Goal: Task Accomplishment & Management: Manage account settings

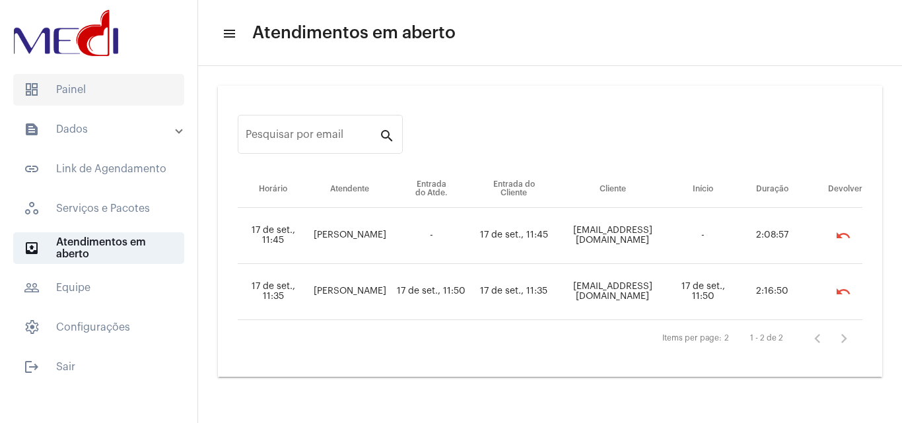
click at [137, 88] on span "dashboard Painel" at bounding box center [98, 90] width 171 height 32
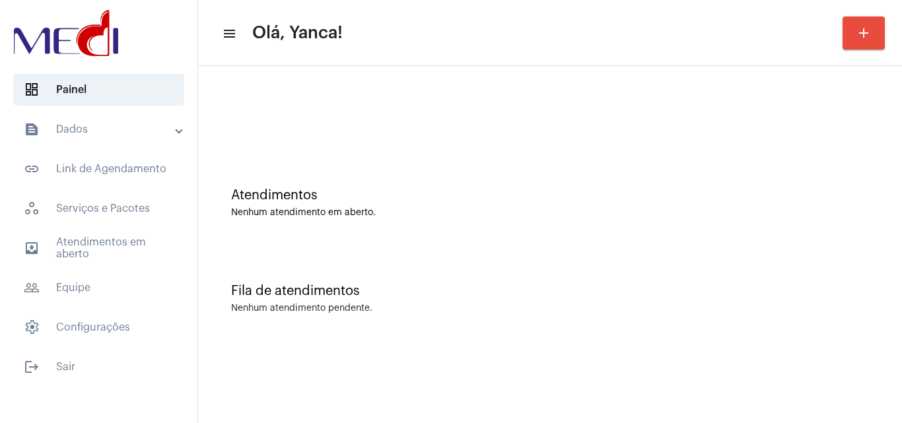
click at [119, 118] on mat-expansion-panel-header "text_snippet_outlined Dados" at bounding box center [103, 130] width 190 height 32
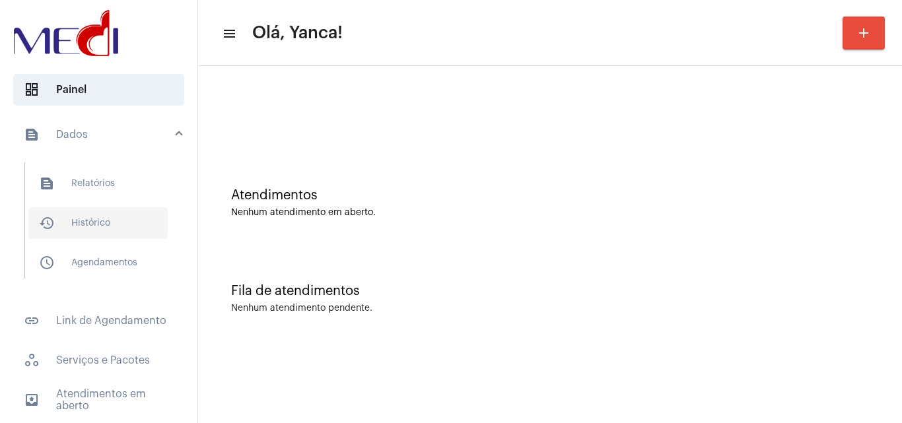
click at [98, 219] on span "history_outlined Histórico" at bounding box center [97, 223] width 139 height 32
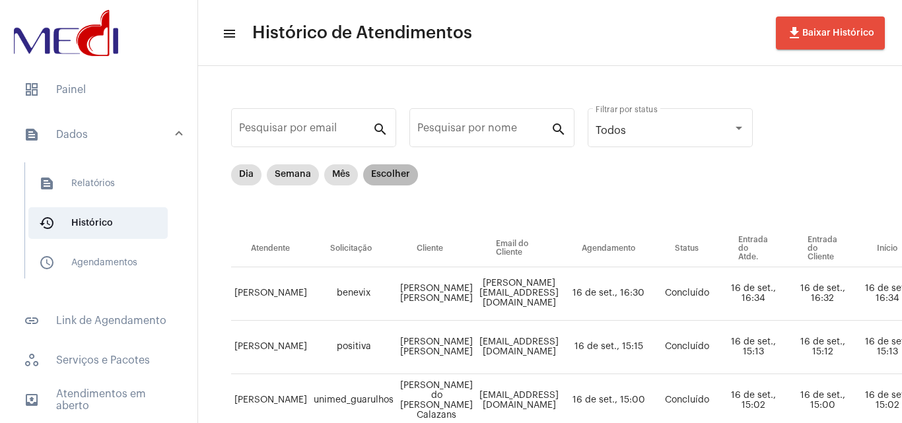
click at [382, 182] on mat-chip "Escolher" at bounding box center [390, 174] width 55 height 21
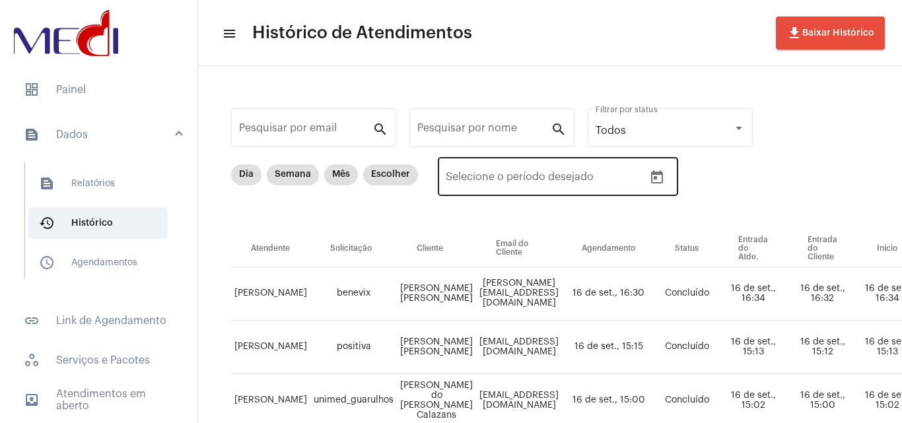
drag, startPoint x: 673, startPoint y: 168, endPoint x: 664, endPoint y: 182, distance: 16.9
click at [671, 175] on div "Data de início – Selecione o período desejado" at bounding box center [558, 176] width 240 height 42
click at [657, 183] on icon "Open calendar" at bounding box center [657, 176] width 12 height 13
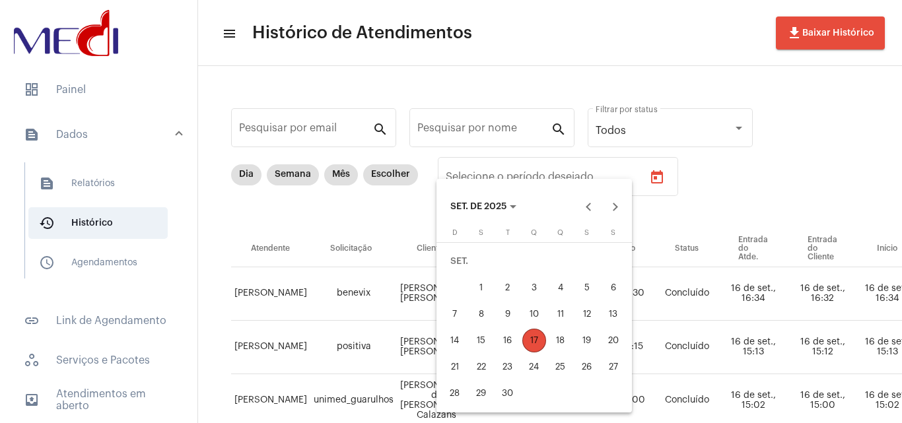
click at [530, 316] on div "10" at bounding box center [534, 315] width 24 height 24
type input "[DATE]"
click at [530, 316] on div "10" at bounding box center [534, 315] width 24 height 24
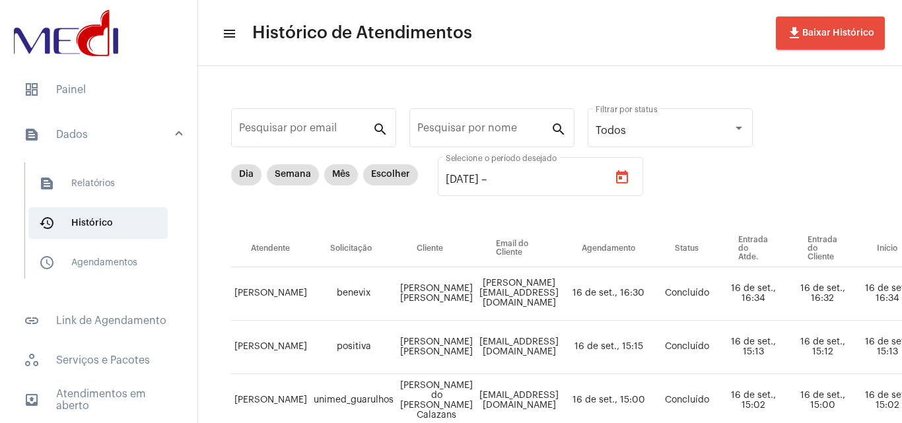
type input "[DATE]"
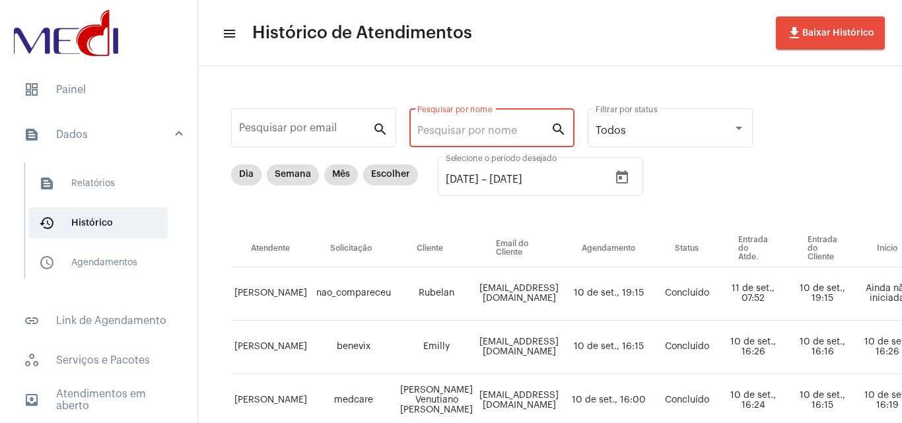
click at [503, 134] on input "Pesquisar por nome" at bounding box center [483, 131] width 133 height 12
paste input "[PERSON_NAME] VENUTIANO [PERSON_NAME]"
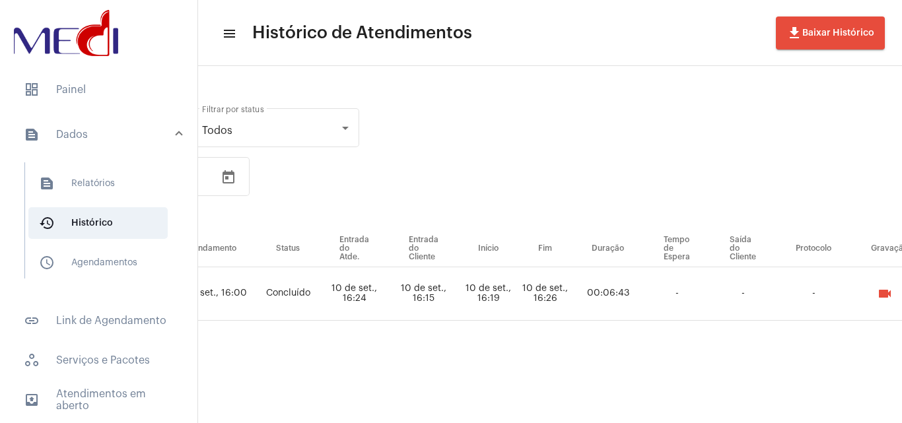
scroll to position [0, 666]
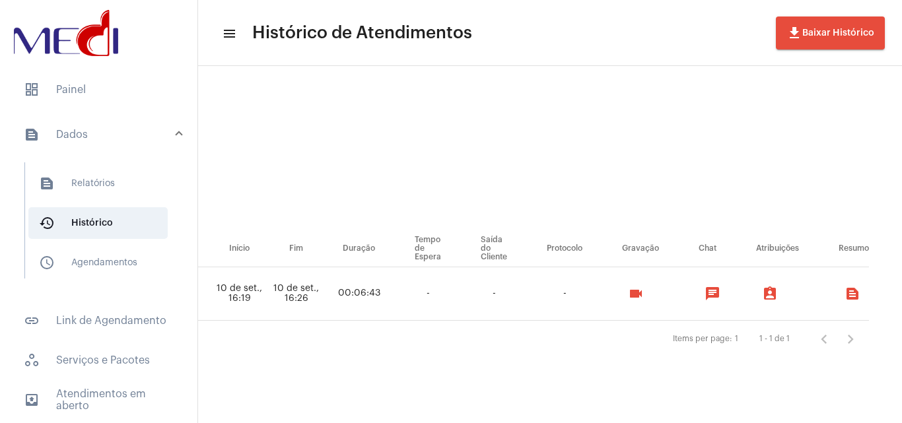
type input "[PERSON_NAME] VENUTIANO [PERSON_NAME]"
click at [639, 299] on mat-icon "videocam" at bounding box center [636, 294] width 16 height 16
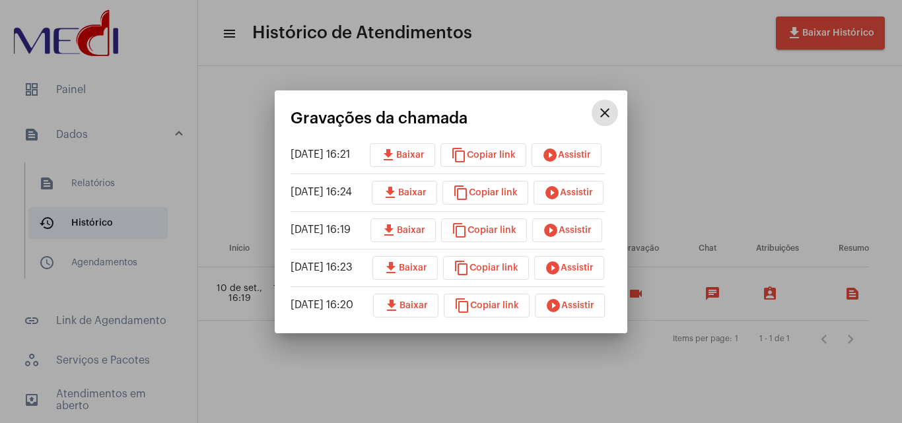
click at [580, 294] on button "play_circle_filled Assistir" at bounding box center [570, 306] width 70 height 24
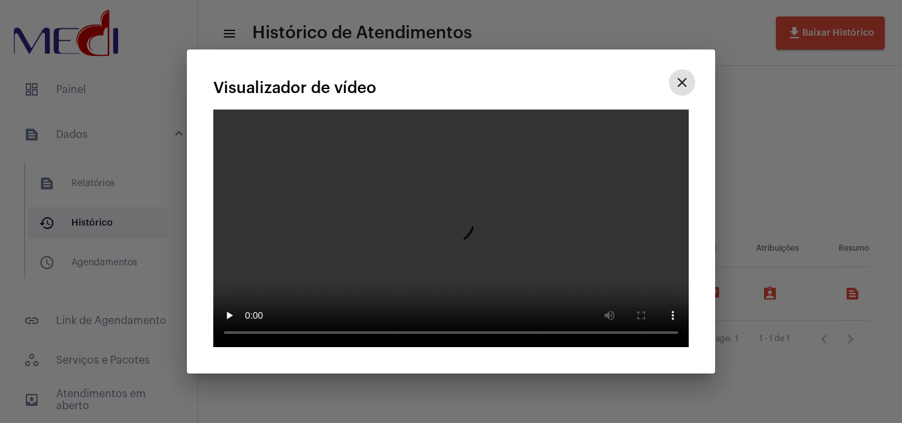
drag, startPoint x: 676, startPoint y: 54, endPoint x: 631, endPoint y: 99, distance: 63.1
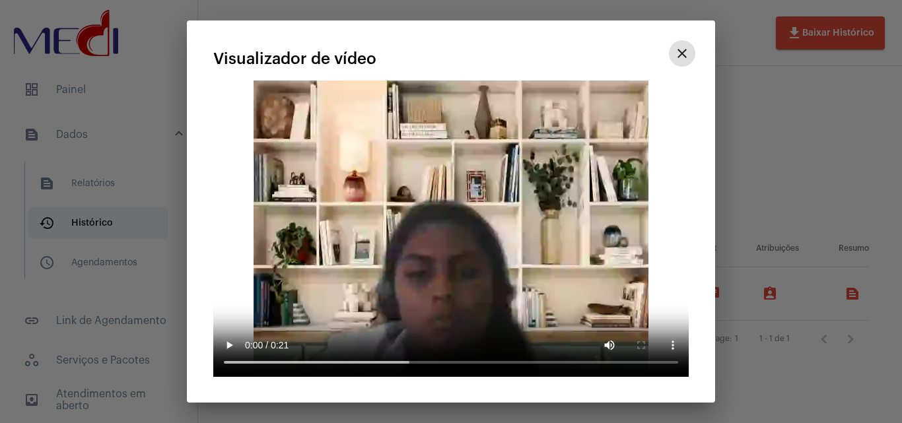
click at [677, 56] on mat-icon "close" at bounding box center [682, 54] width 16 height 16
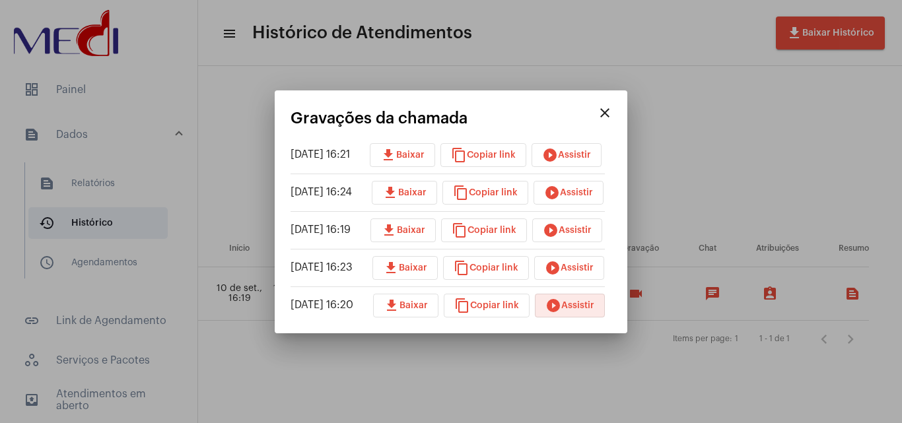
click at [590, 269] on span "play_circle_filled Assistir" at bounding box center [569, 268] width 49 height 9
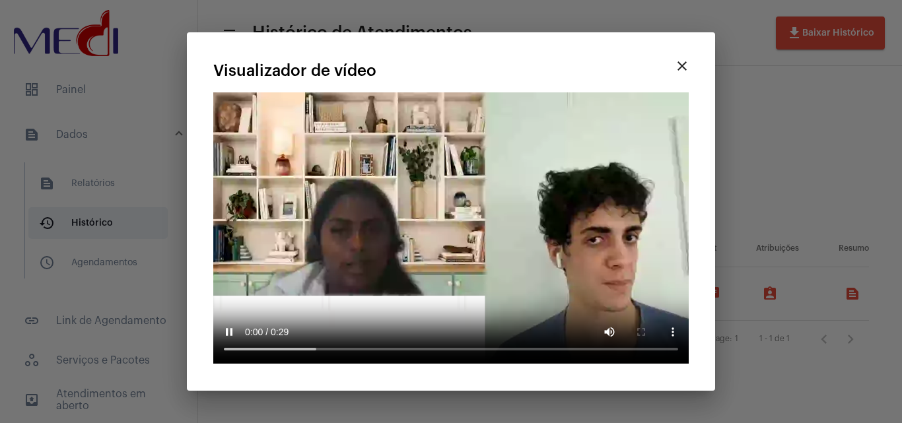
click at [682, 69] on mat-icon "close" at bounding box center [682, 66] width 16 height 16
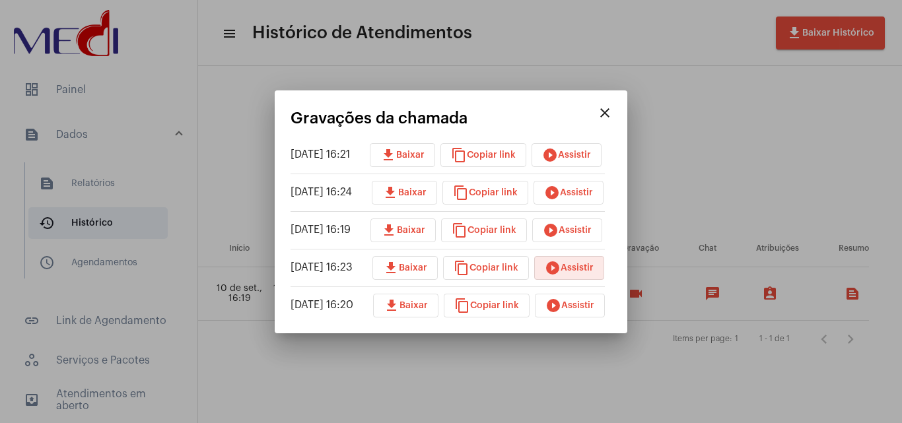
click at [579, 223] on button "play_circle_filled Assistir" at bounding box center [567, 231] width 70 height 24
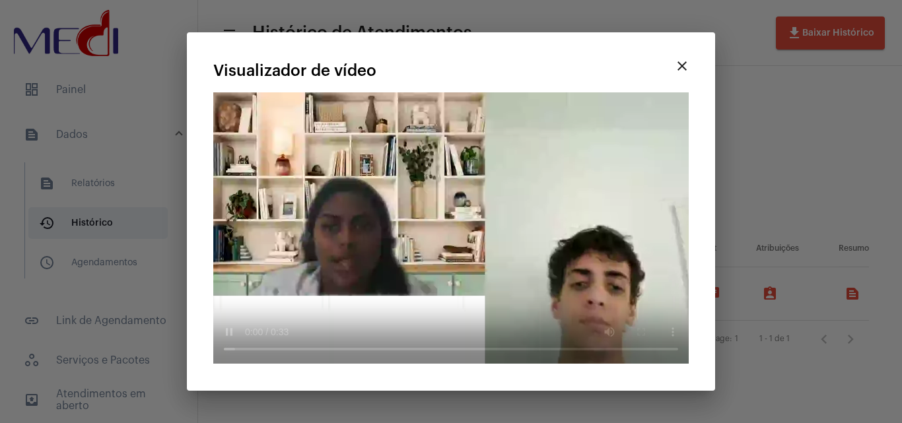
click at [677, 68] on mat-icon "close" at bounding box center [682, 66] width 16 height 16
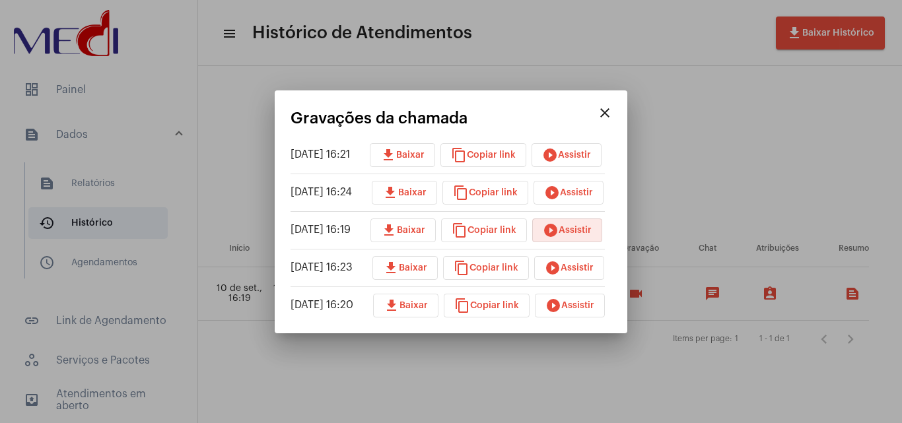
click at [590, 198] on button "play_circle_filled Assistir" at bounding box center [569, 193] width 70 height 24
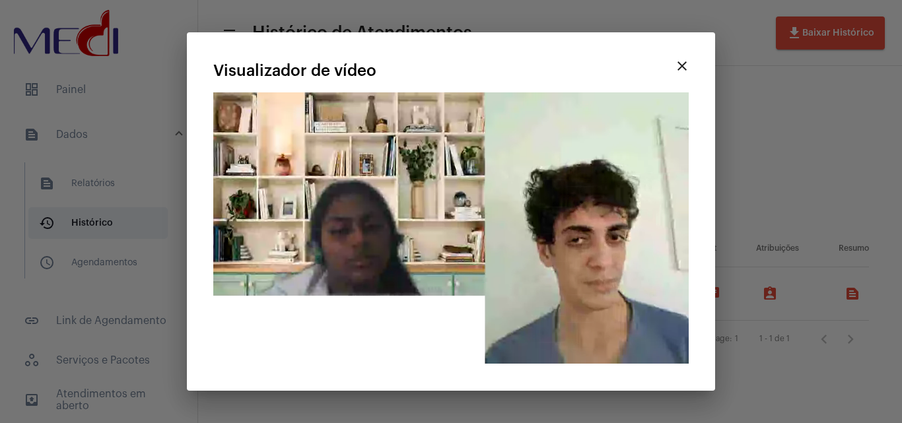
click at [746, 133] on div at bounding box center [451, 211] width 902 height 423
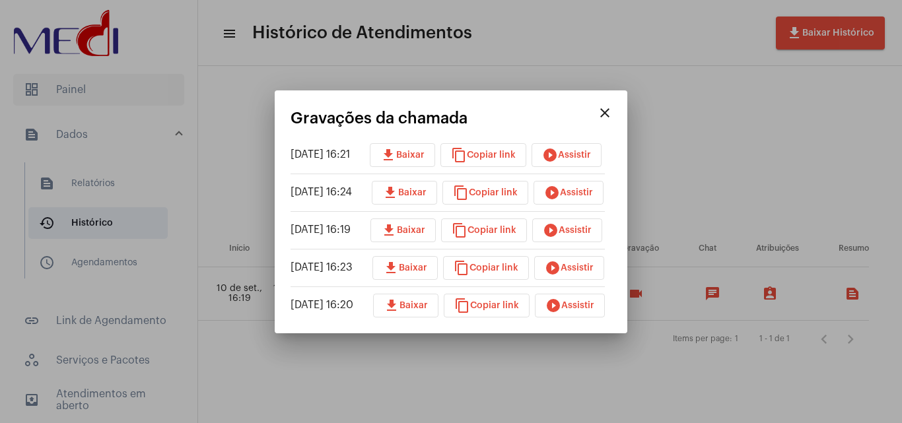
drag, startPoint x: 355, startPoint y: 11, endPoint x: 124, endPoint y: 104, distance: 249.2
click at [352, 15] on div at bounding box center [451, 211] width 902 height 423
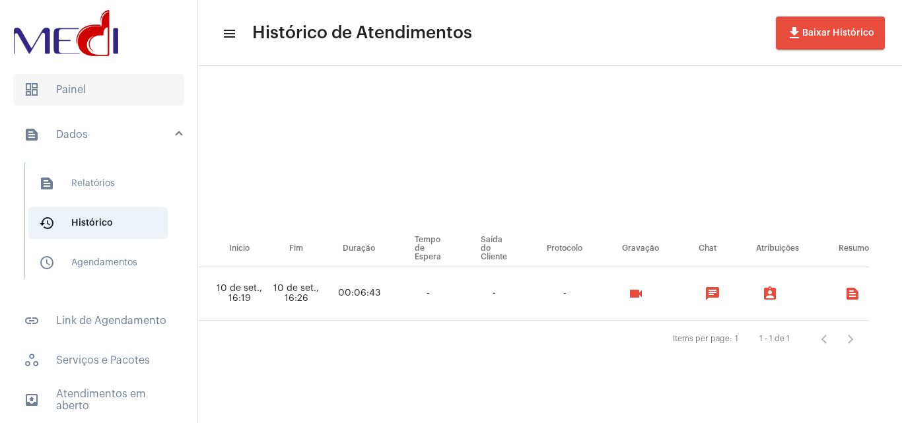
click at [98, 101] on span "dashboard Painel" at bounding box center [98, 90] width 171 height 32
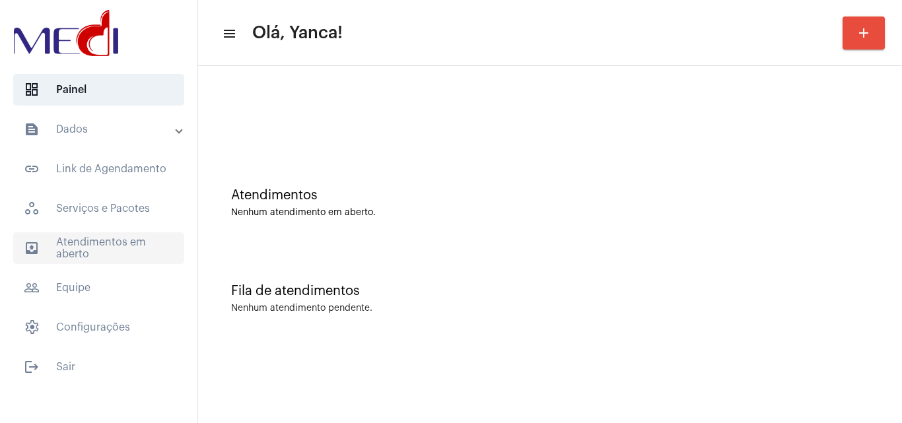
click at [133, 245] on span "outbox_outline Atendimentos em aberto" at bounding box center [98, 249] width 171 height 32
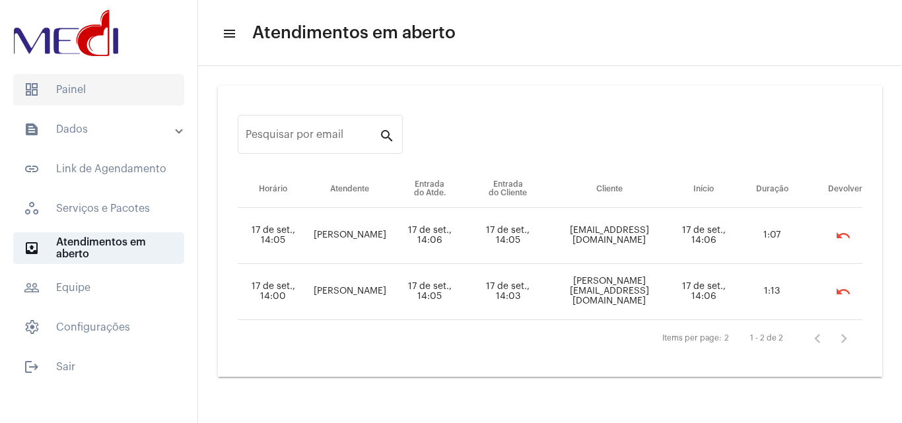
click at [82, 78] on span "dashboard Painel" at bounding box center [98, 90] width 171 height 32
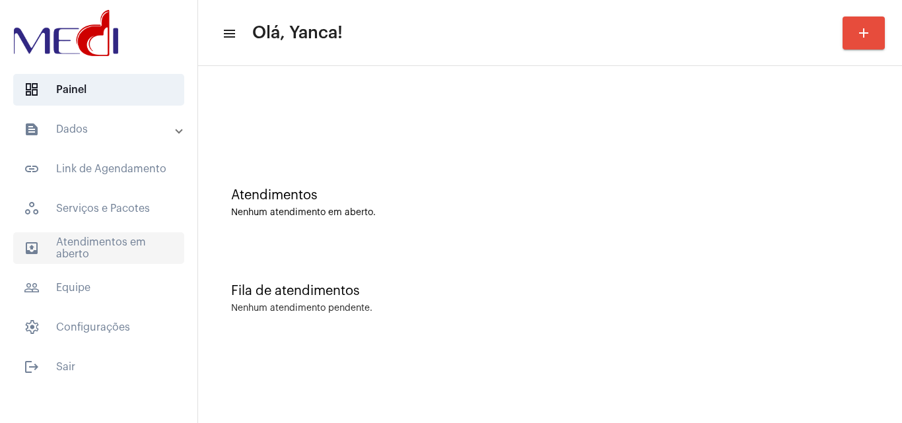
click at [135, 242] on span "outbox_outline Atendimentos em aberto" at bounding box center [98, 249] width 171 height 32
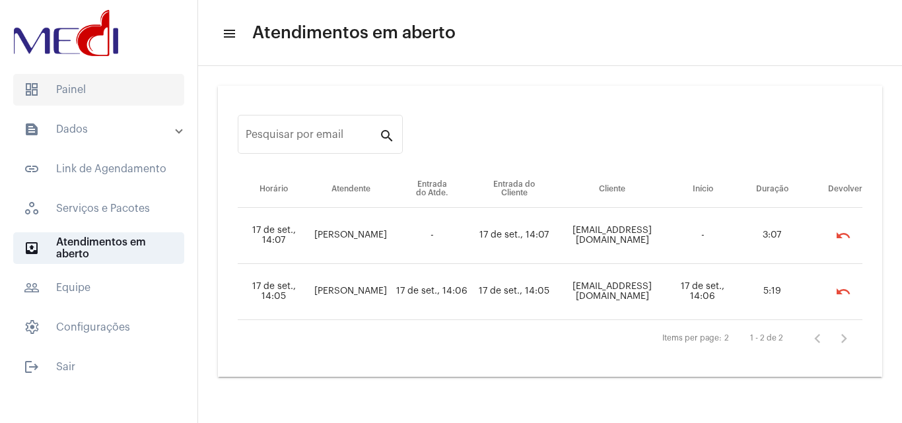
click at [65, 91] on span "dashboard Painel" at bounding box center [98, 90] width 171 height 32
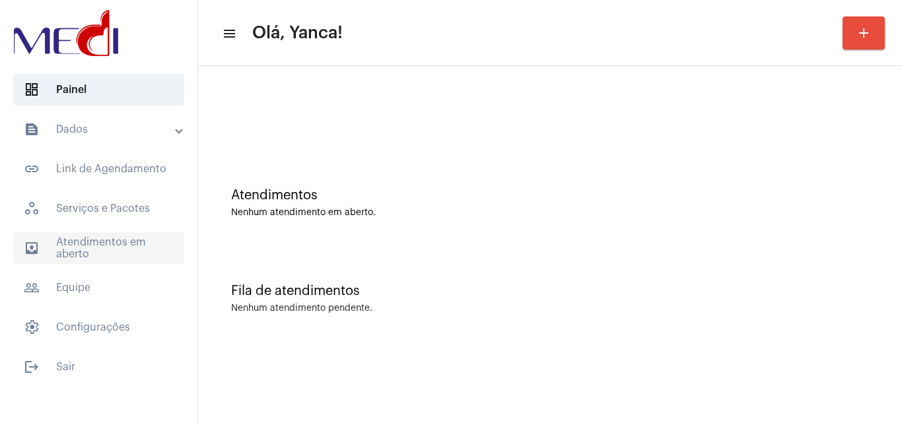
click at [161, 248] on span "outbox_outline Atendimentos em aberto" at bounding box center [98, 249] width 171 height 32
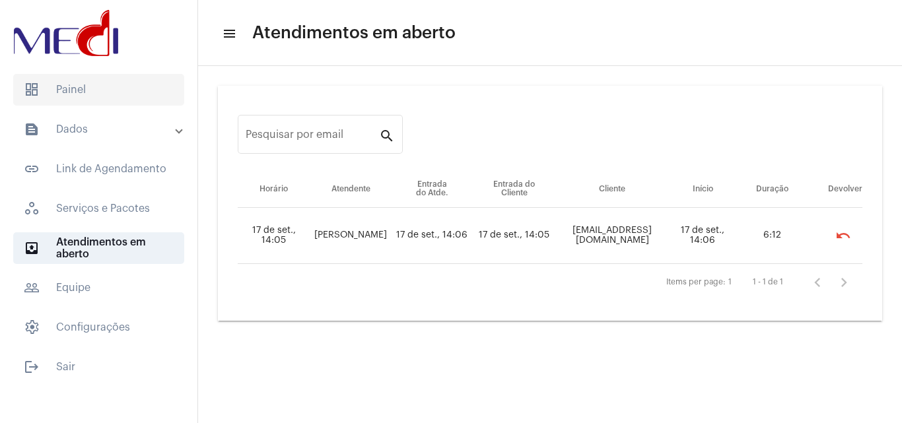
click at [82, 89] on span "dashboard Painel" at bounding box center [98, 90] width 171 height 32
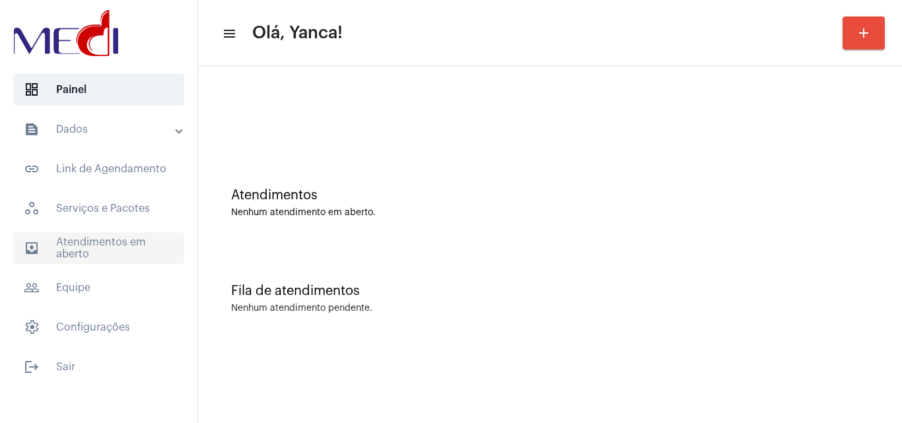
click at [119, 249] on span "outbox_outline Atendimentos em aberto" at bounding box center [98, 249] width 171 height 32
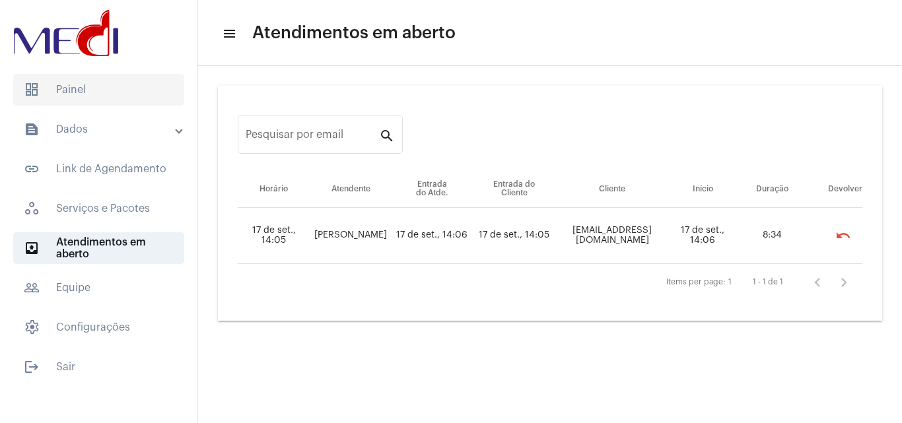
click at [164, 93] on span "dashboard Painel" at bounding box center [98, 90] width 171 height 32
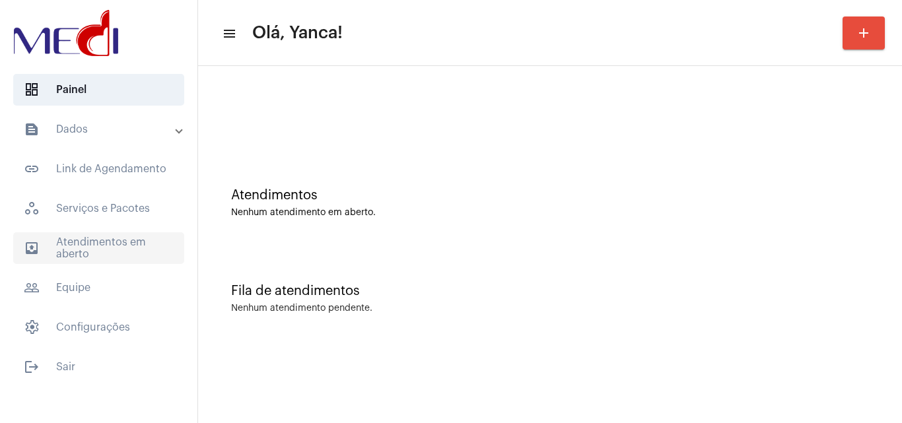
click at [110, 235] on span "outbox_outline Atendimentos em aberto" at bounding box center [98, 249] width 171 height 32
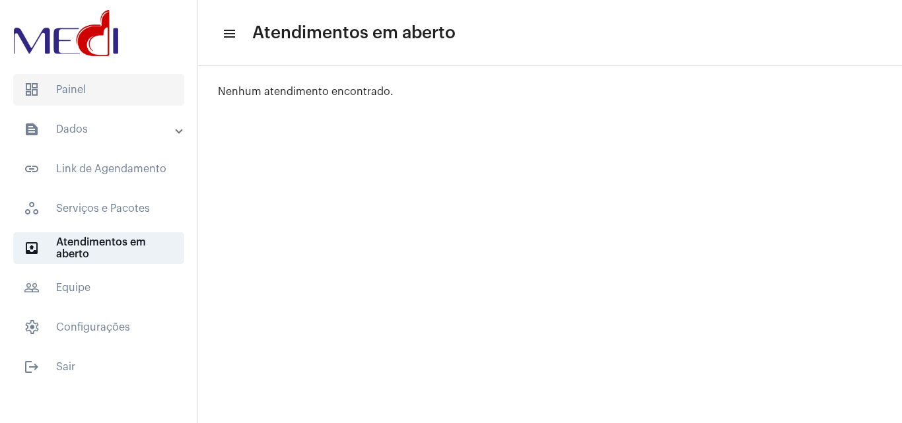
click at [138, 90] on span "dashboard Painel" at bounding box center [98, 90] width 171 height 32
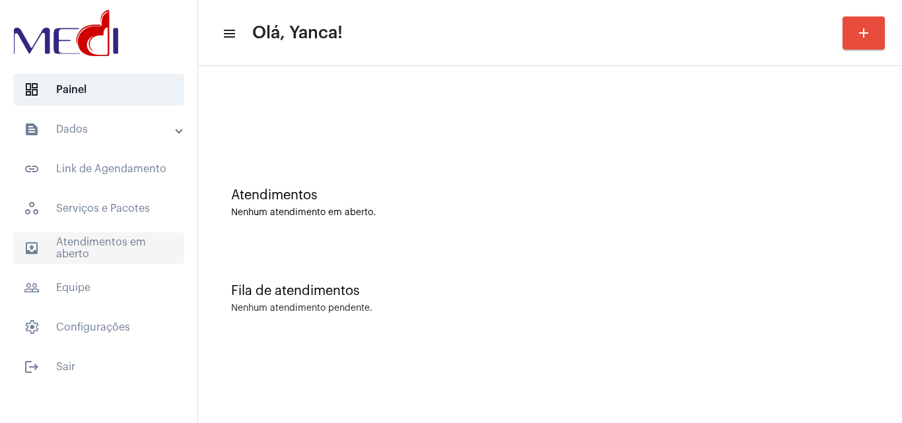
click at [95, 250] on span "outbox_outline Atendimentos em aberto" at bounding box center [98, 249] width 171 height 32
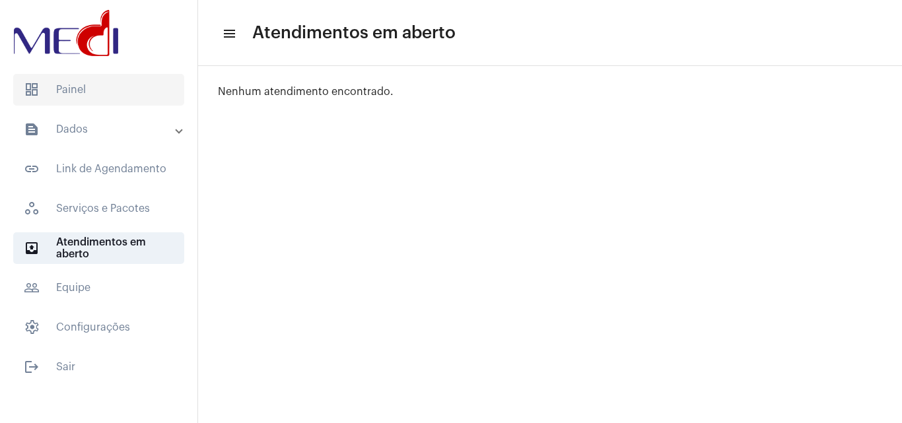
click at [134, 81] on span "dashboard Painel" at bounding box center [98, 90] width 171 height 32
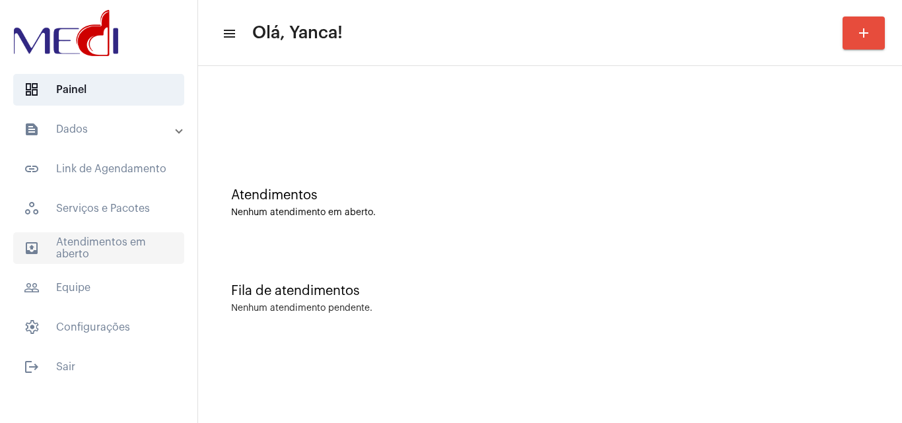
click at [85, 250] on span "outbox_outline Atendimentos em aberto" at bounding box center [98, 249] width 171 height 32
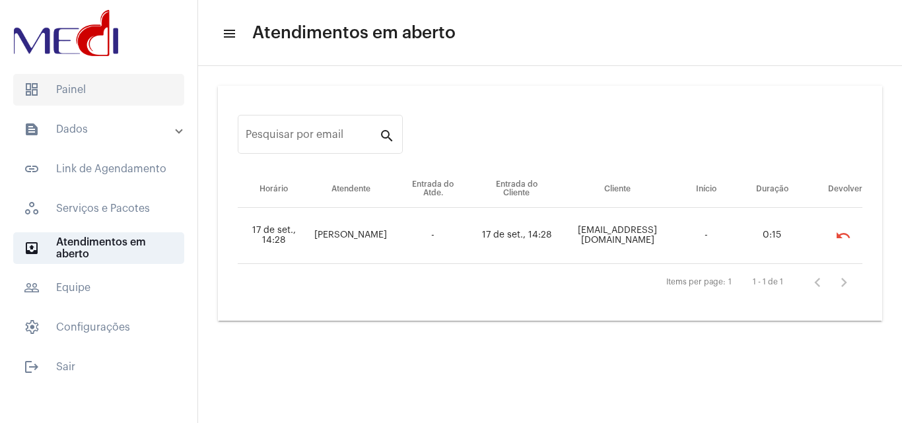
click at [120, 103] on span "dashboard Painel" at bounding box center [98, 90] width 171 height 32
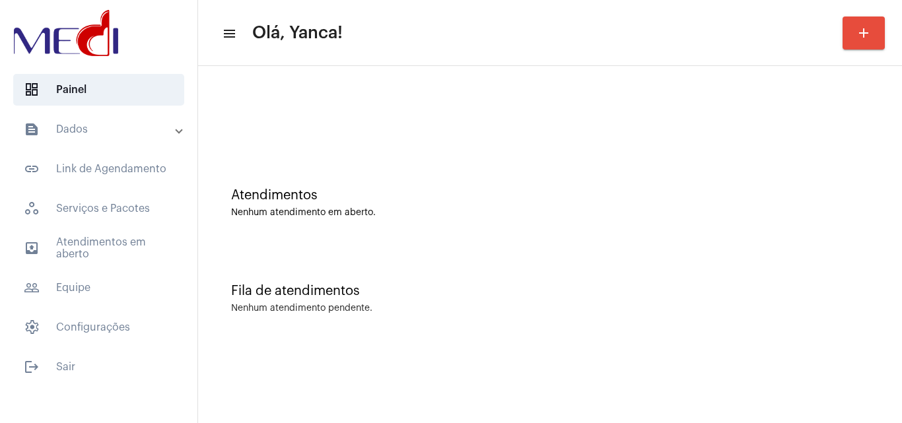
click at [518, 295] on div "Fila de atendimentos" at bounding box center [550, 291] width 638 height 15
click at [133, 123] on mat-panel-title "text_snippet_outlined Dados" at bounding box center [100, 130] width 153 height 16
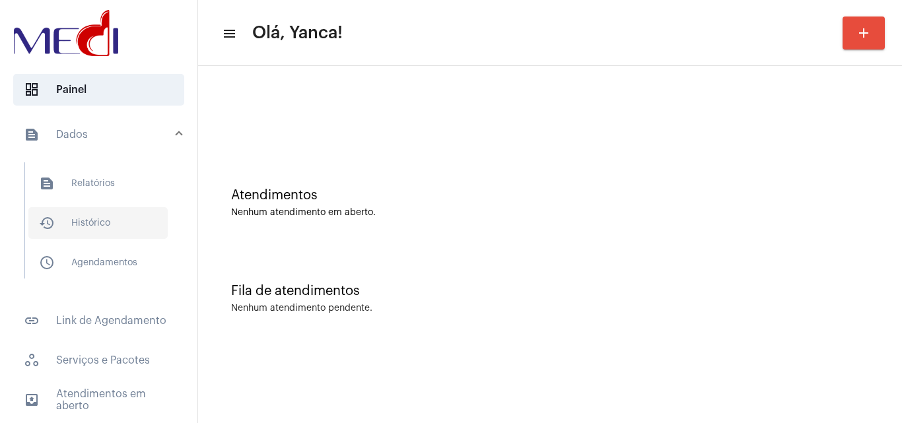
click at [94, 225] on span "history_outlined Histórico" at bounding box center [97, 223] width 139 height 32
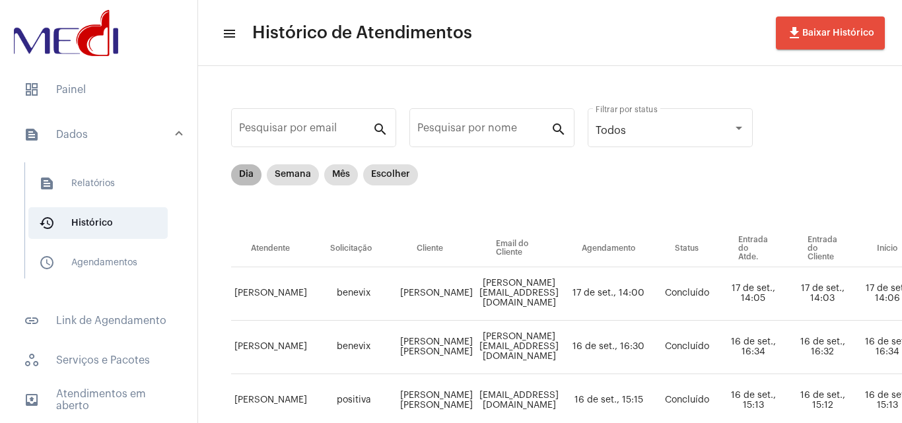
click at [246, 179] on mat-chip "Dia" at bounding box center [246, 174] width 30 height 21
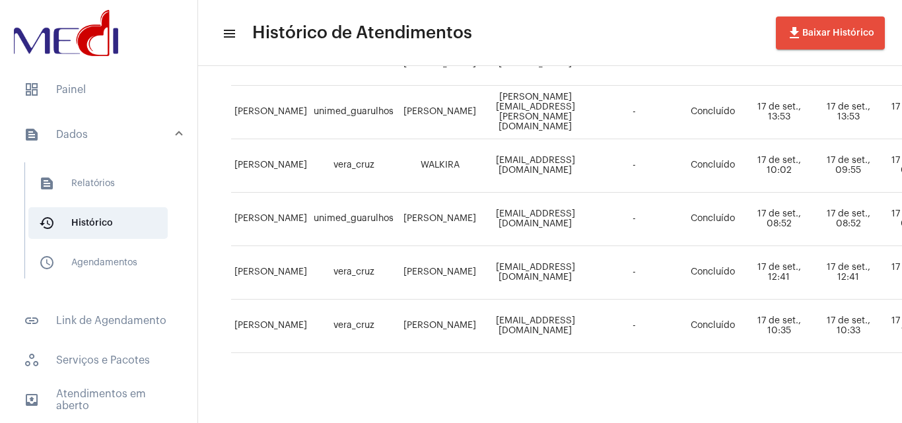
scroll to position [994, 0]
click at [96, 92] on span "dashboard Painel" at bounding box center [98, 90] width 171 height 32
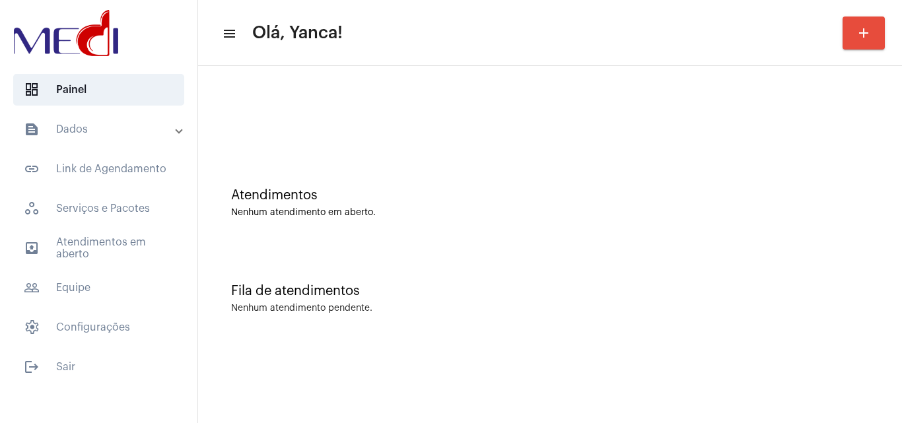
click at [147, 127] on mat-panel-title "text_snippet_outlined Dados" at bounding box center [100, 130] width 153 height 16
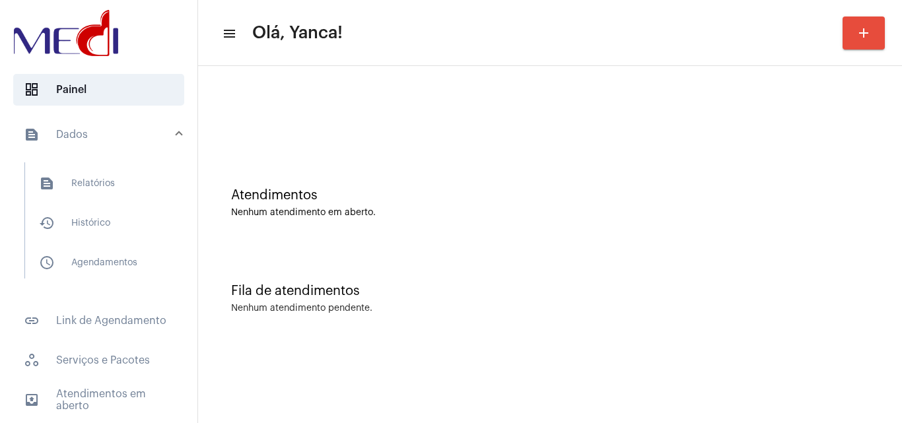
click at [138, 129] on mat-panel-title "text_snippet_outlined Dados" at bounding box center [100, 135] width 153 height 16
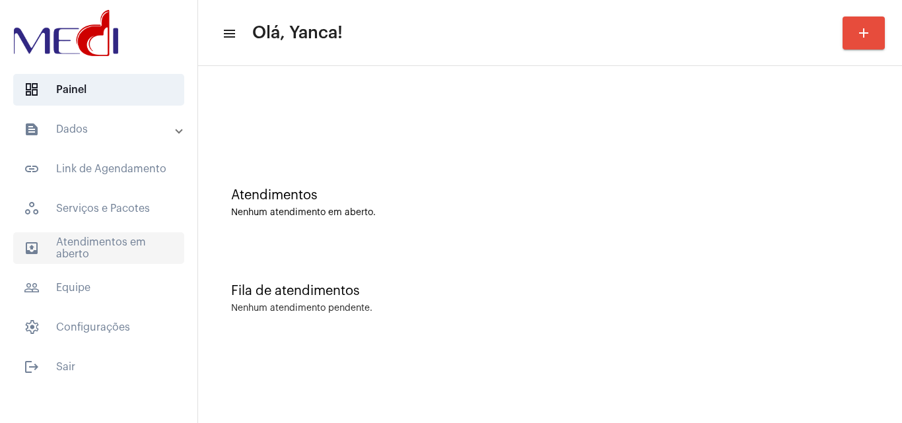
click at [84, 246] on span "outbox_outline Atendimentos em aberto" at bounding box center [98, 249] width 171 height 32
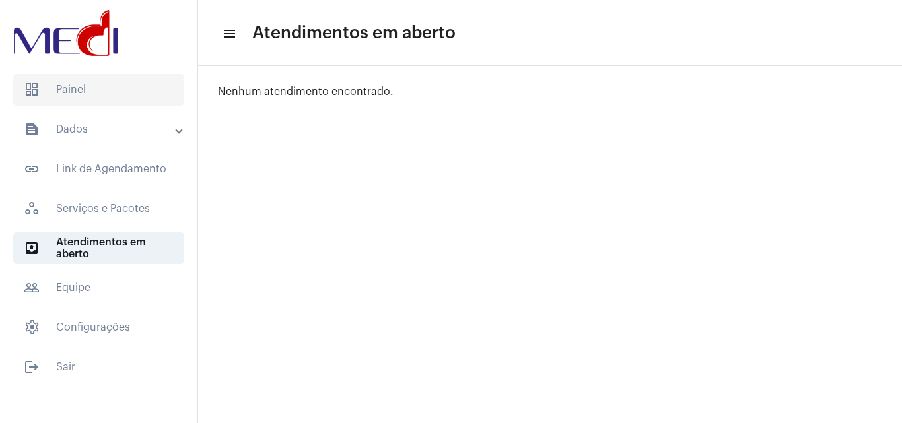
click at [78, 81] on span "dashboard Painel" at bounding box center [98, 90] width 171 height 32
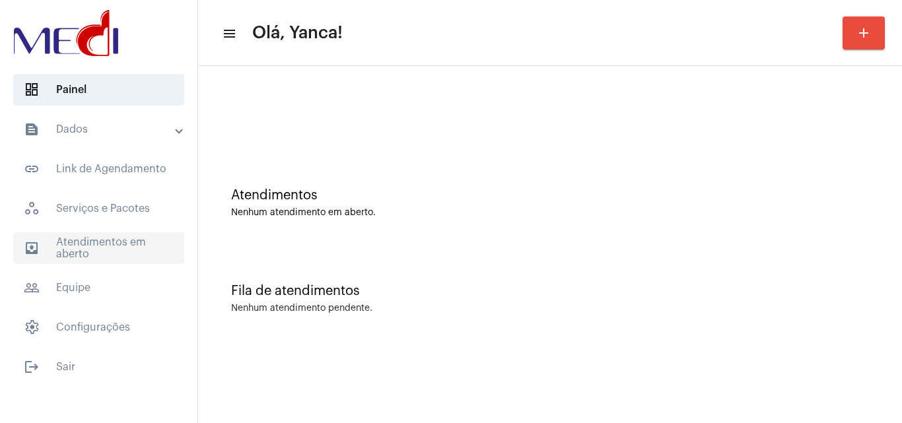
click at [72, 247] on span "outbox_outline Atendimentos em aberto" at bounding box center [98, 249] width 171 height 32
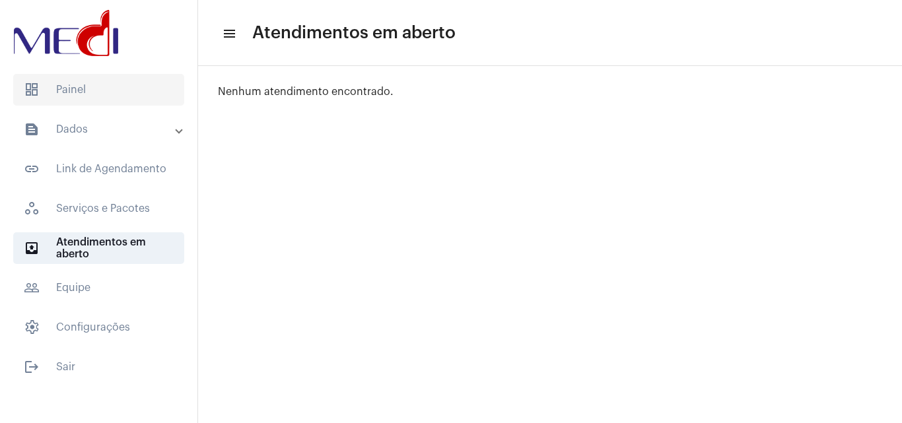
click at [122, 94] on span "dashboard Painel" at bounding box center [98, 90] width 171 height 32
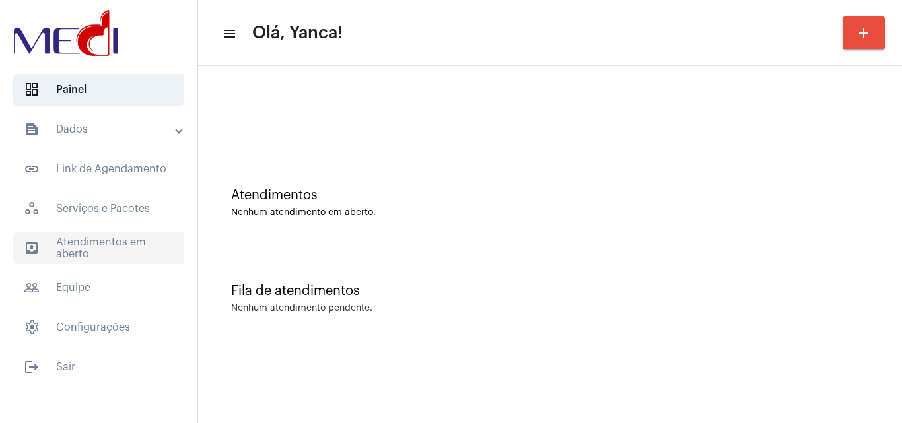
click at [108, 246] on span "outbox_outline Atendimentos em aberto" at bounding box center [98, 249] width 171 height 32
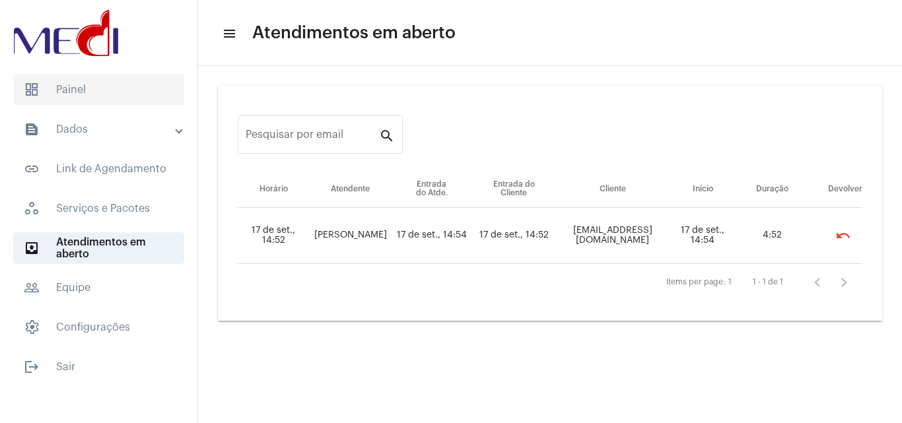
drag, startPoint x: 81, startPoint y: 84, endPoint x: 89, endPoint y: 91, distance: 10.8
click at [81, 85] on span "dashboard Painel" at bounding box center [98, 90] width 171 height 32
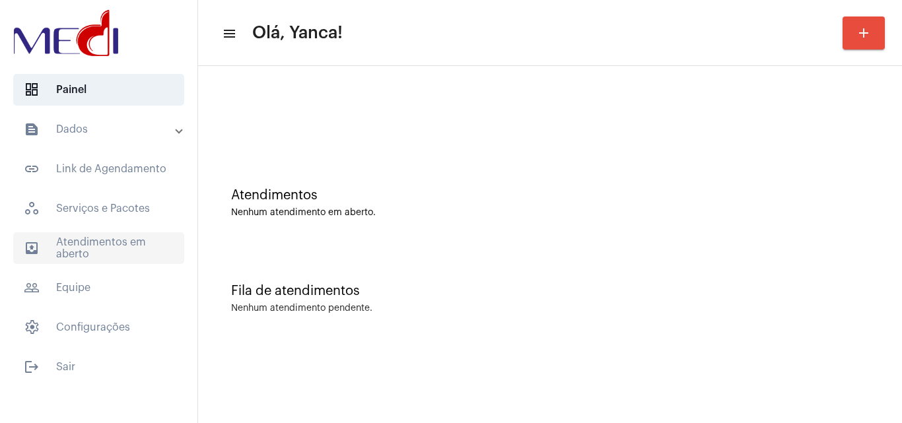
click at [129, 241] on span "outbox_outline Atendimentos em aberto" at bounding box center [98, 249] width 171 height 32
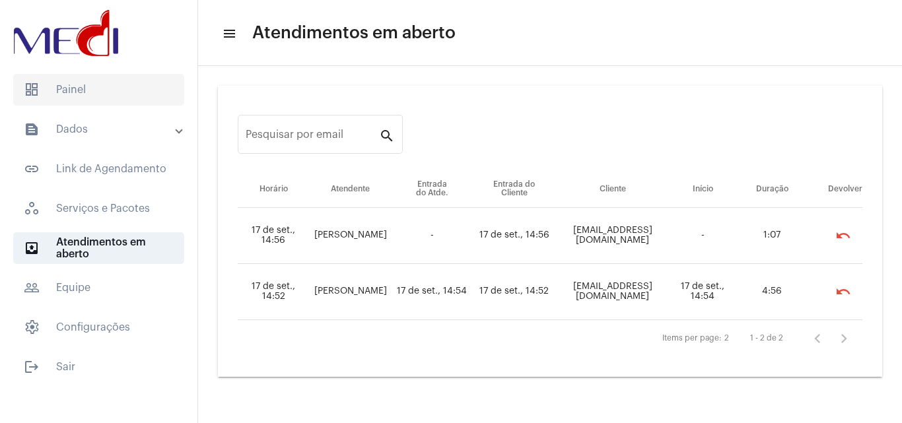
click at [122, 87] on span "dashboard Painel" at bounding box center [98, 90] width 171 height 32
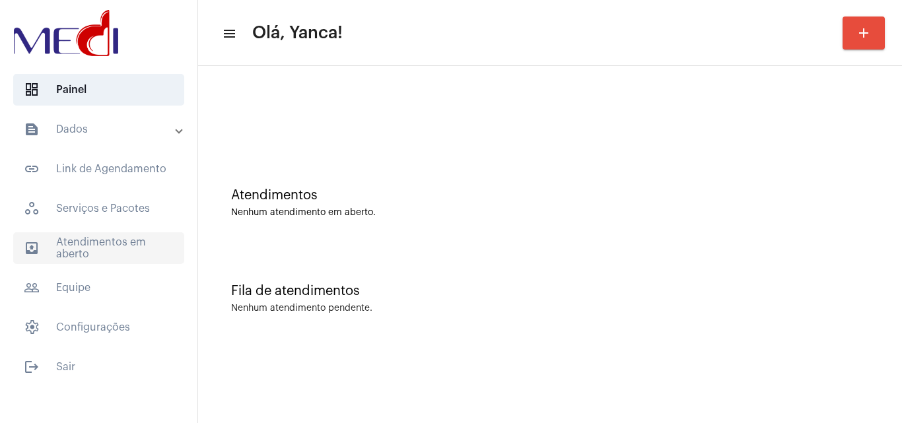
click at [129, 241] on span "outbox_outline Atendimentos em aberto" at bounding box center [98, 249] width 171 height 32
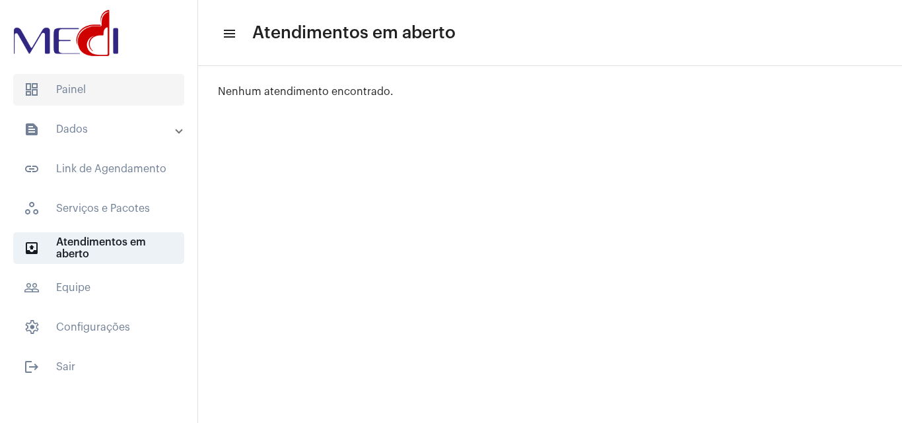
click at [129, 96] on span "dashboard Painel" at bounding box center [98, 90] width 171 height 32
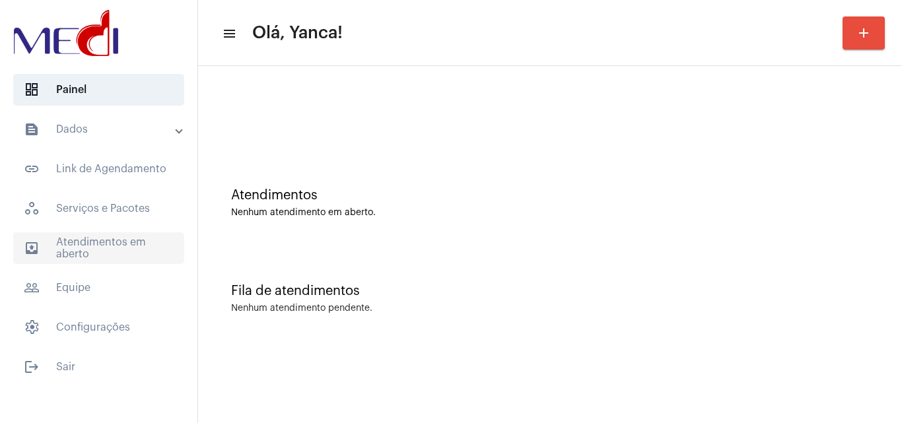
click at [81, 244] on span "outbox_outline Atendimentos em aberto" at bounding box center [98, 249] width 171 height 32
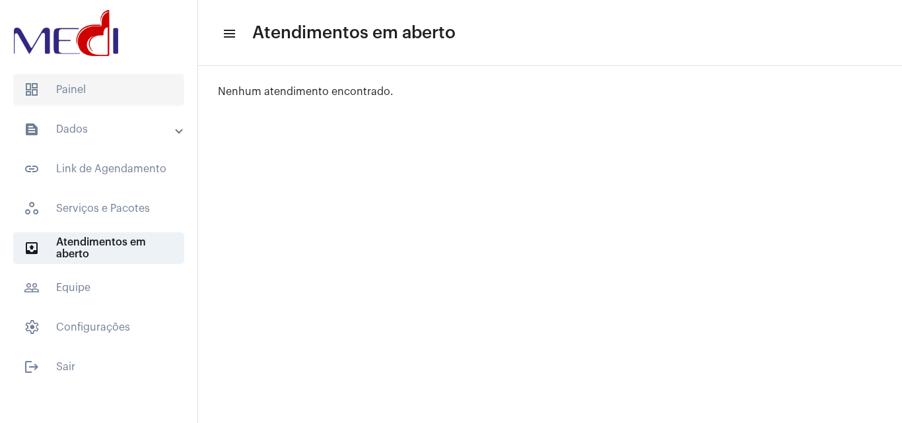
click at [135, 87] on span "dashboard Painel" at bounding box center [98, 90] width 171 height 32
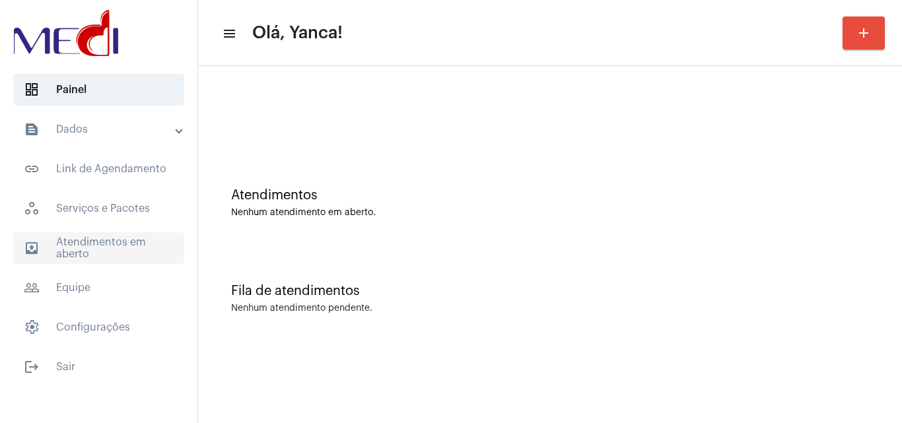
click at [115, 260] on span "outbox_outline Atendimentos em aberto" at bounding box center [98, 249] width 171 height 32
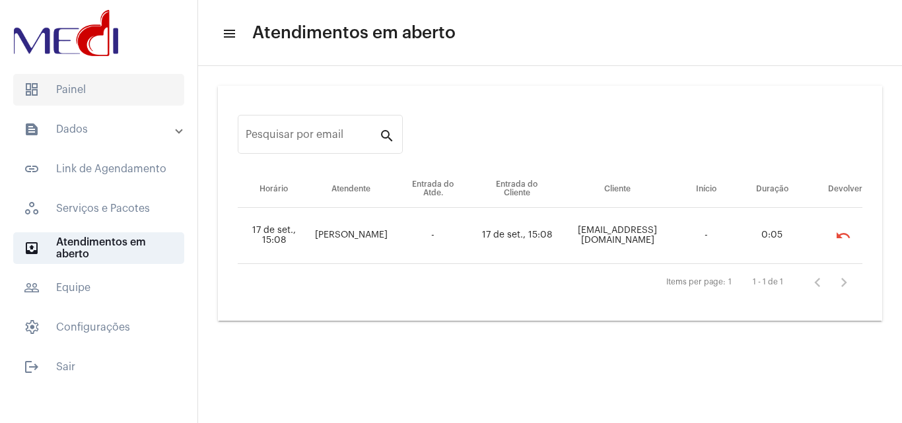
click at [150, 98] on span "dashboard Painel" at bounding box center [98, 90] width 171 height 32
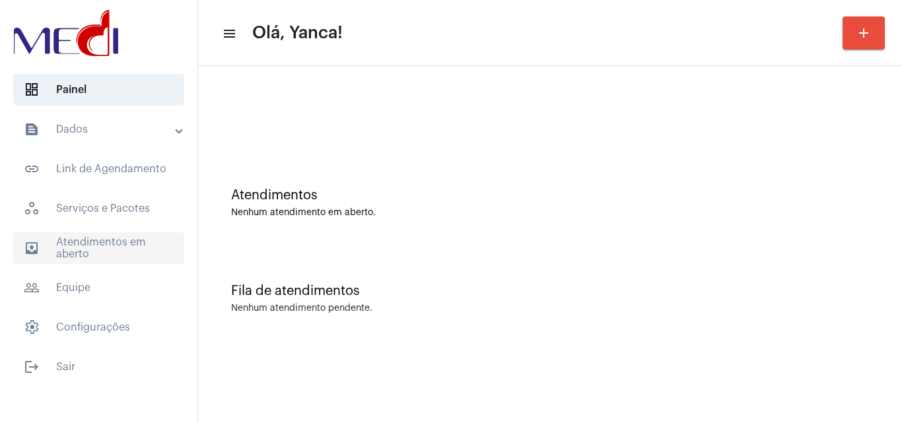
click at [108, 248] on span "outbox_outline Atendimentos em aberto" at bounding box center [98, 249] width 171 height 32
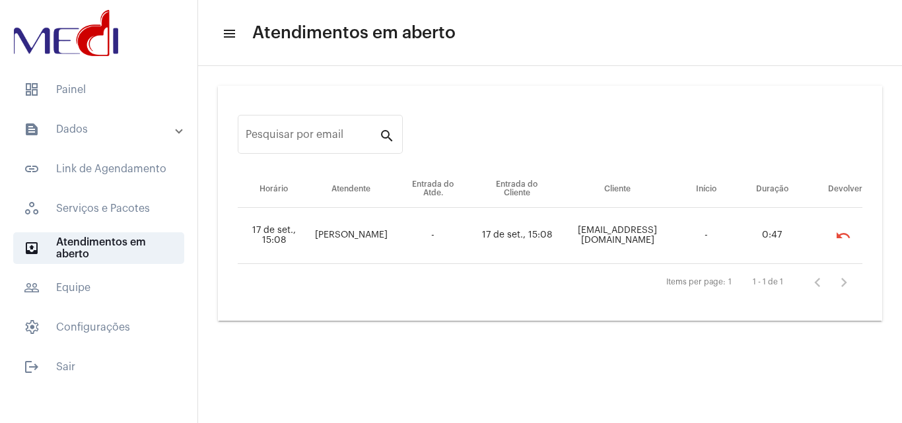
drag, startPoint x: 314, startPoint y: 233, endPoint x: 382, endPoint y: 234, distance: 68.0
click at [382, 234] on td "[PERSON_NAME]" at bounding box center [351, 236] width 82 height 56
drag, startPoint x: 437, startPoint y: 232, endPoint x: 427, endPoint y: 238, distance: 12.1
click at [435, 233] on td "-" at bounding box center [433, 236] width 83 height 56
drag, startPoint x: 425, startPoint y: 236, endPoint x: 488, endPoint y: 233, distance: 62.8
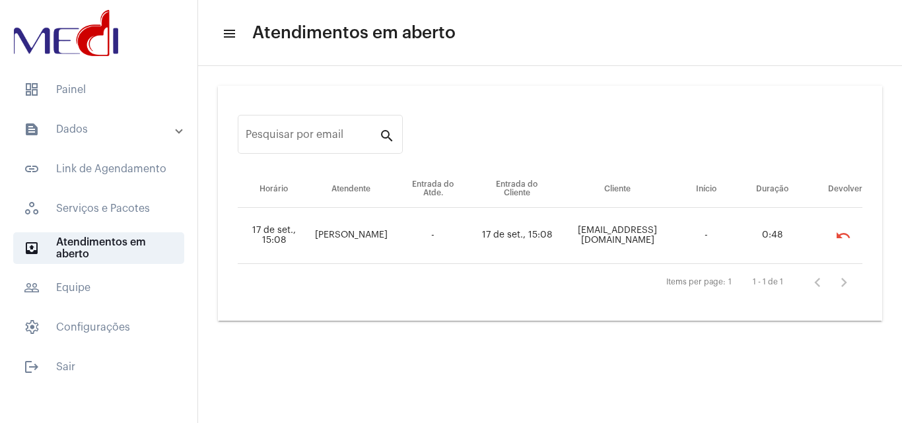
click at [488, 233] on tr "17 de set., 15:08 [PERSON_NAME] - 17 de set., 15:08 [EMAIL_ADDRESS][DOMAIN_NAME…" at bounding box center [550, 236] width 625 height 56
click at [491, 235] on td "17 de set., 15:08" at bounding box center [516, 236] width 85 height 56
drag, startPoint x: 536, startPoint y: 232, endPoint x: 684, endPoint y: 268, distance: 153.0
click at [707, 242] on tr "17 de set., 15:08 [PERSON_NAME] - 17 de set., 15:08 [EMAIL_ADDRESS][DOMAIN_NAME…" at bounding box center [550, 236] width 625 height 56
click at [563, 288] on div "Items per page: 1 1 - 1 de 1" at bounding box center [550, 282] width 625 height 37
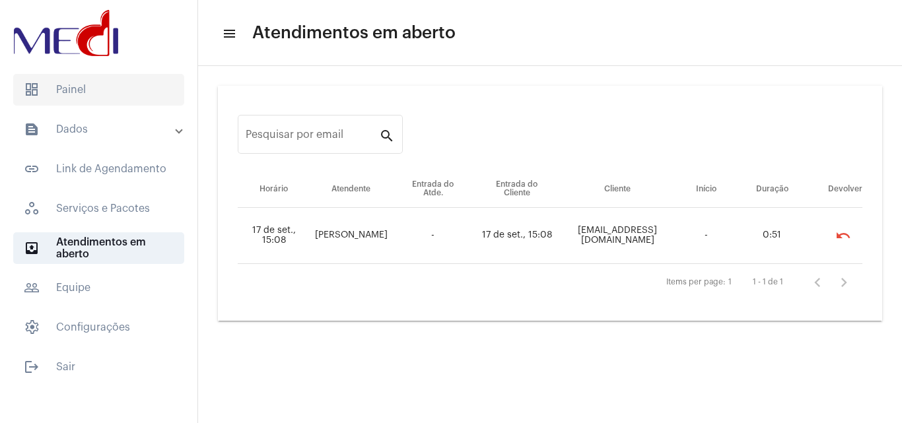
click at [87, 83] on span "dashboard Painel" at bounding box center [98, 90] width 171 height 32
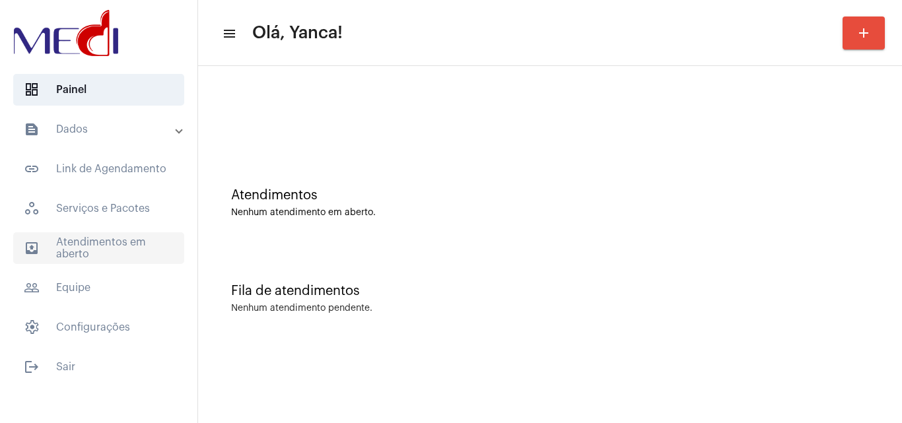
click at [123, 258] on span "outbox_outline Atendimentos em aberto" at bounding box center [98, 249] width 171 height 32
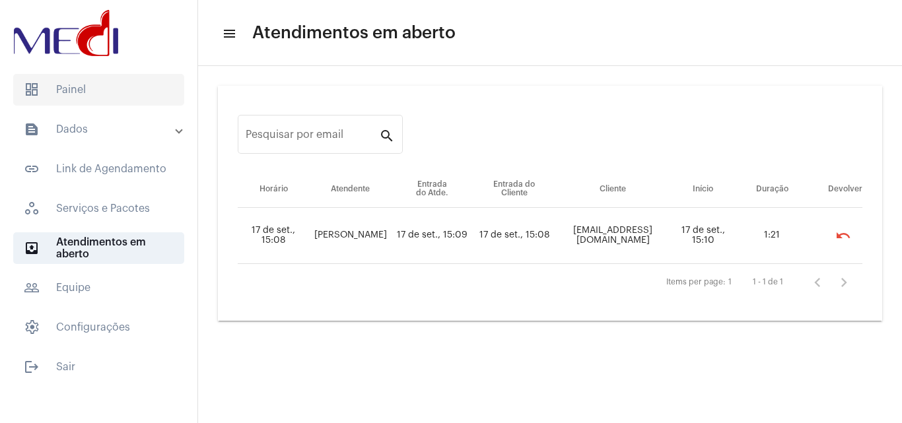
click at [124, 92] on span "dashboard Painel" at bounding box center [98, 90] width 171 height 32
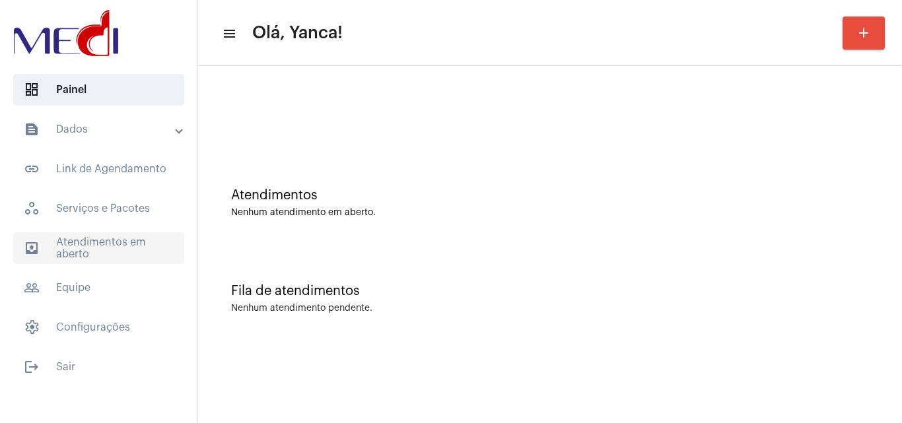
click at [147, 234] on span "outbox_outline Atendimentos em aberto" at bounding box center [98, 249] width 171 height 32
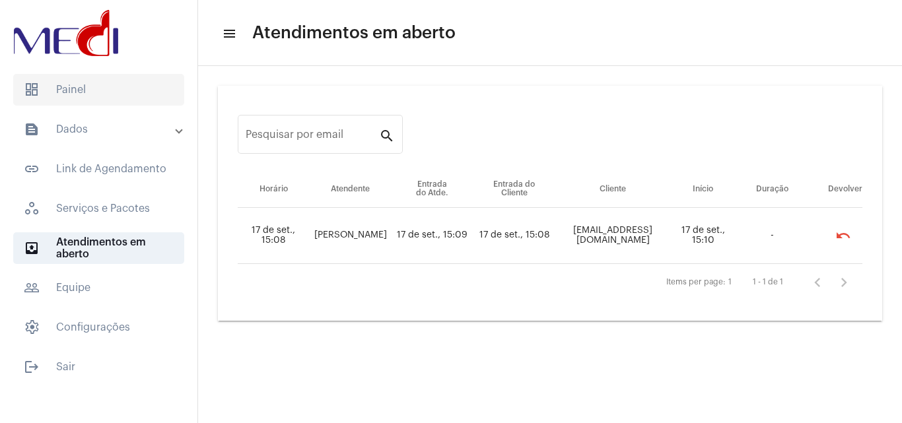
click at [88, 88] on span "dashboard Painel" at bounding box center [98, 90] width 171 height 32
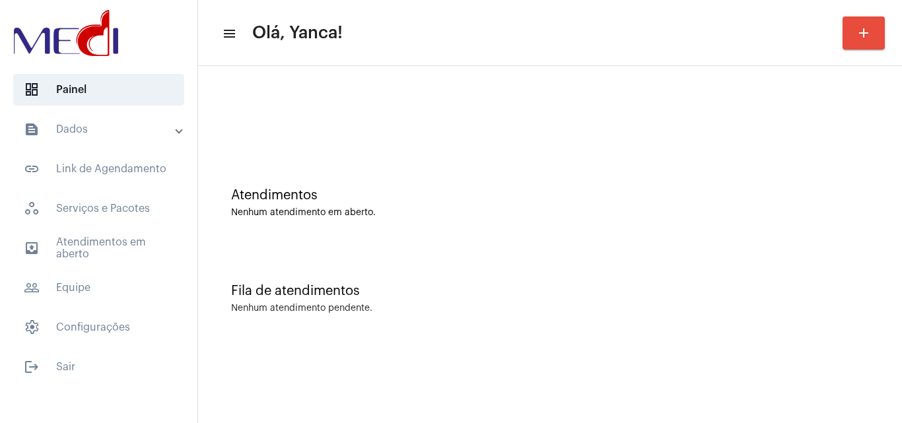
click at [99, 141] on mat-expansion-panel-header "text_snippet_outlined Dados" at bounding box center [103, 130] width 190 height 32
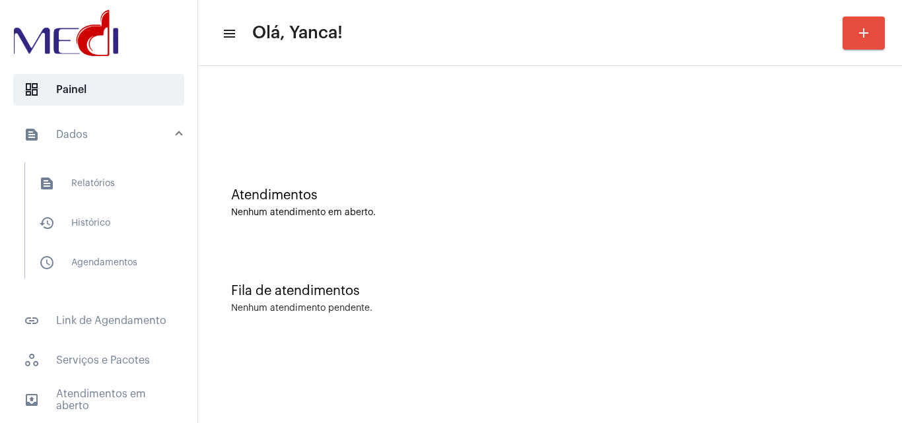
click at [331, 167] on div "Atendimentos Nenhum atendimento em aberto." at bounding box center [550, 197] width 691 height 96
click at [134, 151] on mat-expansion-panel-header "text_snippet_outlined Dados" at bounding box center [103, 135] width 190 height 42
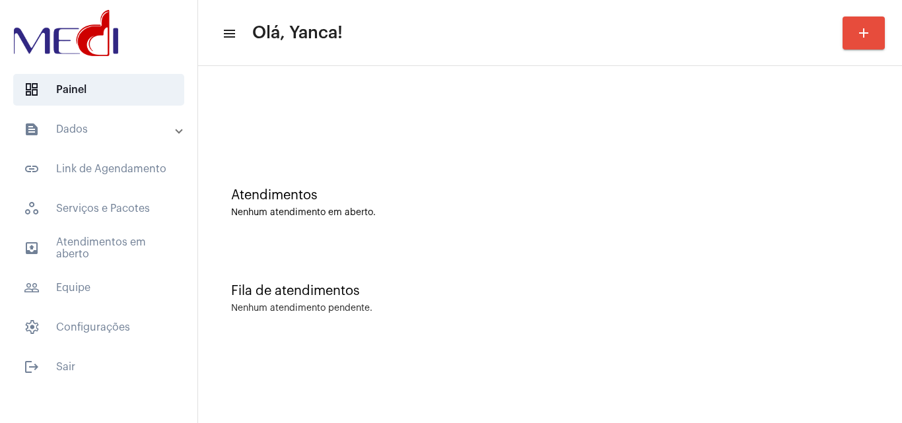
click at [88, 132] on mat-panel-title "text_snippet_outlined Dados" at bounding box center [100, 130] width 153 height 16
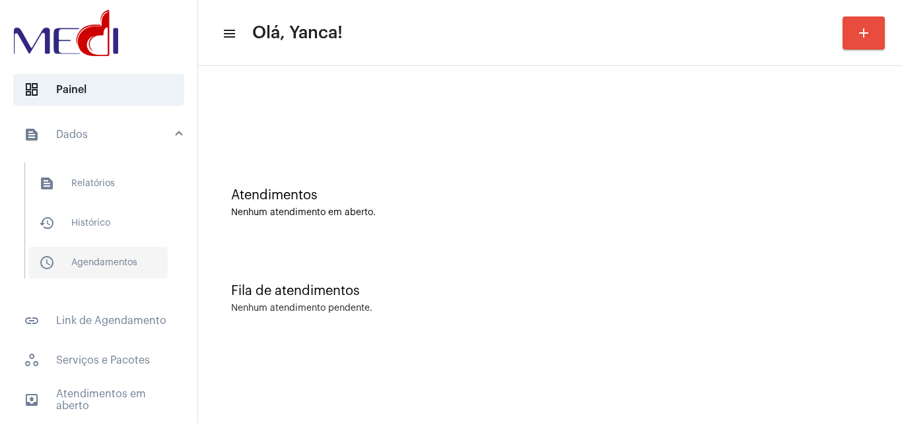
click at [102, 250] on span "schedule_outlined Agendamentos" at bounding box center [97, 263] width 139 height 32
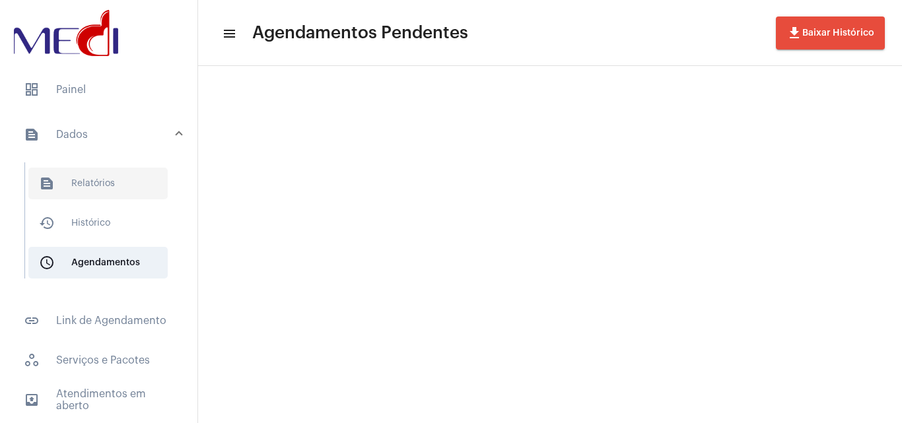
click at [113, 182] on span "text_snippet_outlined Relatórios" at bounding box center [97, 184] width 139 height 32
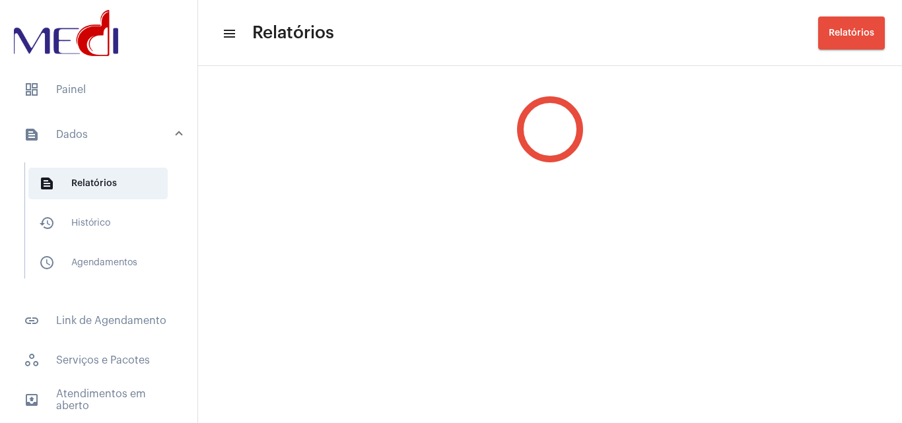
drag, startPoint x: 83, startPoint y: 268, endPoint x: 168, endPoint y: 253, distance: 86.6
click at [83, 268] on span "schedule_outlined Agendamentos" at bounding box center [97, 263] width 139 height 32
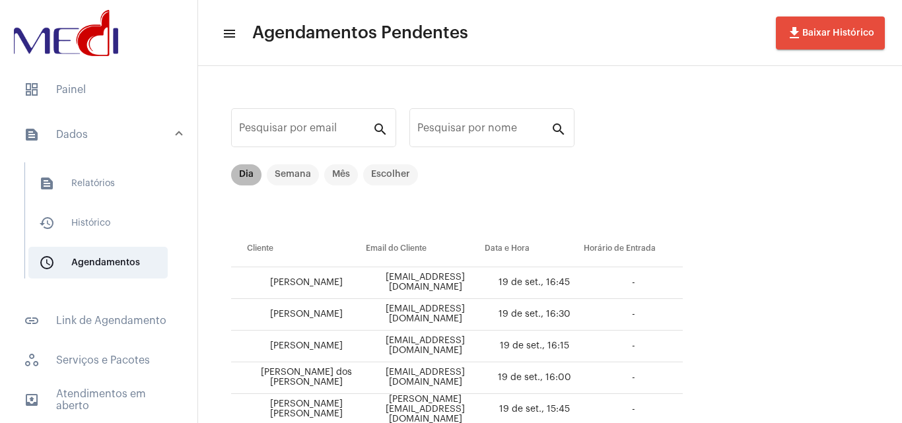
click at [250, 177] on mat-chip "Dia" at bounding box center [246, 174] width 30 height 21
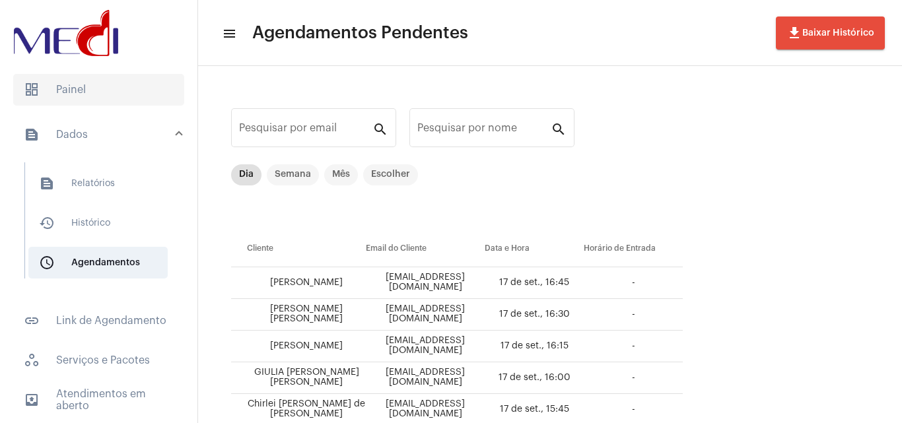
click at [73, 85] on span "dashboard Painel" at bounding box center [98, 90] width 171 height 32
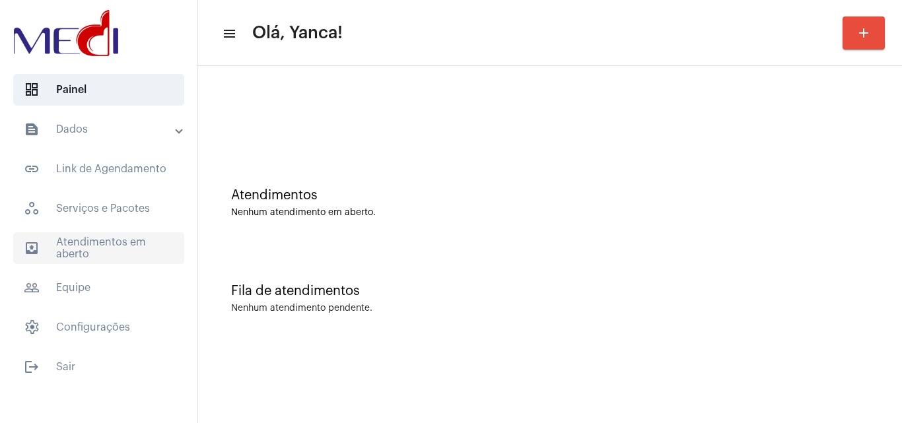
click at [107, 241] on span "outbox_outline Atendimentos em aberto" at bounding box center [98, 249] width 171 height 32
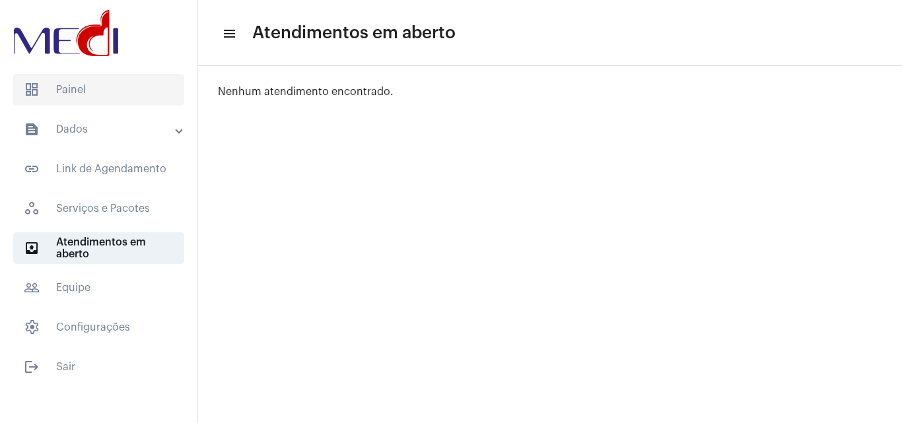
click at [81, 88] on span "dashboard Painel" at bounding box center [98, 90] width 171 height 32
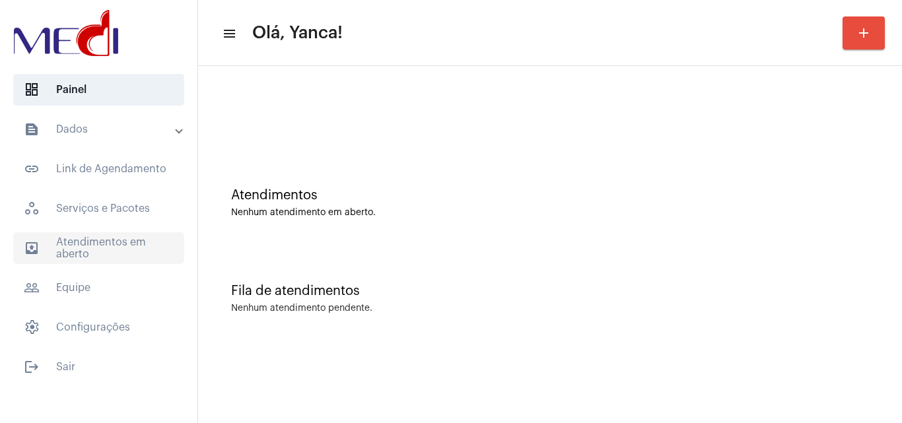
click at [81, 255] on span "outbox_outline Atendimentos em aberto" at bounding box center [98, 249] width 171 height 32
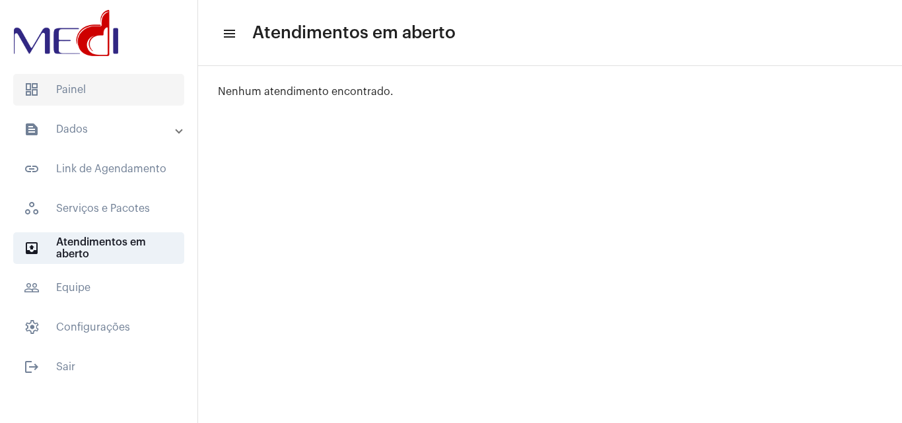
click at [111, 94] on span "dashboard Painel" at bounding box center [98, 90] width 171 height 32
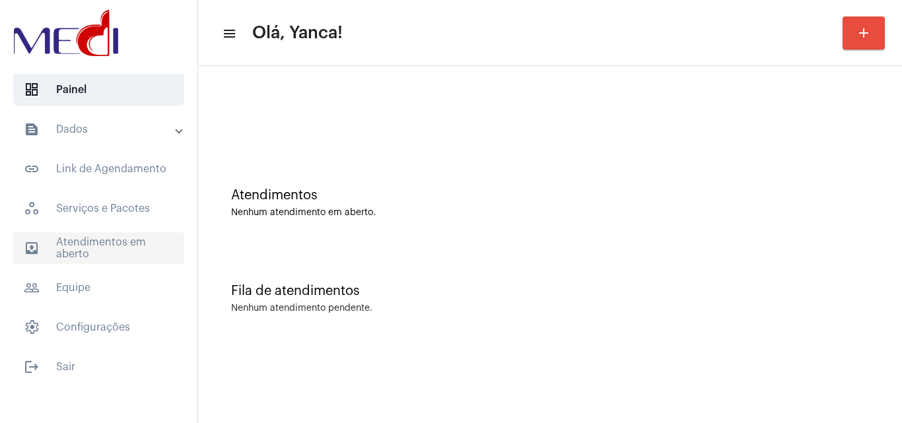
click at [99, 243] on span "outbox_outline Atendimentos em aberto" at bounding box center [98, 249] width 171 height 32
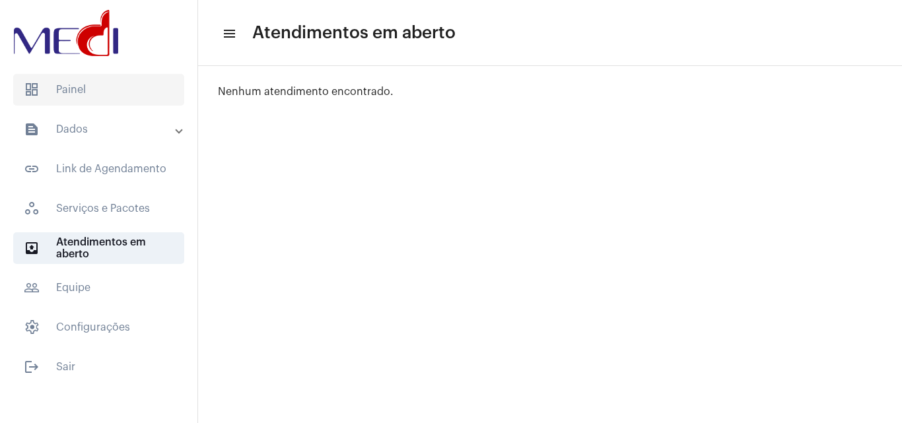
click at [135, 99] on span "dashboard Painel" at bounding box center [98, 90] width 171 height 32
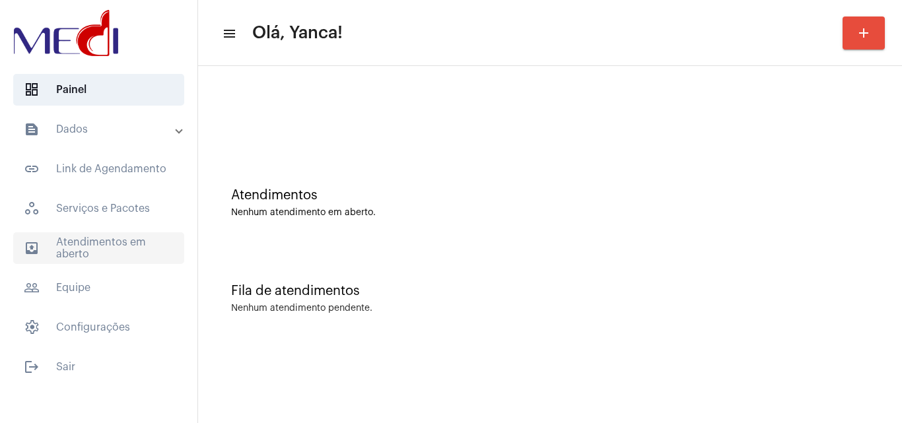
click at [88, 241] on span "outbox_outline Atendimentos em aberto" at bounding box center [98, 249] width 171 height 32
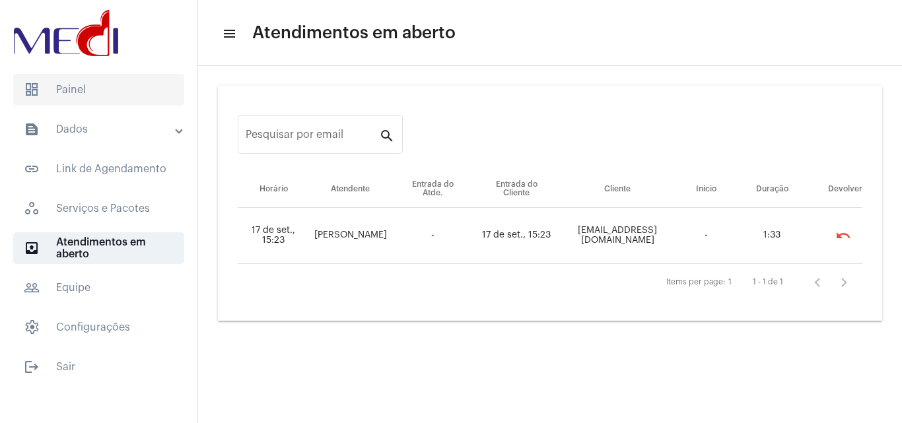
click at [141, 99] on span "dashboard Painel" at bounding box center [98, 90] width 171 height 32
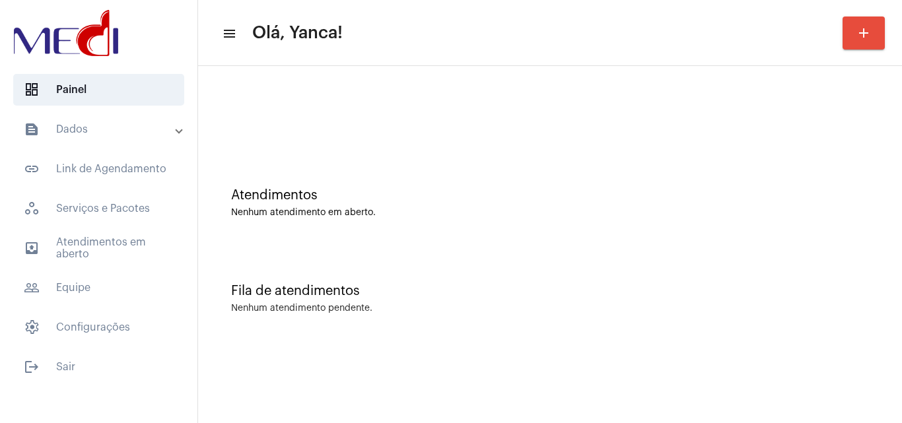
click at [94, 137] on mat-panel-title "text_snippet_outlined Dados" at bounding box center [100, 130] width 153 height 16
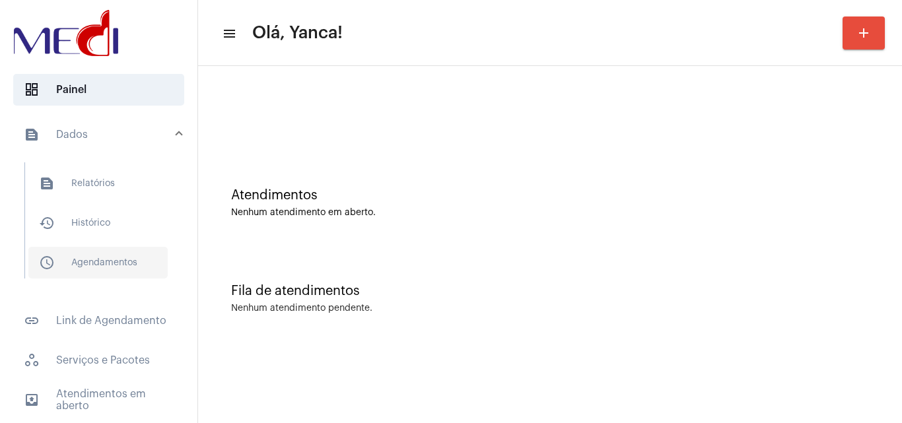
click at [124, 269] on span "schedule_outlined Agendamentos" at bounding box center [97, 263] width 139 height 32
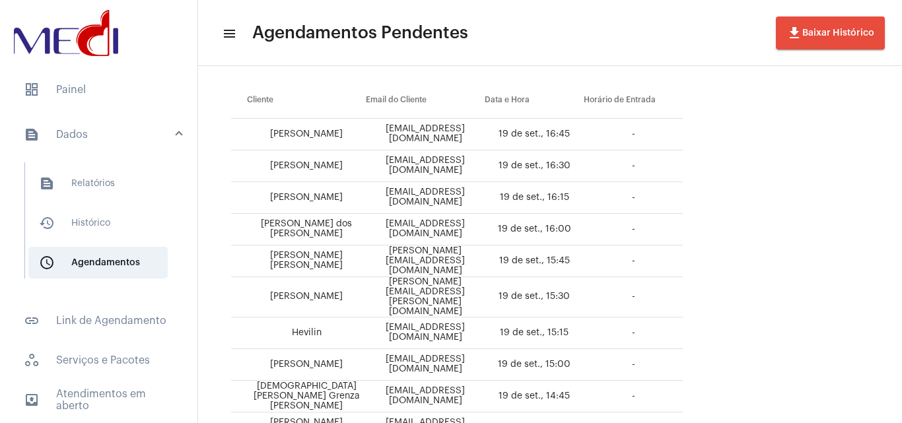
scroll to position [330, 0]
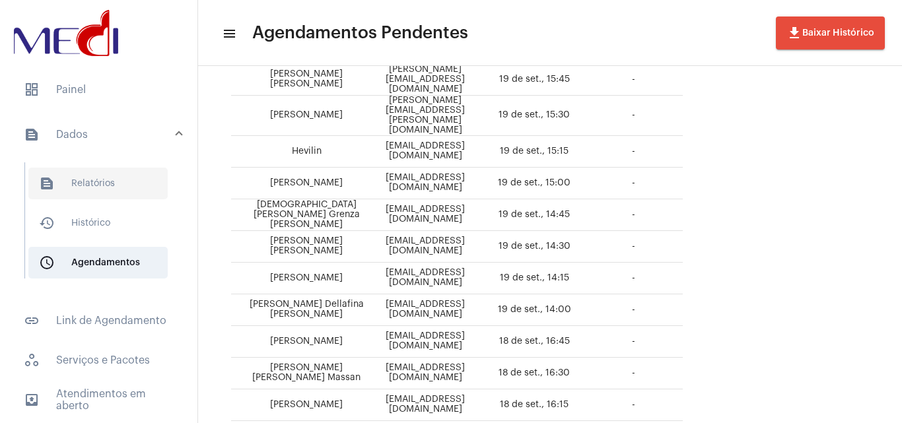
click at [101, 183] on span "text_snippet_outlined Relatórios" at bounding box center [97, 184] width 139 height 32
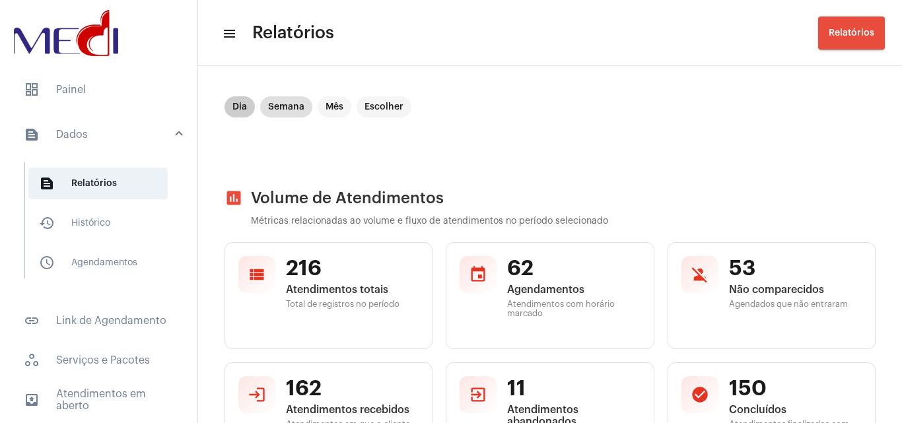
click at [236, 112] on mat-chip "Dia" at bounding box center [240, 106] width 30 height 21
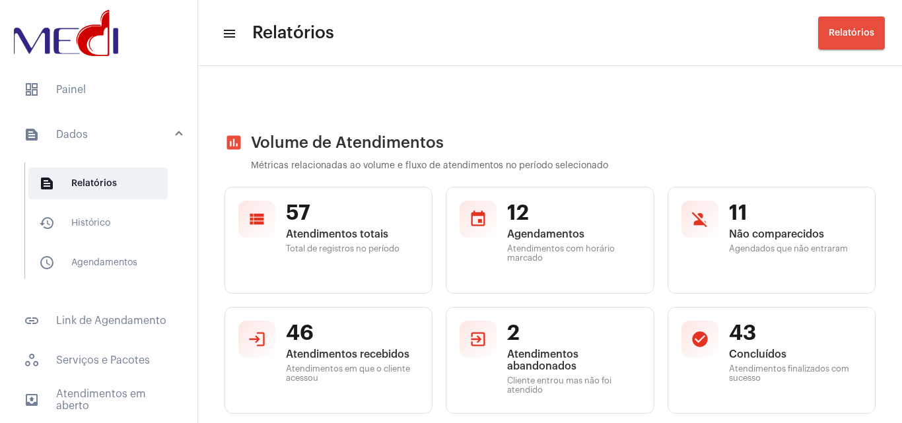
scroll to position [132, 0]
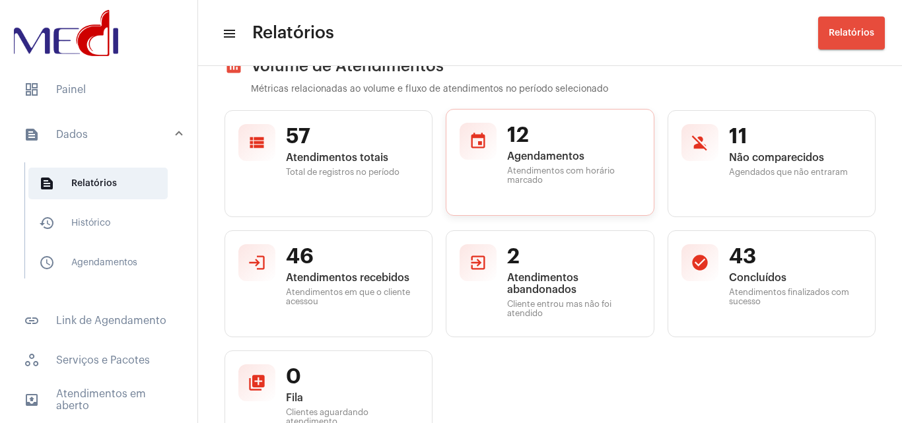
drag, startPoint x: 515, startPoint y: 122, endPoint x: 559, endPoint y: 157, distance: 56.9
click at [559, 157] on div "event 12 Agendamentos Atendimentos com horário marcado" at bounding box center [550, 162] width 208 height 107
click at [598, 172] on span "Atendimentos com horário marcado" at bounding box center [573, 175] width 133 height 18
drag, startPoint x: 558, startPoint y: 180, endPoint x: 498, endPoint y: 126, distance: 80.9
click at [498, 126] on div "event 12 Agendamentos Atendimentos com horário marcado" at bounding box center [550, 162] width 208 height 107
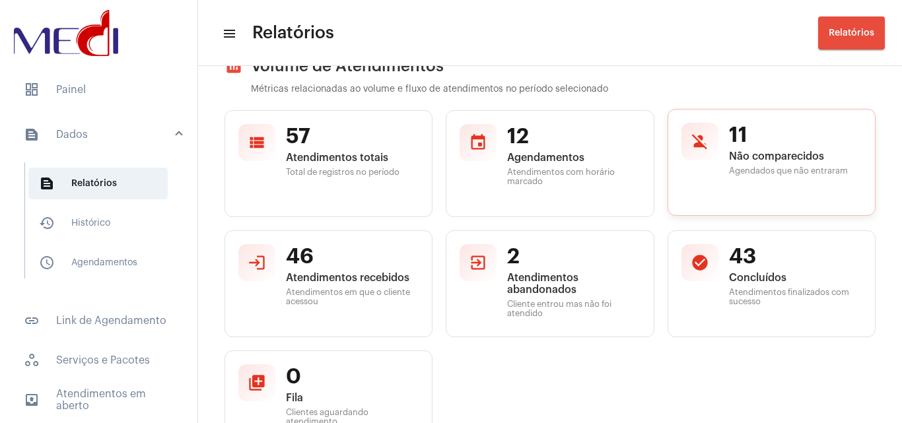
click at [715, 176] on div "person_off 11 Não comparecidos Agendados que não entraram" at bounding box center [772, 162] width 208 height 107
click at [565, 133] on span "12" at bounding box center [573, 135] width 133 height 25
click at [113, 275] on span "schedule_outlined Agendamentos" at bounding box center [97, 263] width 139 height 32
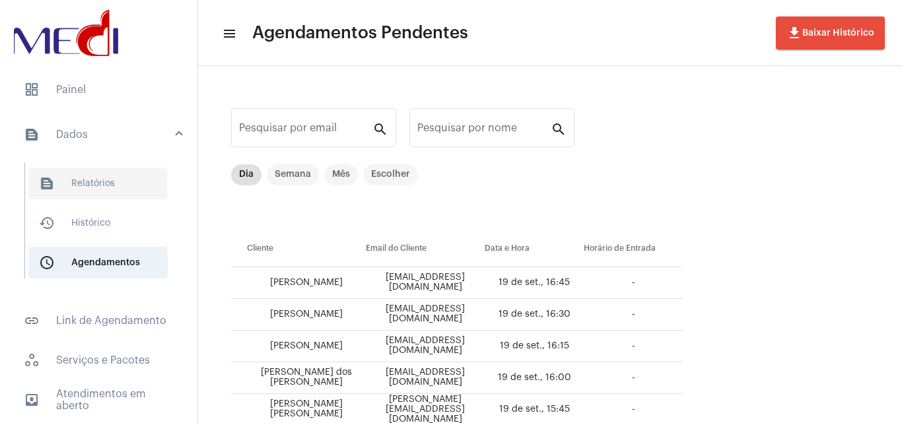
click at [93, 180] on span "text_snippet_outlined Relatórios" at bounding box center [97, 184] width 139 height 32
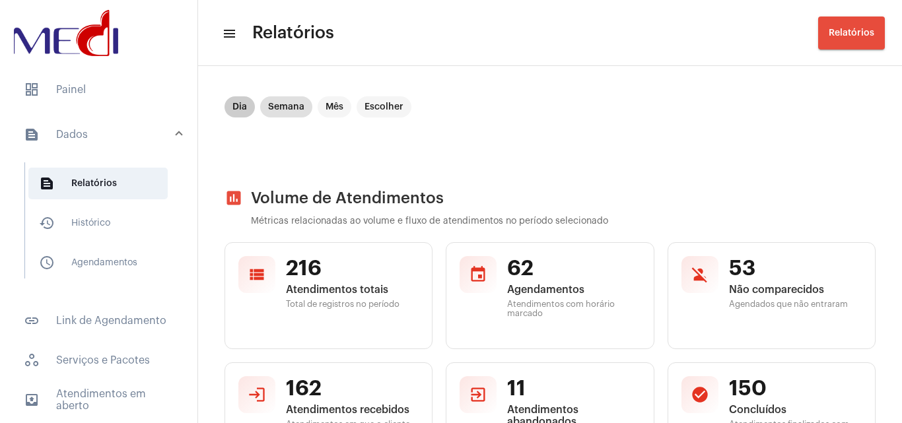
click at [236, 108] on mat-chip "Dia" at bounding box center [240, 106] width 30 height 21
click at [292, 110] on mat-chip "Semana" at bounding box center [286, 106] width 52 height 21
click at [238, 106] on mat-chip "Dia" at bounding box center [240, 106] width 30 height 21
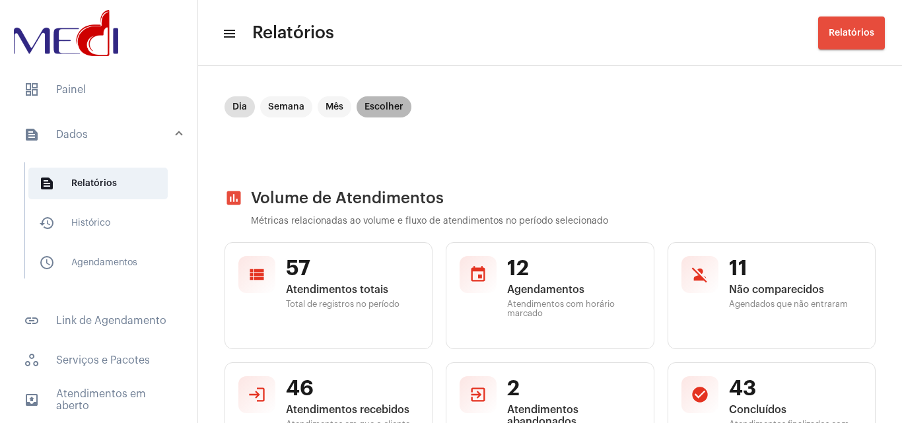
click at [375, 105] on mat-chip "Escolher" at bounding box center [384, 106] width 55 height 21
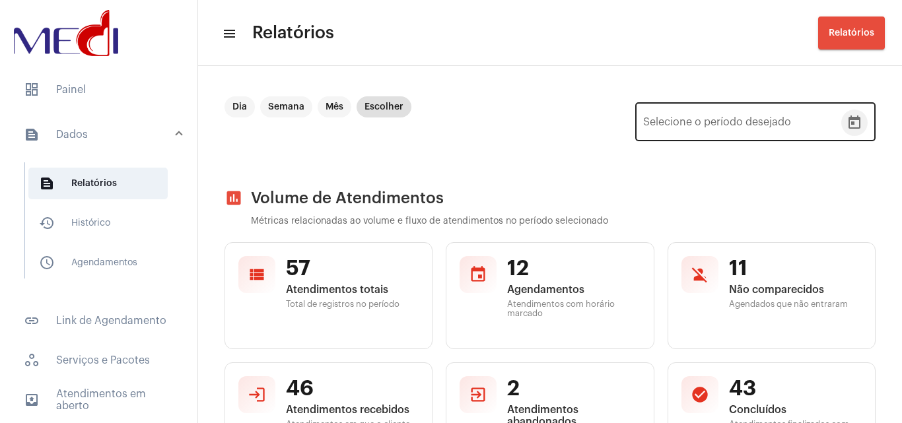
click at [841, 122] on button "Open calendar" at bounding box center [854, 123] width 26 height 26
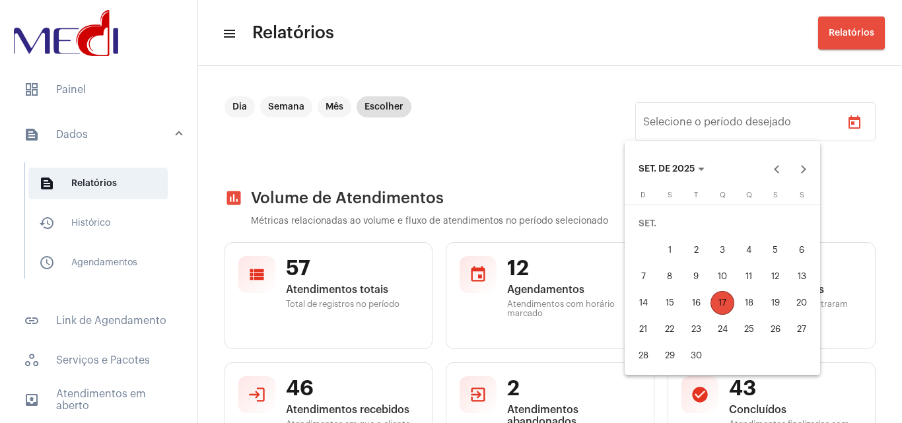
click at [699, 306] on div "16" at bounding box center [696, 303] width 24 height 24
type input "[DATE]"
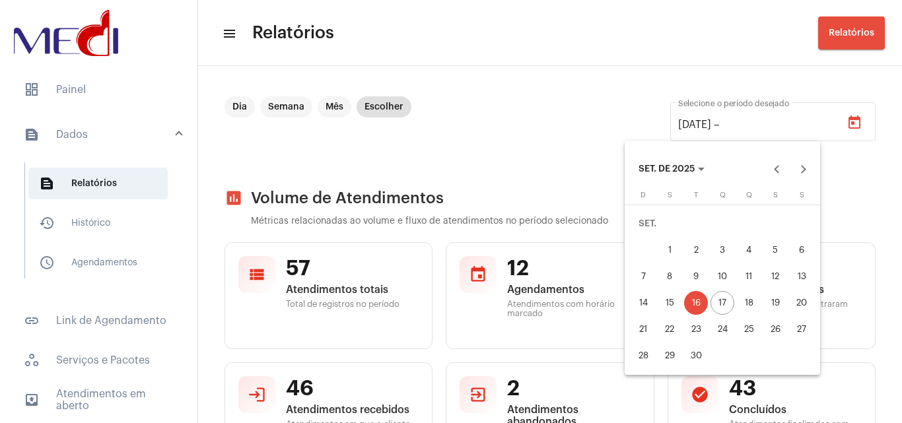
click at [699, 306] on div "16" at bounding box center [696, 303] width 24 height 24
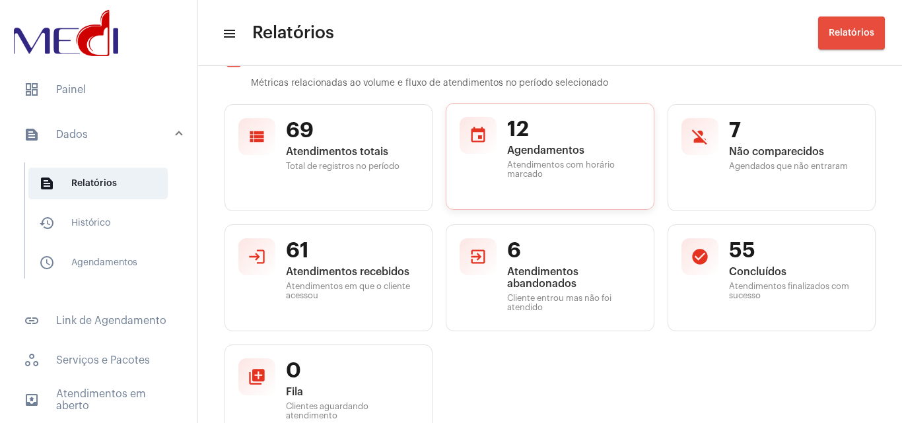
scroll to position [132, 0]
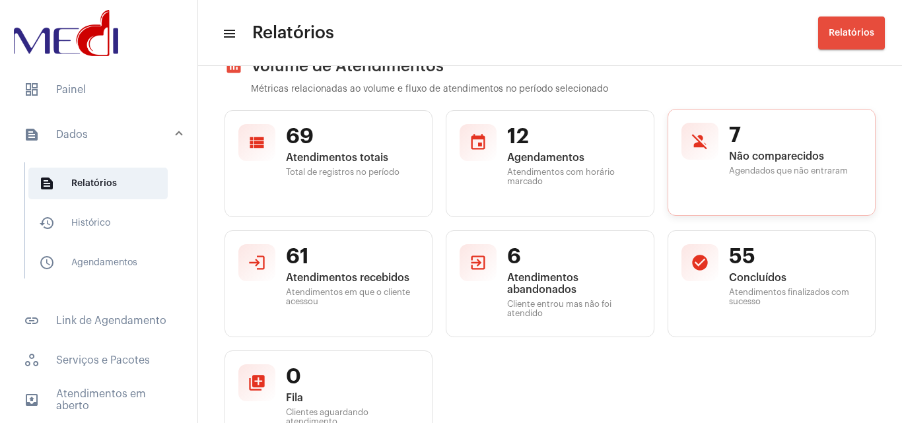
drag, startPoint x: 505, startPoint y: 125, endPoint x: 712, endPoint y: 174, distance: 212.6
click at [572, 166] on div "12 Agendamentos Atendimentos com horário marcado" at bounding box center [573, 163] width 133 height 79
drag, startPoint x: 702, startPoint y: 131, endPoint x: 785, endPoint y: 169, distance: 91.0
click at [783, 166] on div "person_off 7 Não comparecidos Agendados que não entraram" at bounding box center [772, 162] width 208 height 107
drag, startPoint x: 449, startPoint y: 128, endPoint x: 733, endPoint y: 203, distance: 293.2
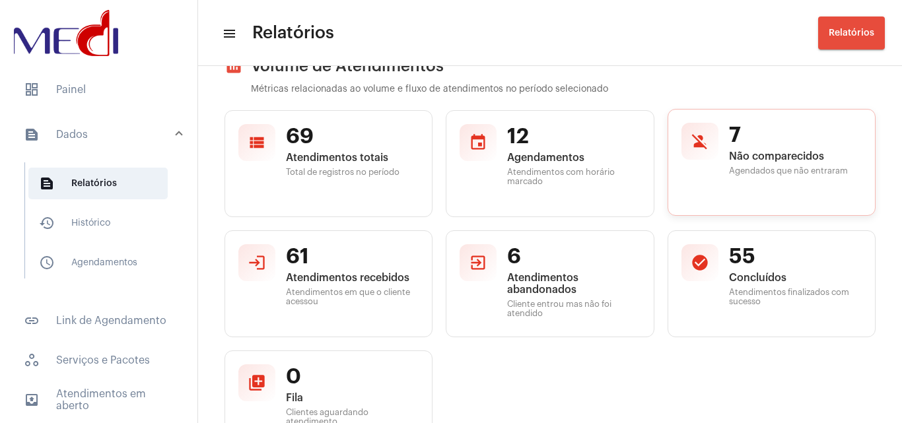
click at [733, 203] on div "view_list 69 Atendimentos totais Total de registros no período event 12 Agendam…" at bounding box center [550, 283] width 651 height 347
click at [690, 359] on div "view_list 69 Atendimentos totais Total de registros no período event 12 Agendam…" at bounding box center [550, 283] width 651 height 347
click at [532, 363] on div "view_list 69 Atendimentos totais Total de registros no período event 12 Agendam…" at bounding box center [550, 283] width 651 height 347
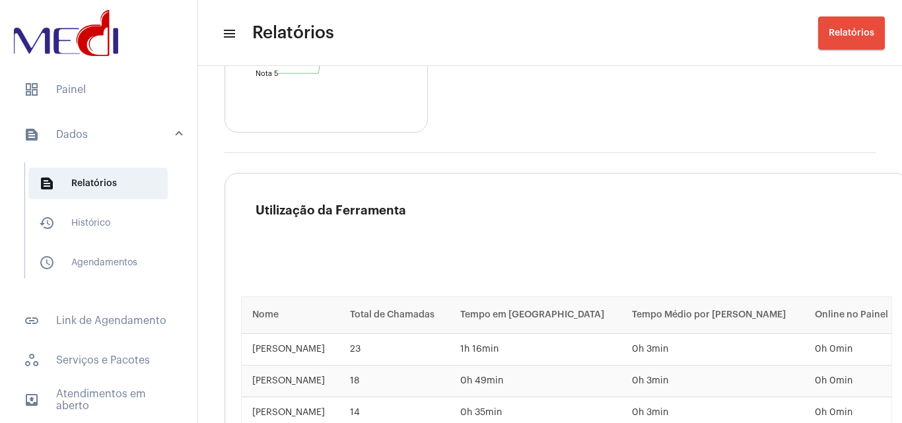
scroll to position [2421, 0]
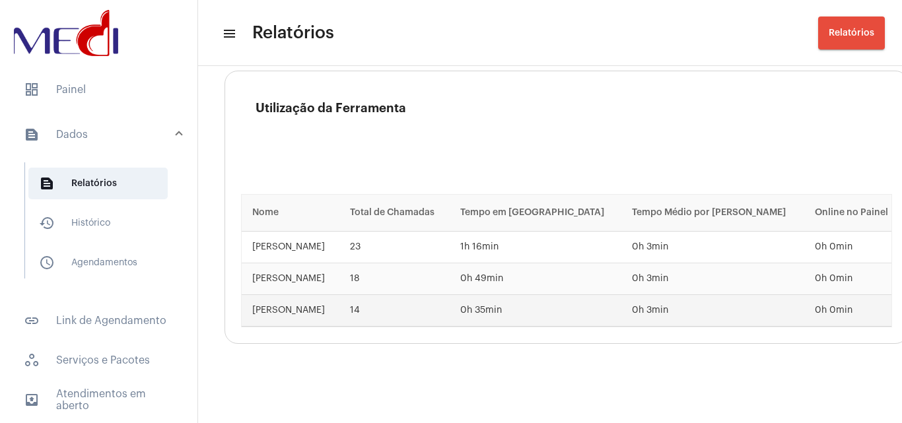
drag, startPoint x: 369, startPoint y: 230, endPoint x: 414, endPoint y: 308, distance: 90.5
click at [414, 300] on tbody "[PERSON_NAME] 23 1h 16min 0h 3min 0h 0min [PERSON_NAME] 18 0h 49min 0h 3min 0h …" at bounding box center [567, 279] width 650 height 95
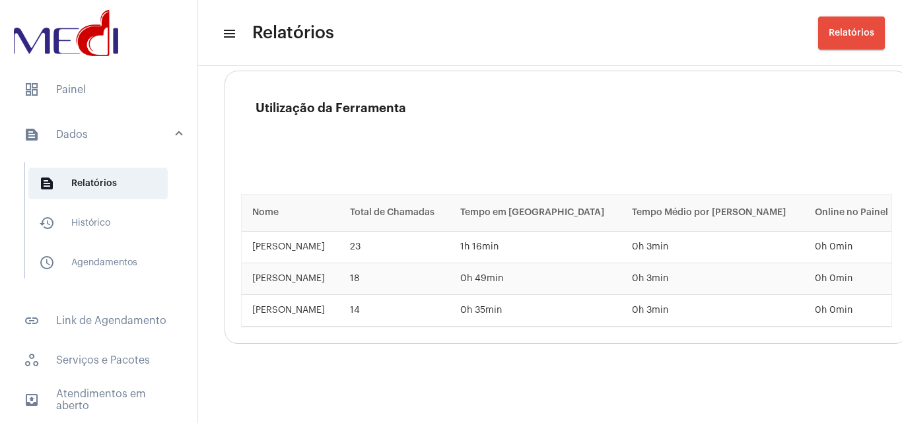
click at [413, 330] on div "Utilização da Ferramenta Nome Total de Chamadas Tempo em [GEOGRAPHIC_DATA] Temp…" at bounding box center [567, 207] width 684 height 273
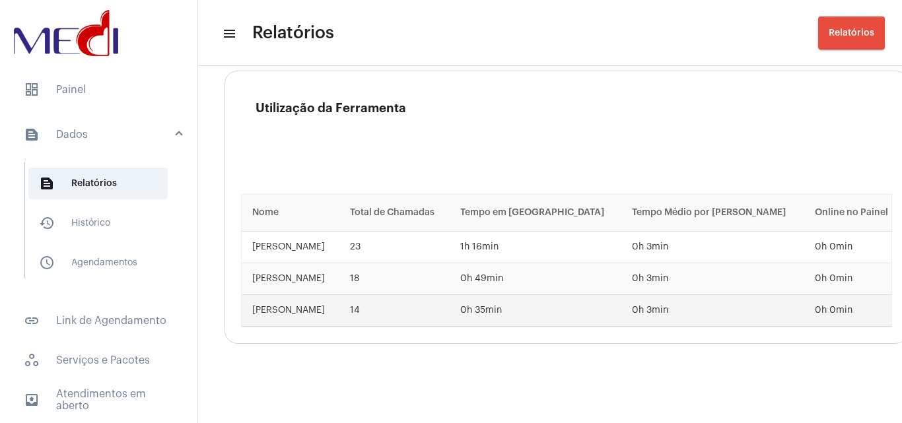
drag, startPoint x: 238, startPoint y: 231, endPoint x: 410, endPoint y: 309, distance: 188.0
click at [414, 302] on div "Utilização da Ferramenta Nome Total de Chamadas Tempo em [GEOGRAPHIC_DATA] Temp…" at bounding box center [567, 207] width 684 height 273
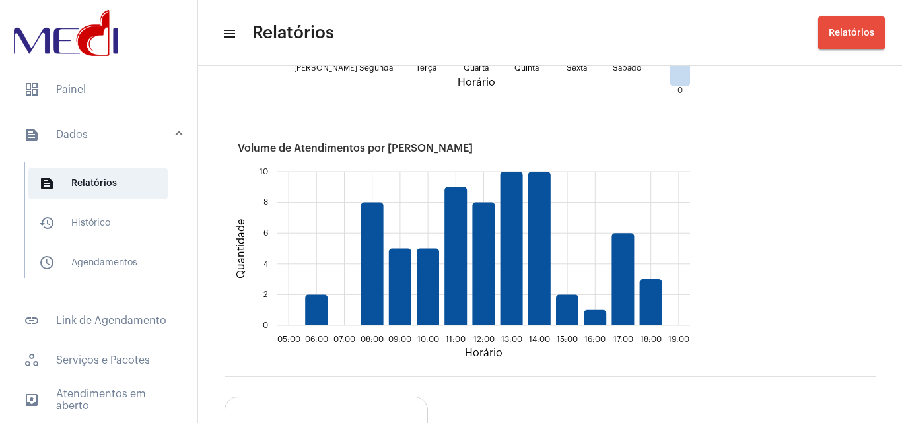
scroll to position [1628, 0]
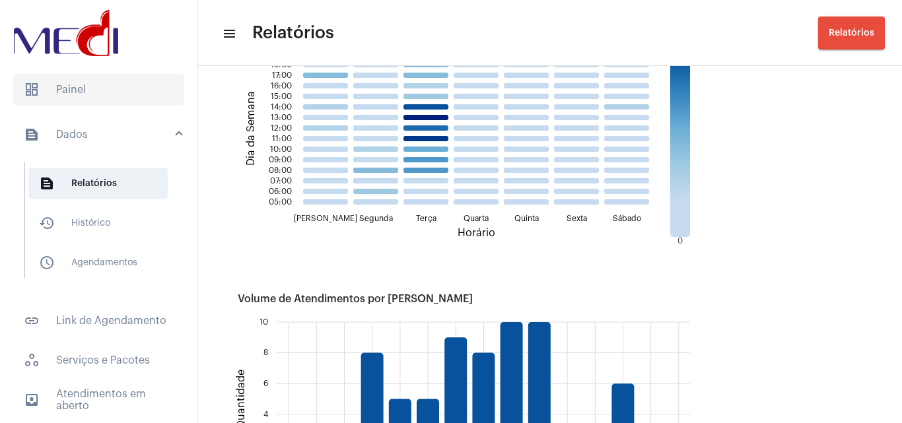
click at [57, 87] on span "dashboard Painel" at bounding box center [98, 90] width 171 height 32
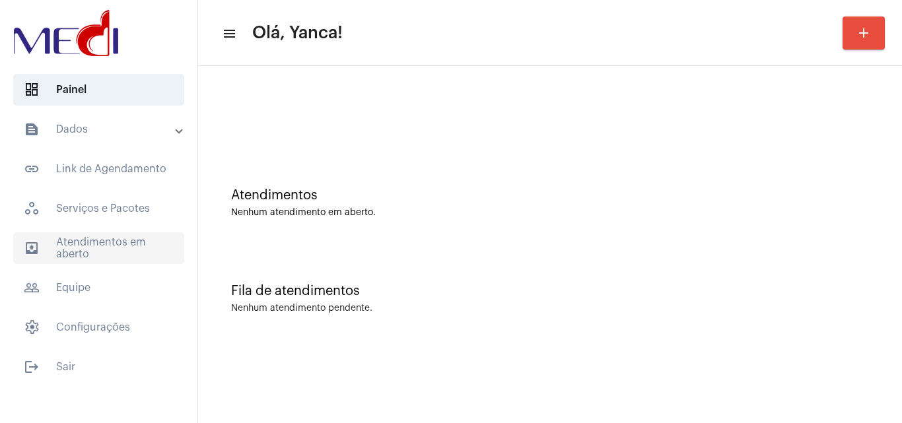
click at [138, 238] on span "outbox_outline Atendimentos em aberto" at bounding box center [98, 249] width 171 height 32
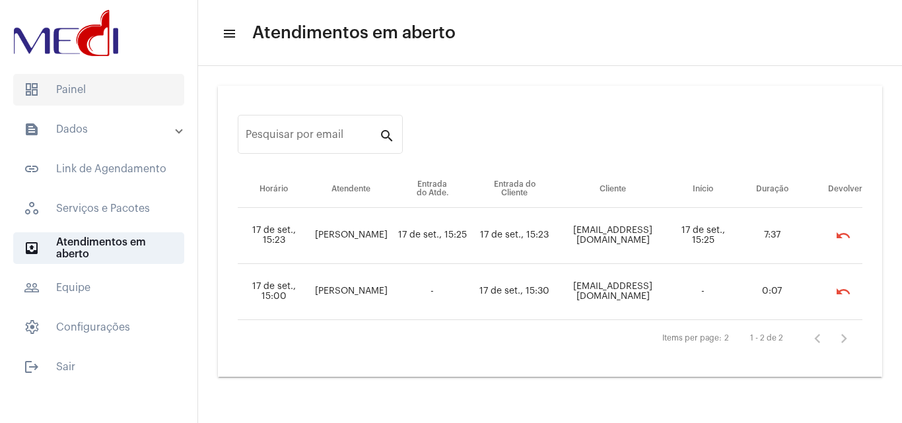
click at [90, 89] on span "dashboard Painel" at bounding box center [98, 90] width 171 height 32
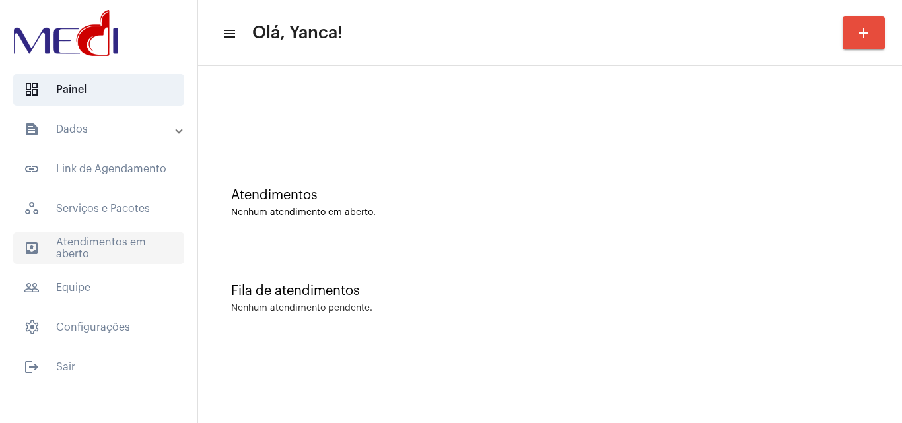
click at [98, 233] on span "outbox_outline Atendimentos em aberto" at bounding box center [98, 249] width 171 height 32
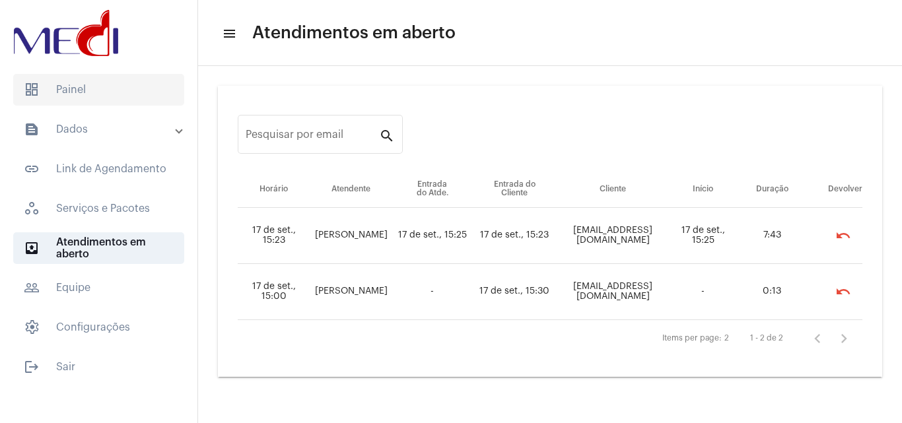
click at [72, 81] on span "dashboard Painel" at bounding box center [98, 90] width 171 height 32
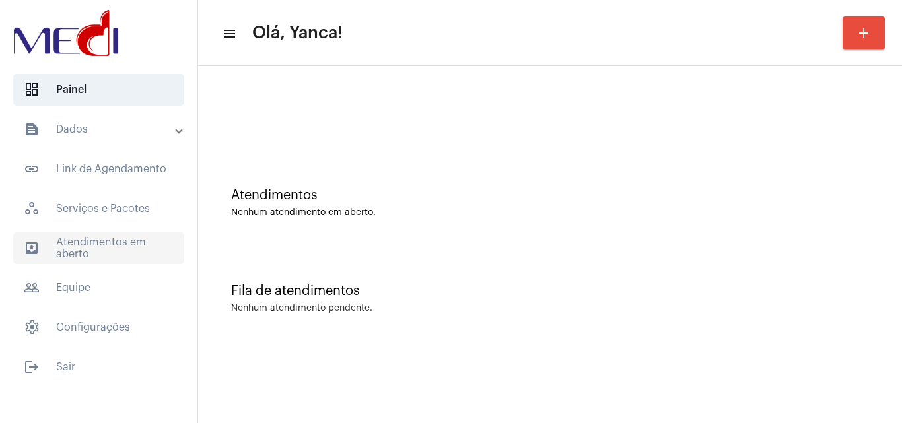
click at [90, 248] on span "outbox_outline Atendimentos em aberto" at bounding box center [98, 249] width 171 height 32
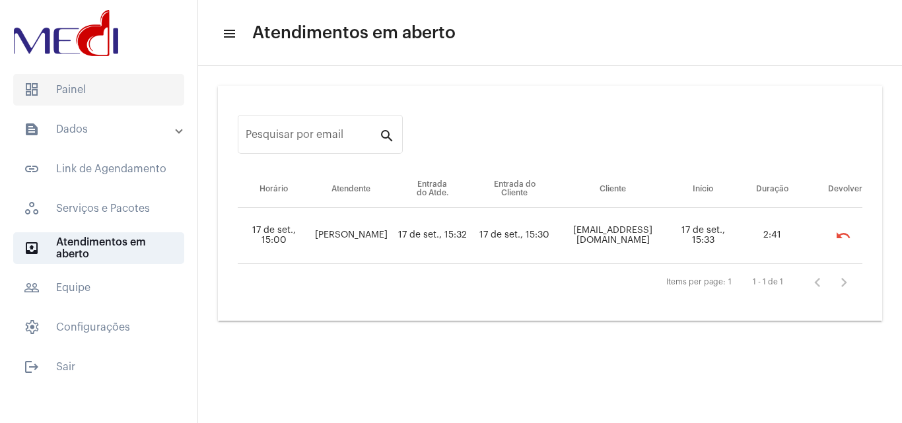
click at [124, 98] on span "dashboard Painel" at bounding box center [98, 90] width 171 height 32
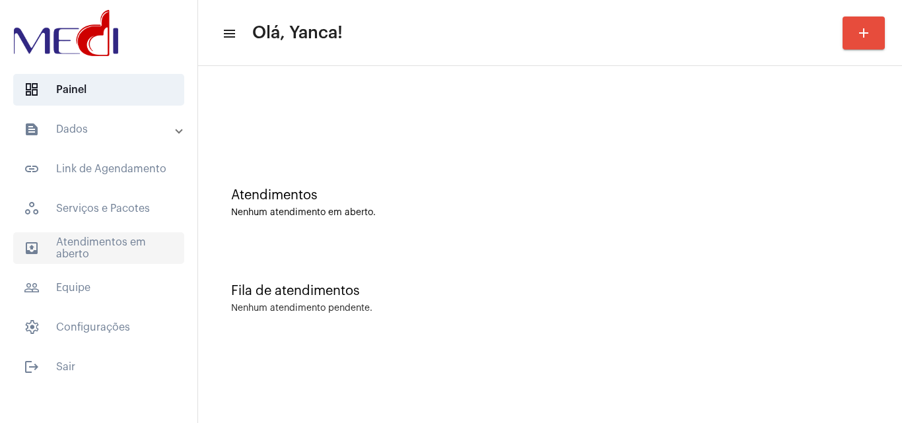
click at [118, 255] on span "outbox_outline Atendimentos em aberto" at bounding box center [98, 249] width 171 height 32
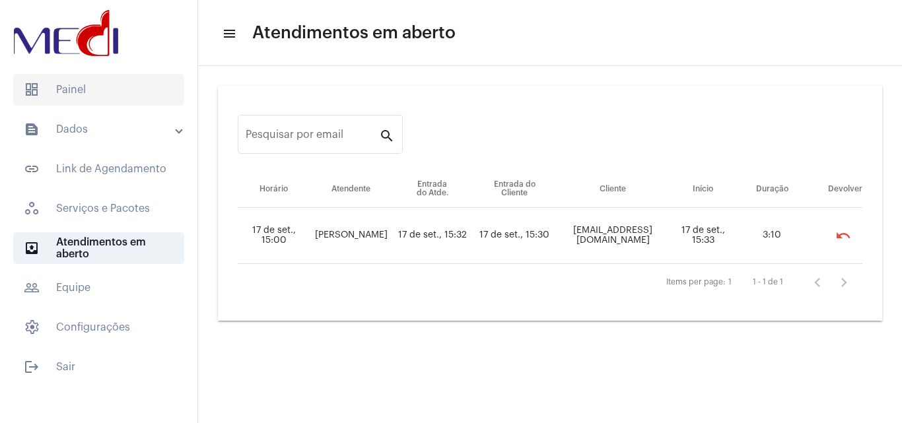
click at [75, 98] on span "dashboard Painel" at bounding box center [98, 90] width 171 height 32
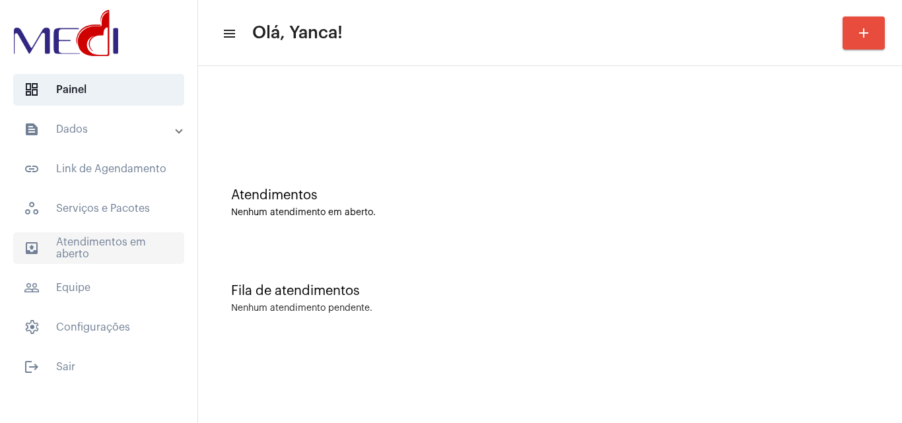
click at [137, 245] on span "outbox_outline Atendimentos em aberto" at bounding box center [98, 249] width 171 height 32
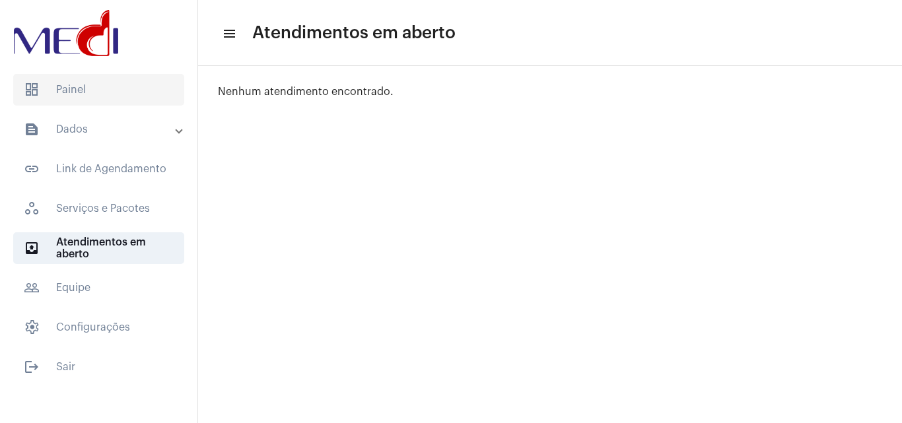
click at [129, 92] on span "dashboard Painel" at bounding box center [98, 90] width 171 height 32
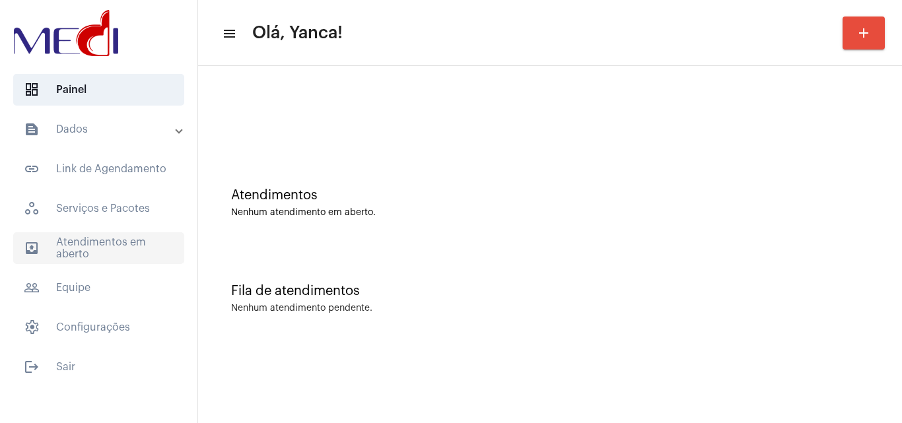
click at [133, 258] on span "outbox_outline Atendimentos em aberto" at bounding box center [98, 249] width 171 height 32
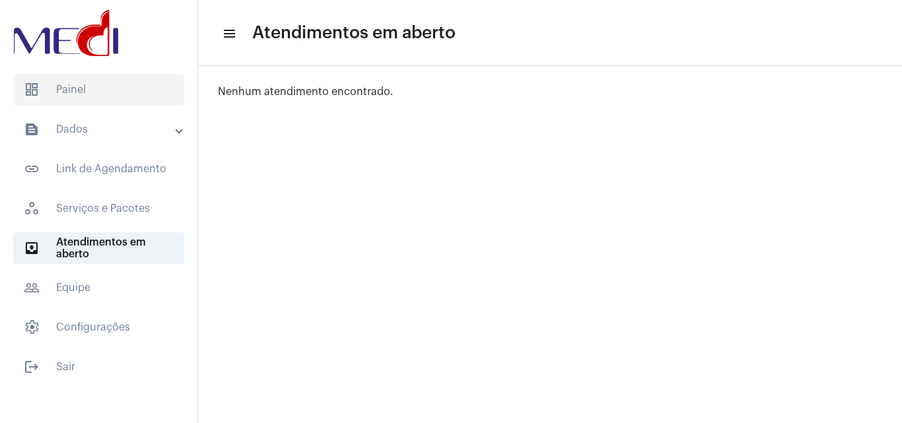
click at [104, 90] on span "dashboard Painel" at bounding box center [98, 90] width 171 height 32
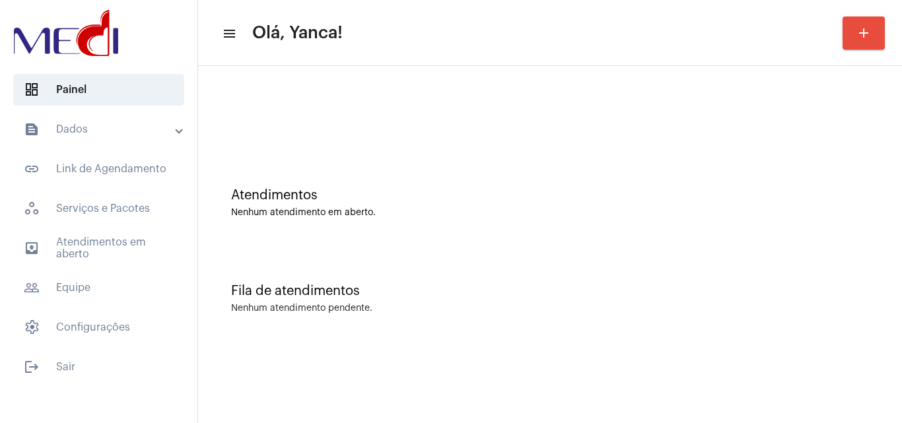
click at [120, 231] on mat-accordion "text_snippet_outlined Dados text_snippet_outlined Relatórios history_outlined H…" at bounding box center [98, 229] width 197 height 230
click at [122, 243] on span "outbox_outline Atendimentos em aberto" at bounding box center [98, 249] width 171 height 32
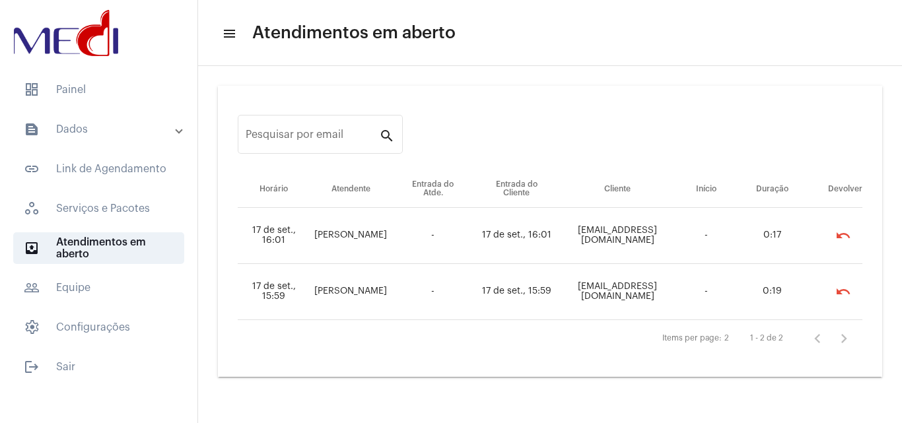
drag, startPoint x: 410, startPoint y: 1, endPoint x: 554, endPoint y: 327, distance: 356.4
click at [554, 327] on div "Items per page: 2 1 - 2 de 2" at bounding box center [550, 338] width 625 height 37
click at [61, 85] on span "dashboard Painel" at bounding box center [98, 90] width 171 height 32
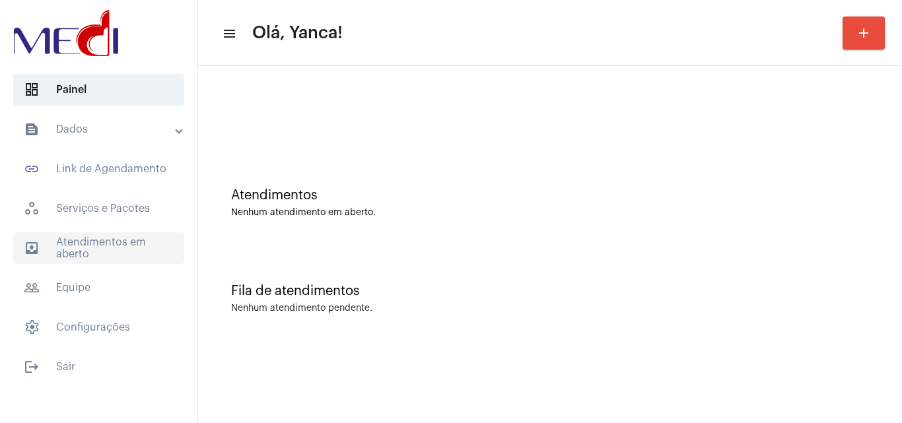
click at [85, 243] on span "outbox_outline Atendimentos em aberto" at bounding box center [98, 249] width 171 height 32
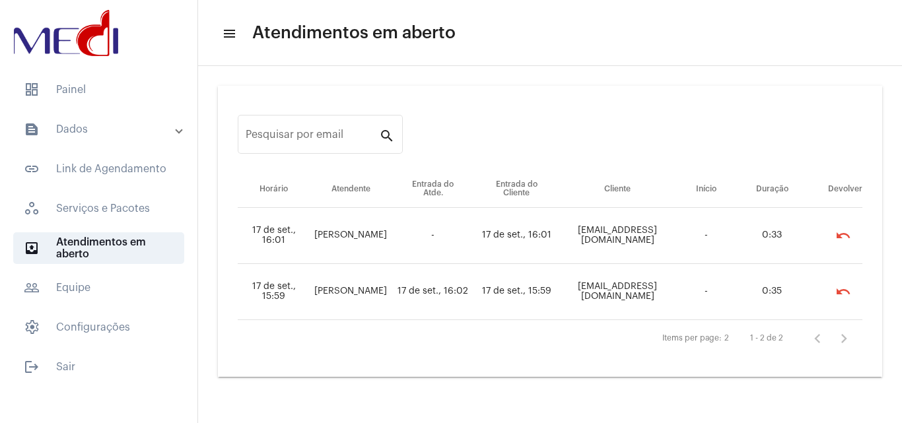
click at [101, 110] on mat-list "dashboard Painel text_snippet_outlined Dados text_snippet_outlined Relatórios h…" at bounding box center [98, 226] width 197 height 314
click at [122, 84] on span "dashboard Painel" at bounding box center [98, 90] width 171 height 32
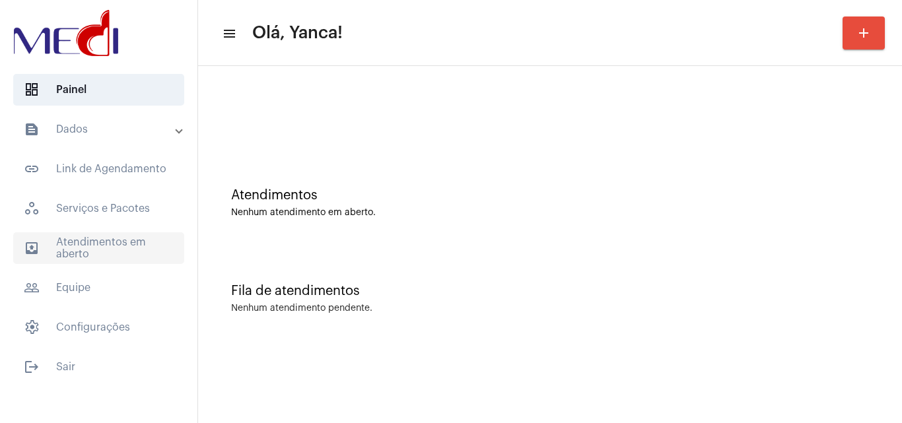
drag, startPoint x: 138, startPoint y: 234, endPoint x: 209, endPoint y: 406, distance: 185.1
click at [138, 234] on span "outbox_outline Atendimentos em aberto" at bounding box center [98, 249] width 171 height 32
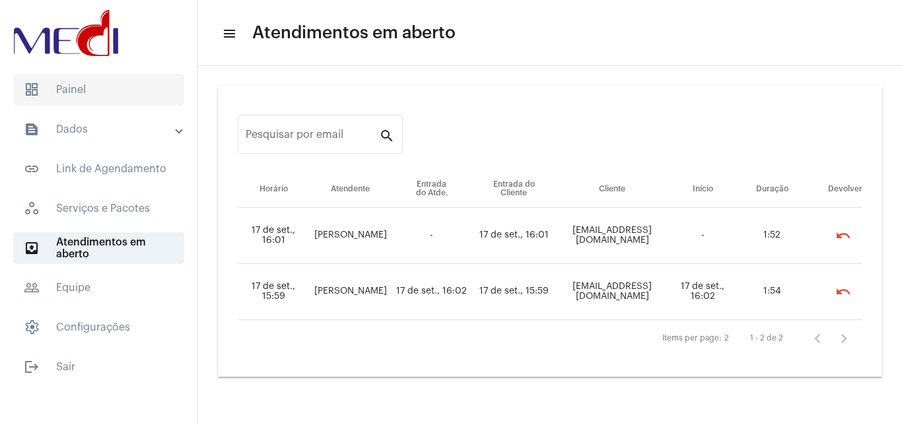
drag, startPoint x: 112, startPoint y: 92, endPoint x: 154, endPoint y: 133, distance: 58.4
click at [111, 92] on span "dashboard Painel" at bounding box center [98, 90] width 171 height 32
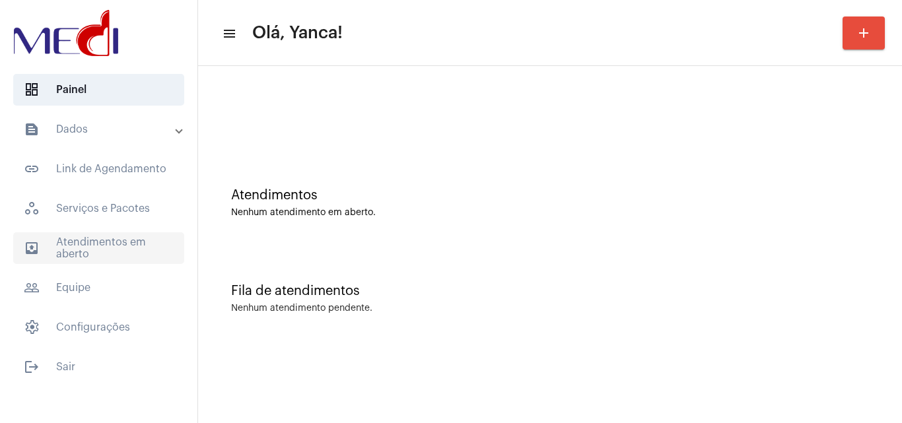
click at [98, 246] on span "outbox_outline Atendimentos em aberto" at bounding box center [98, 249] width 171 height 32
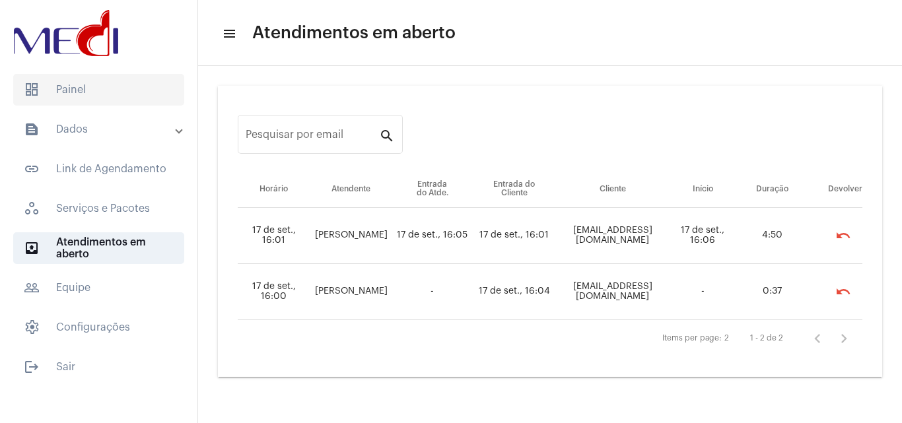
click at [119, 80] on span "dashboard Painel" at bounding box center [98, 90] width 171 height 32
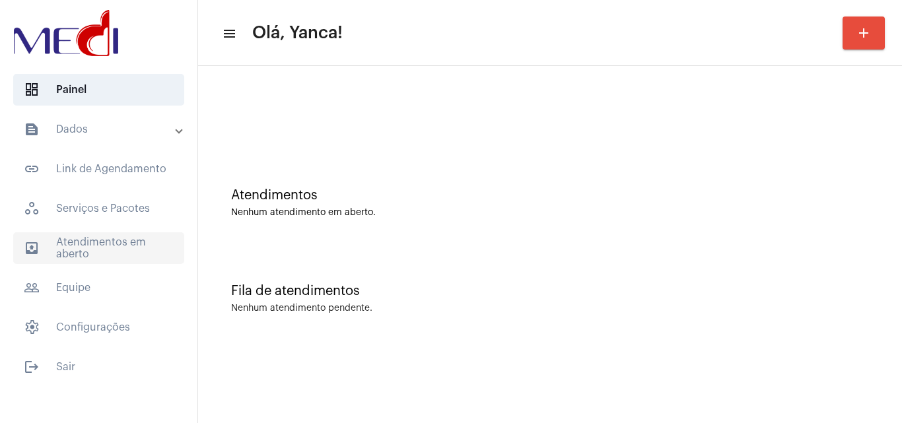
click at [116, 243] on span "outbox_outline Atendimentos em aberto" at bounding box center [98, 249] width 171 height 32
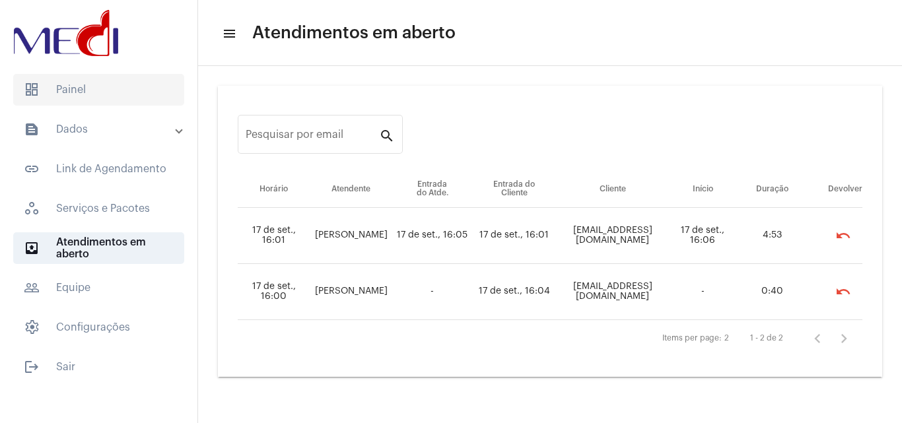
drag, startPoint x: 77, startPoint y: 88, endPoint x: 82, endPoint y: 93, distance: 7.5
click at [77, 89] on span "dashboard Painel" at bounding box center [98, 90] width 171 height 32
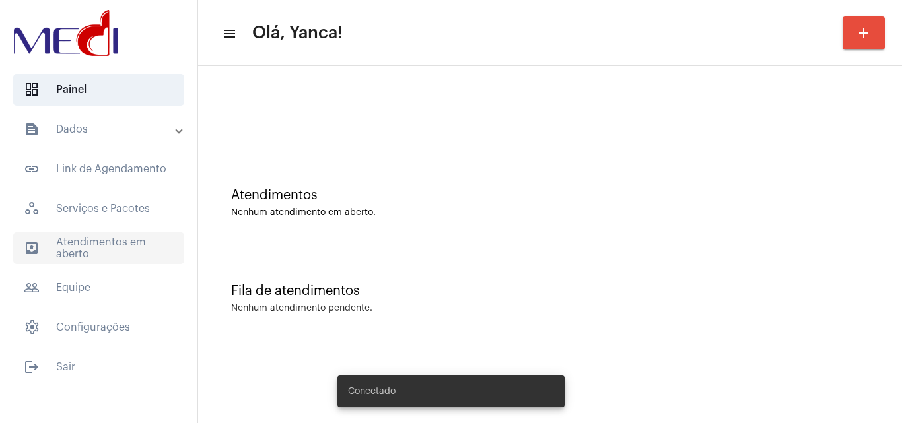
click at [65, 248] on span "outbox_outline Atendimentos em aberto" at bounding box center [98, 249] width 171 height 32
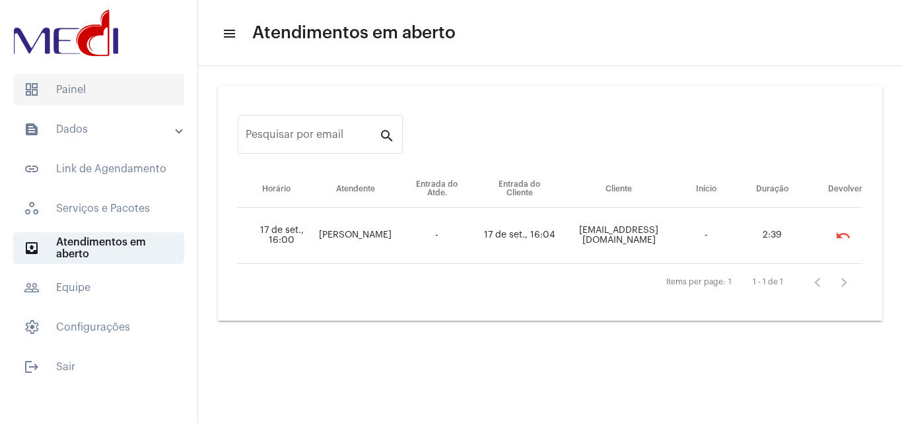
click at [154, 101] on span "dashboard Painel" at bounding box center [98, 90] width 171 height 32
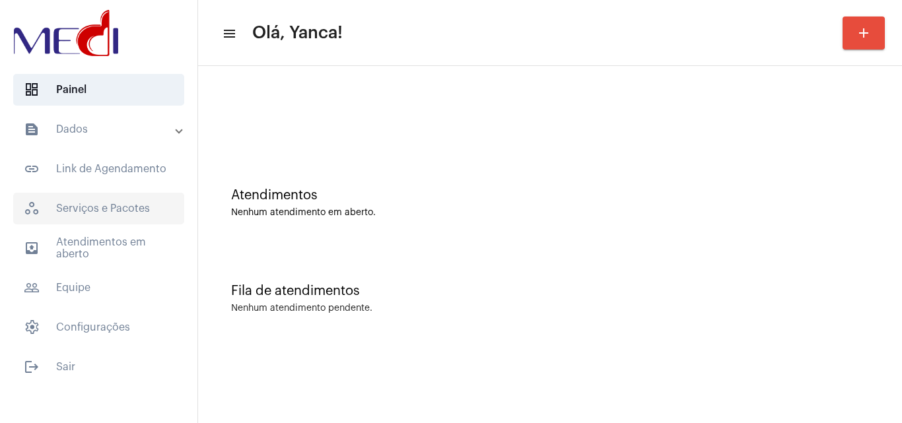
click at [134, 219] on span "workspaces_outlined Serviços e Pacotes" at bounding box center [98, 209] width 171 height 32
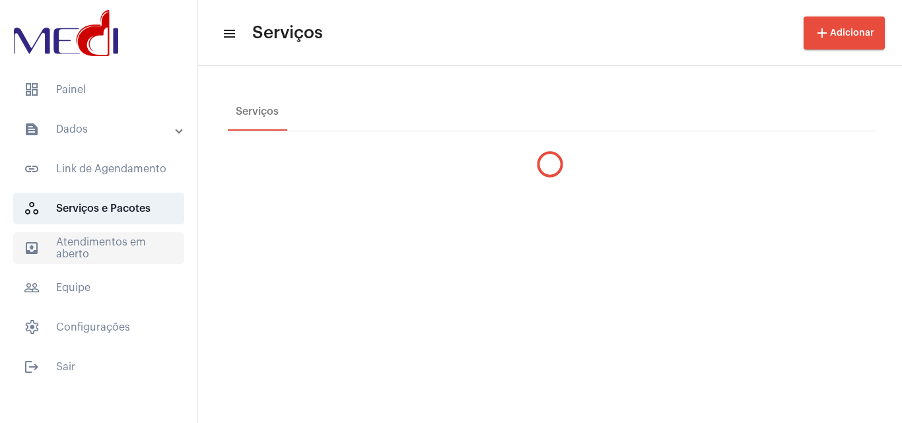
click at [125, 254] on span "outbox_outline Atendimentos em aberto" at bounding box center [98, 249] width 171 height 32
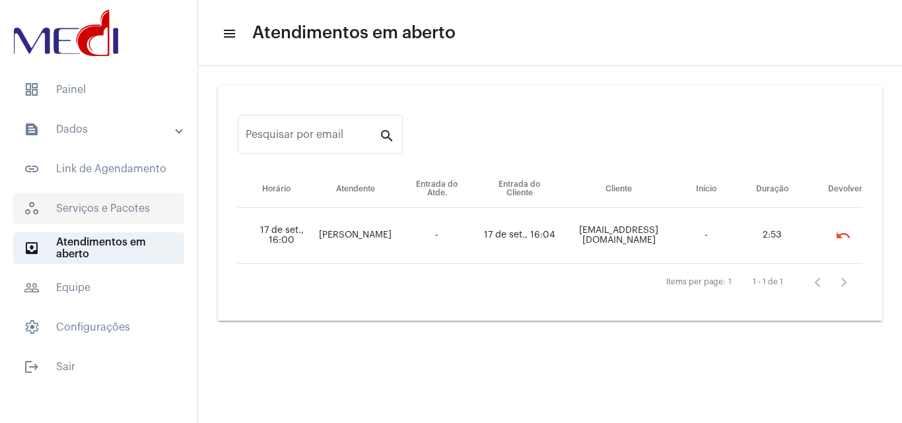
click at [104, 220] on span "workspaces_outlined Serviços e Pacotes" at bounding box center [98, 209] width 171 height 32
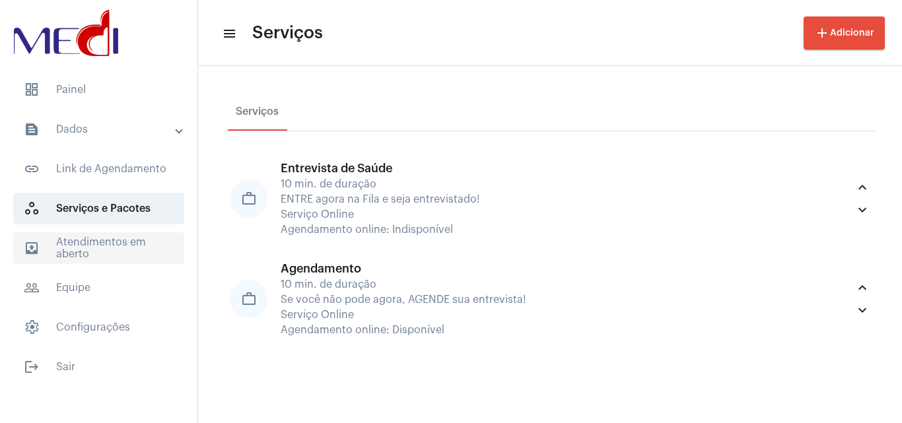
click at [137, 241] on span "outbox_outline Atendimentos em aberto" at bounding box center [98, 249] width 171 height 32
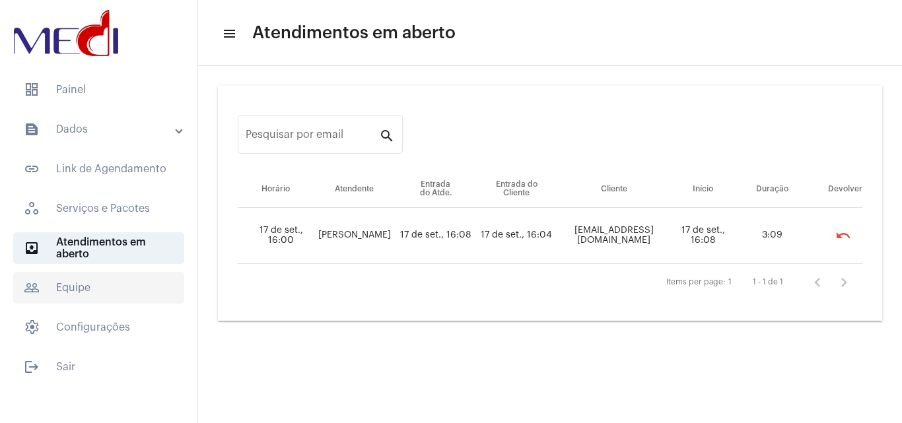
click at [128, 298] on span "people_outline Equipe" at bounding box center [98, 288] width 171 height 32
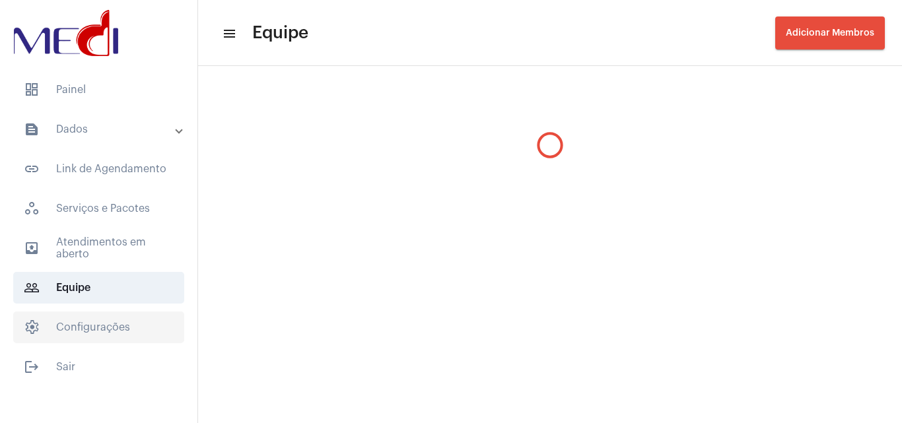
click at [119, 328] on span "settings Configurações" at bounding box center [98, 328] width 171 height 32
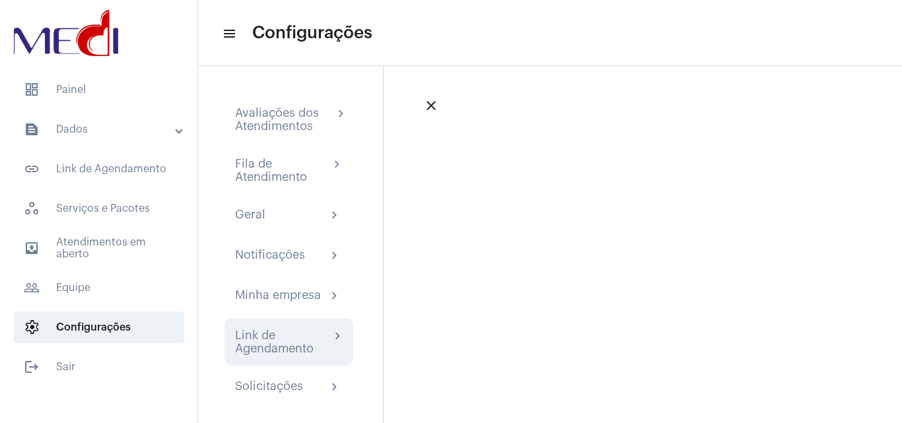
click at [297, 343] on div "Link de Agendamento" at bounding box center [282, 342] width 95 height 26
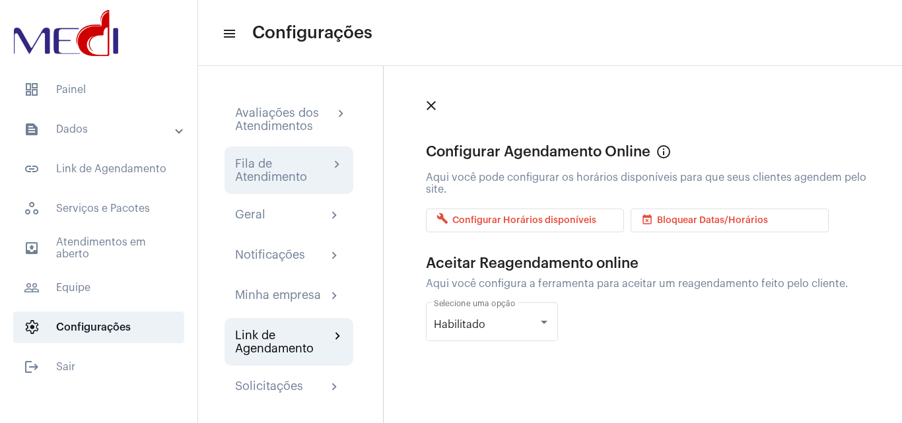
click at [289, 184] on div "Fila de Atendimento chevron_right" at bounding box center [289, 171] width 129 height 48
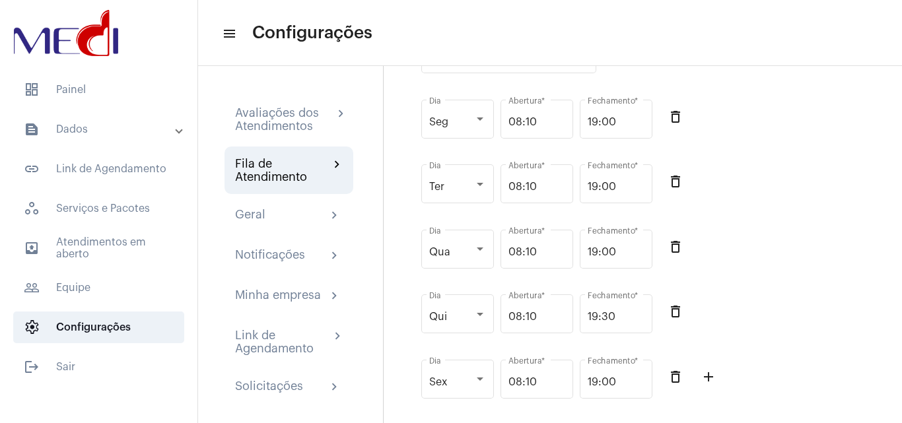
scroll to position [198, 0]
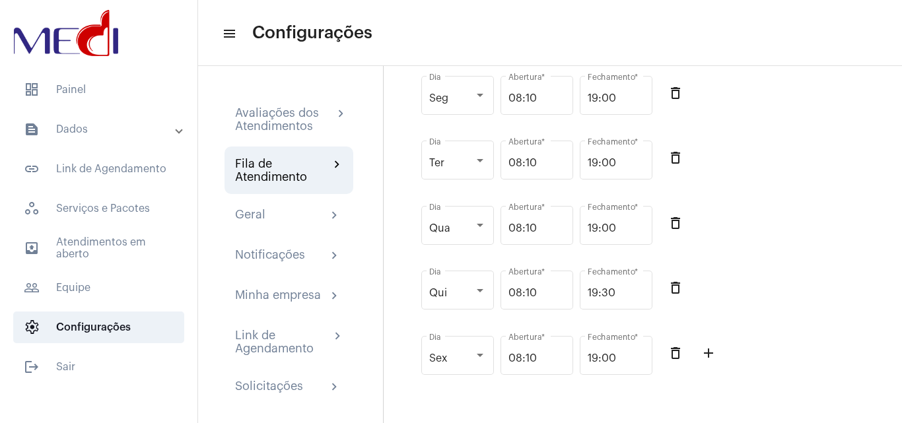
click at [854, 71] on div "Funcionamento da fila Aqui você poderá configurar os horários em que a fila de …" at bounding box center [647, 174] width 458 height 441
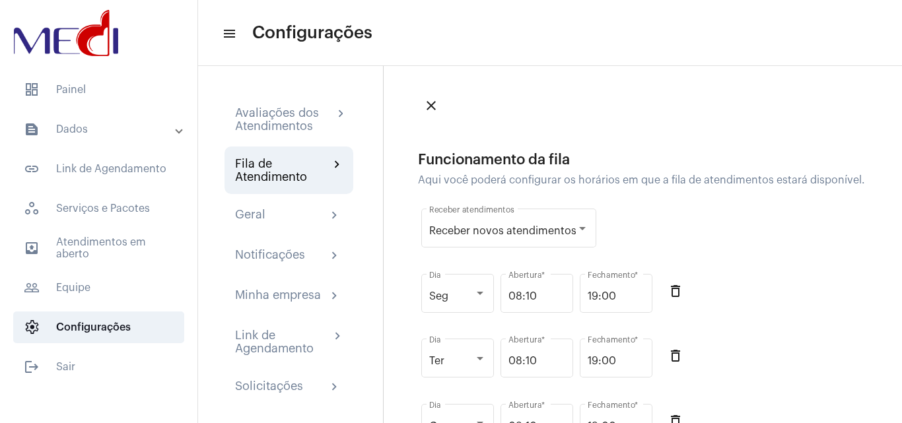
scroll to position [66, 0]
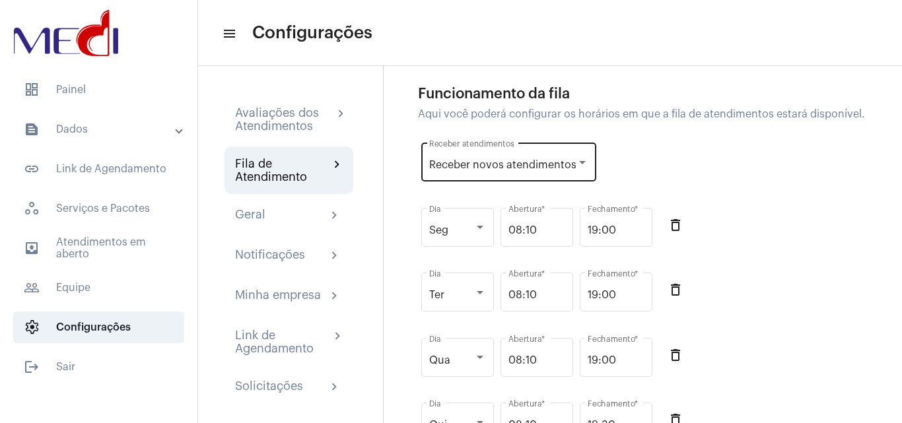
click at [559, 170] on span "Receber novos atendimentos" at bounding box center [502, 165] width 147 height 11
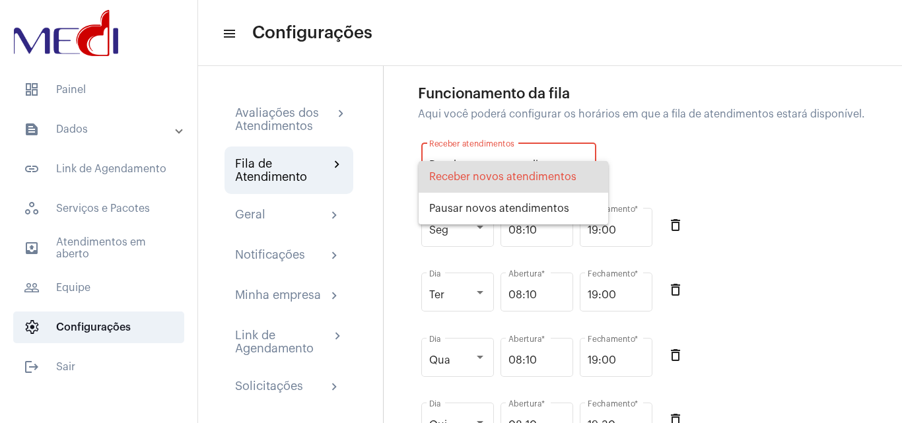
click at [774, 152] on div at bounding box center [451, 211] width 902 height 423
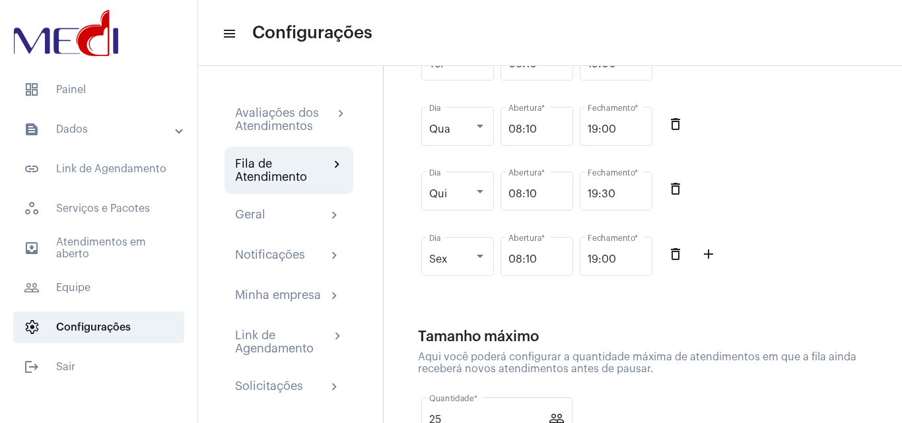
scroll to position [396, 0]
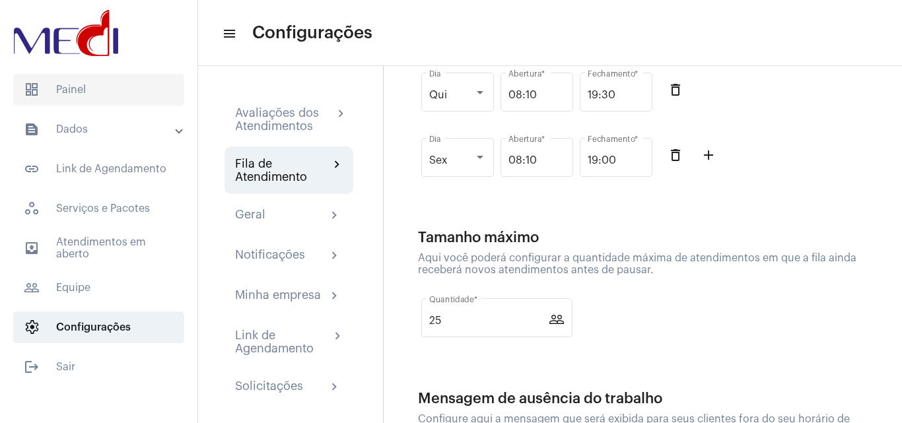
click at [121, 92] on span "dashboard Painel" at bounding box center [98, 90] width 171 height 32
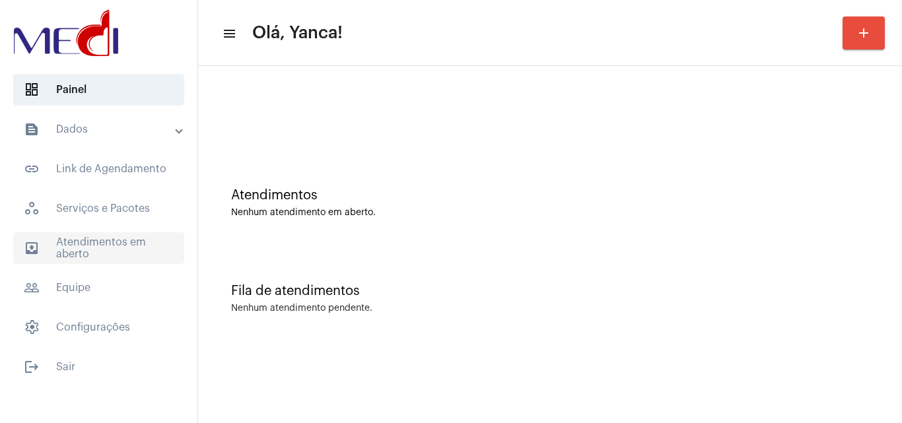
click at [95, 248] on span "outbox_outline Atendimentos em aberto" at bounding box center [98, 249] width 171 height 32
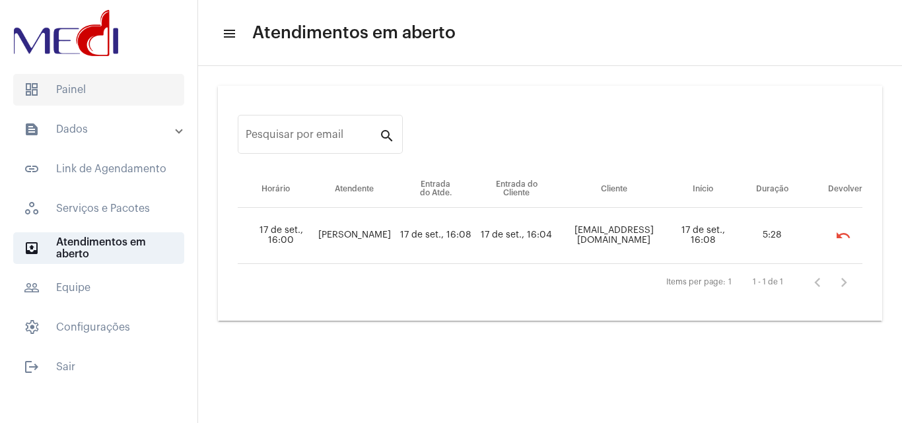
click at [92, 89] on span "dashboard Painel" at bounding box center [98, 90] width 171 height 32
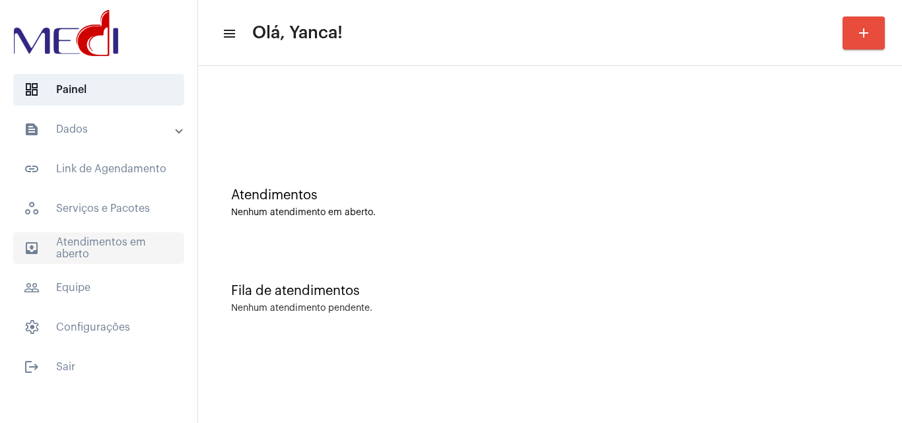
click at [91, 258] on span "outbox_outline Atendimentos em aberto" at bounding box center [98, 249] width 171 height 32
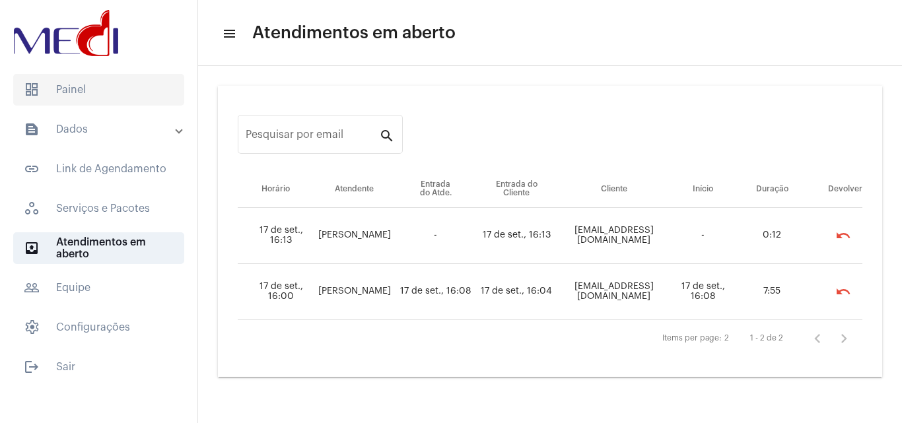
click at [116, 98] on span "dashboard Painel" at bounding box center [98, 90] width 171 height 32
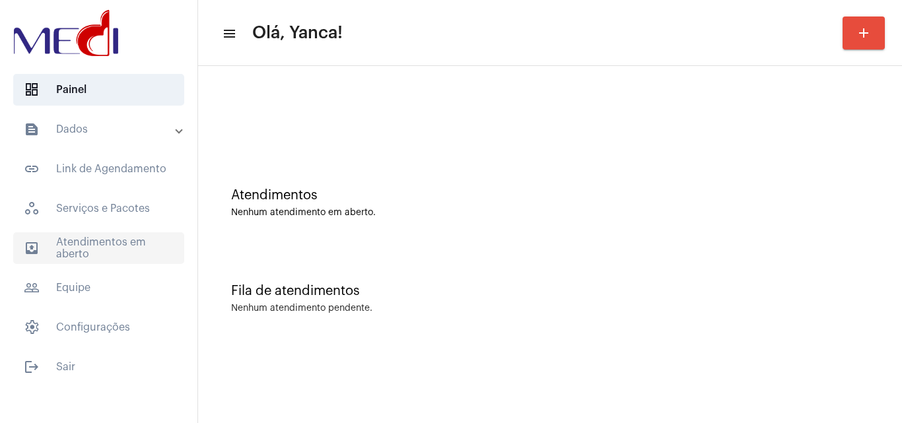
click at [135, 252] on span "outbox_outline Atendimentos em aberto" at bounding box center [98, 249] width 171 height 32
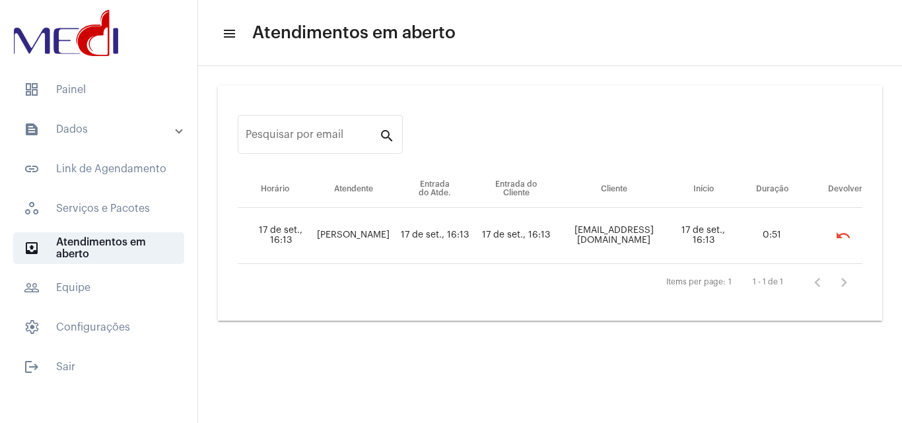
click at [106, 106] on mat-list "dashboard Painel text_snippet_outlined Dados text_snippet_outlined Relatórios h…" at bounding box center [98, 226] width 197 height 314
click at [112, 90] on span "dashboard Painel" at bounding box center [98, 90] width 171 height 32
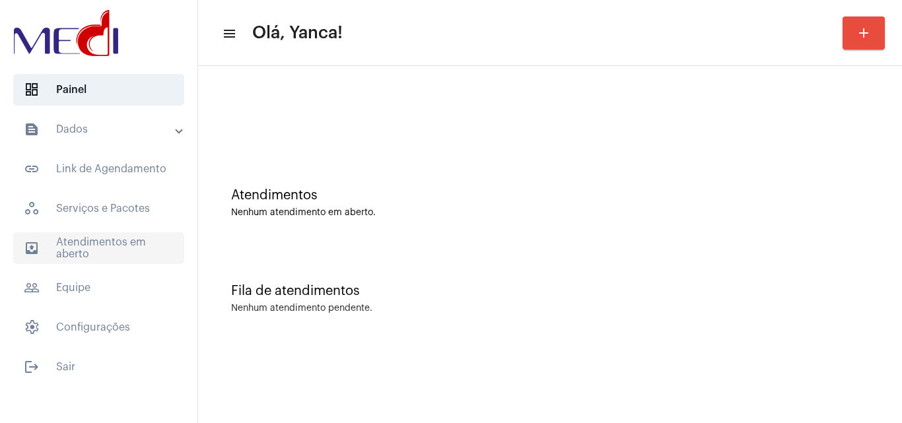
click at [104, 250] on span "outbox_outline Atendimentos em aberto" at bounding box center [98, 249] width 171 height 32
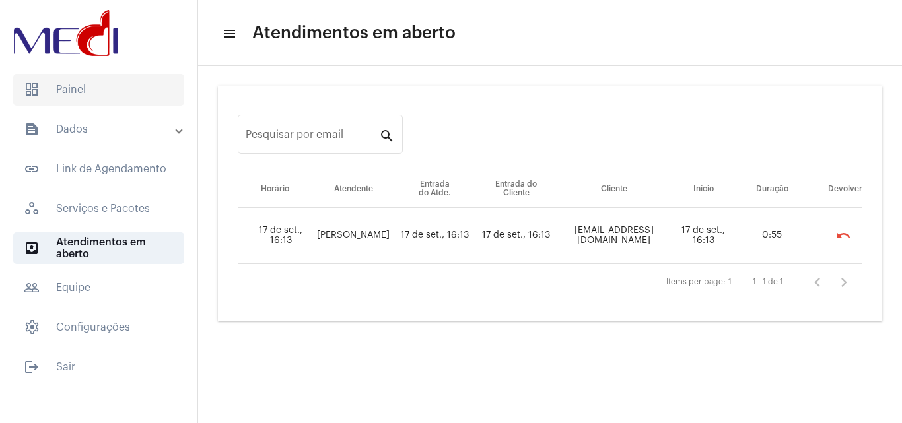
click at [60, 89] on span "dashboard Painel" at bounding box center [98, 90] width 171 height 32
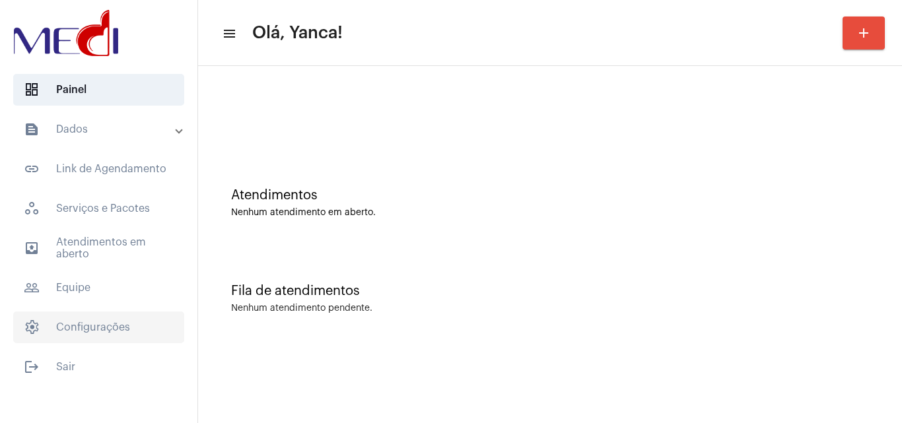
click at [125, 323] on span "settings Configurações" at bounding box center [98, 328] width 171 height 32
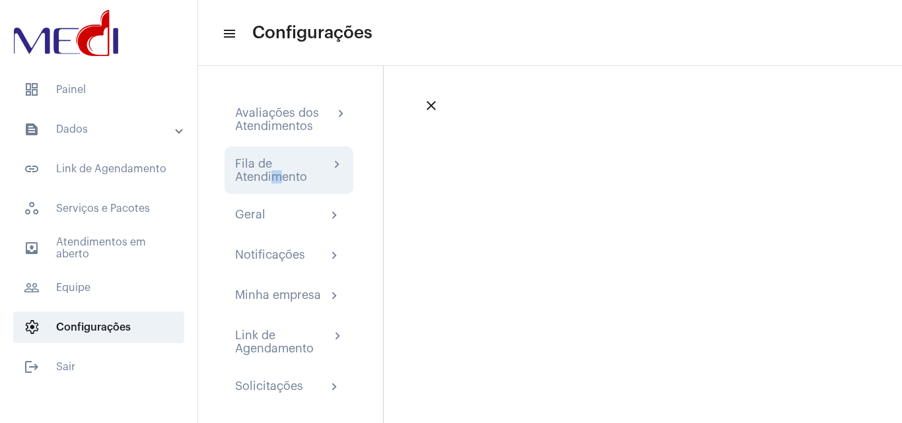
click at [277, 174] on div "Fila de Atendimento" at bounding box center [282, 170] width 94 height 26
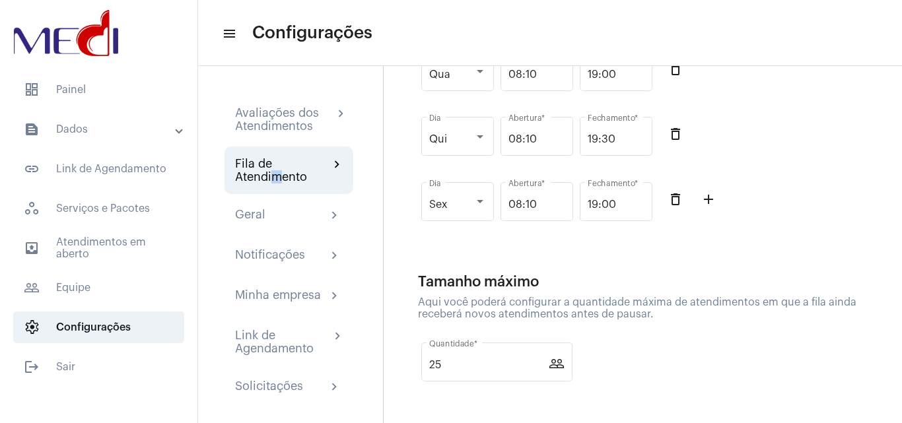
scroll to position [330, 0]
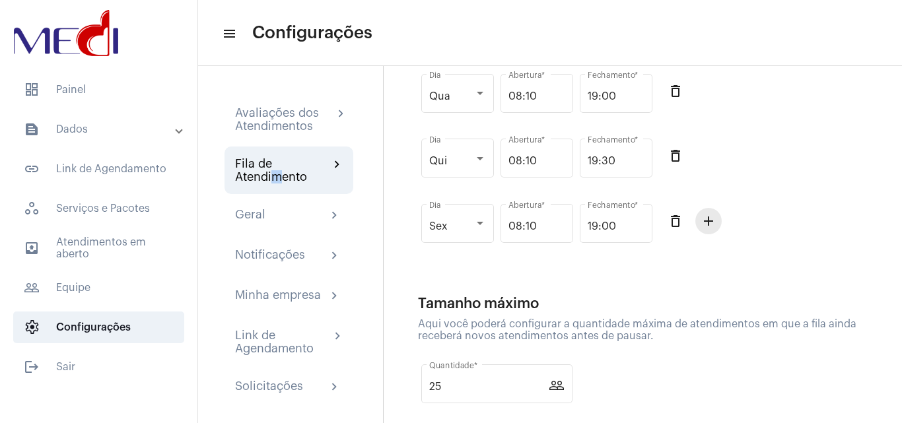
click at [707, 229] on mat-icon "add_outline" at bounding box center [709, 221] width 16 height 16
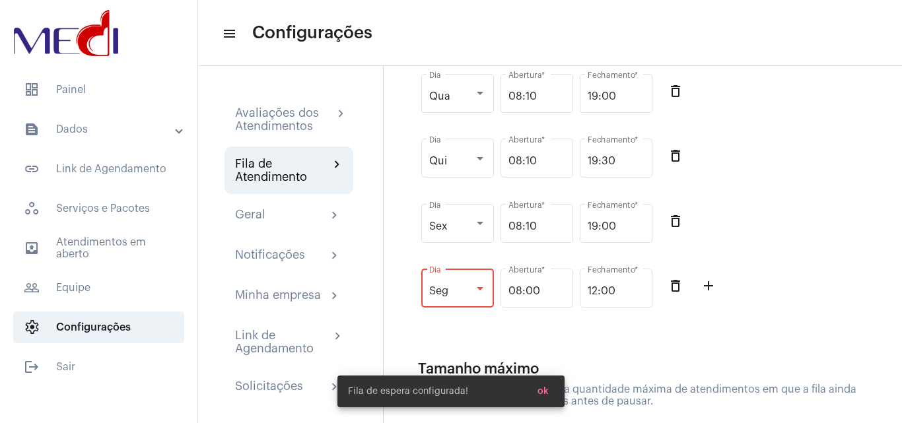
click at [472, 297] on div "Seg" at bounding box center [451, 291] width 45 height 12
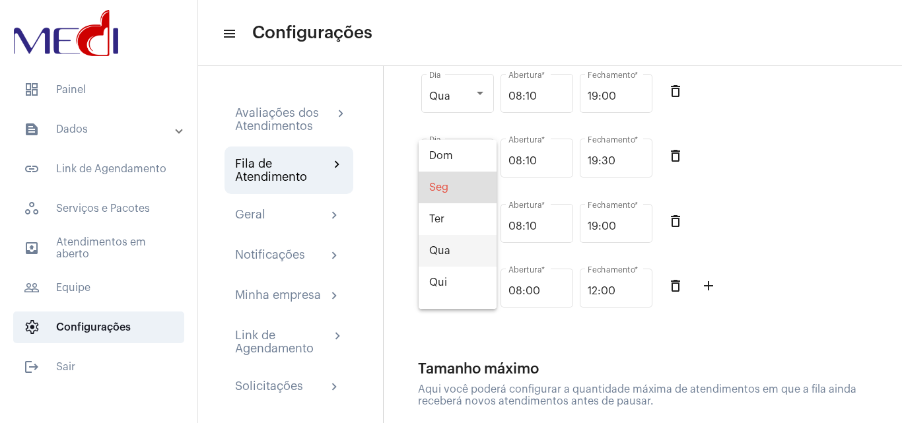
scroll to position [53, 0]
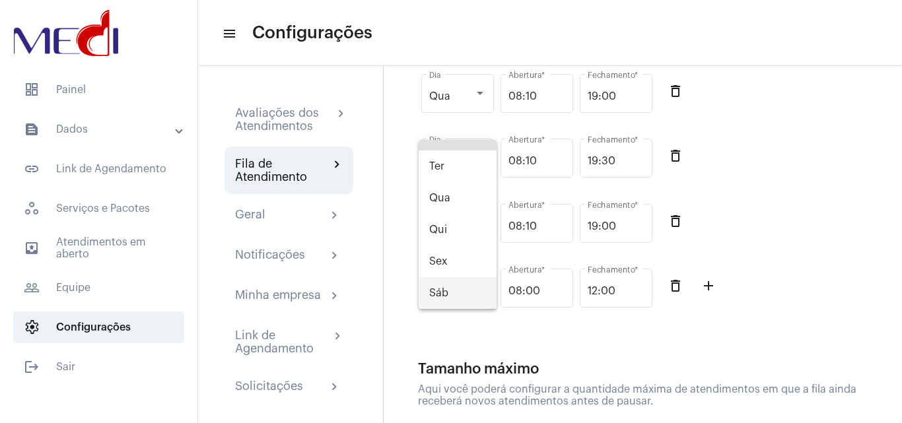
click at [456, 291] on span "Sáb" at bounding box center [457, 293] width 57 height 32
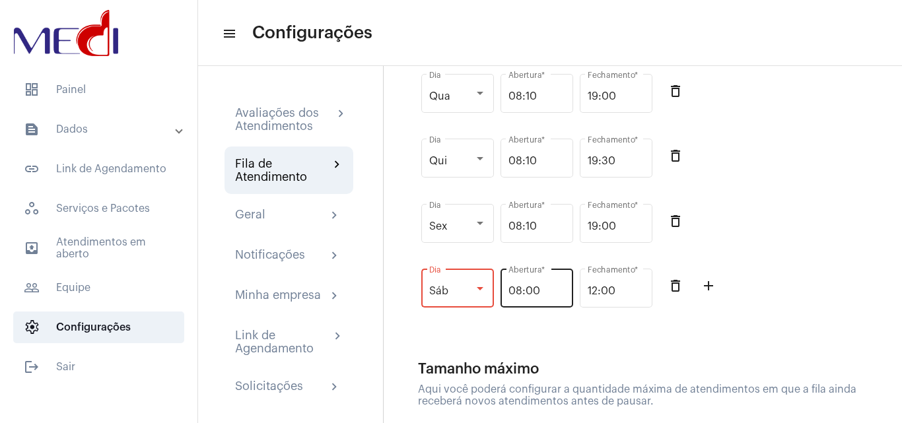
click at [519, 297] on input "08:00" at bounding box center [537, 291] width 57 height 12
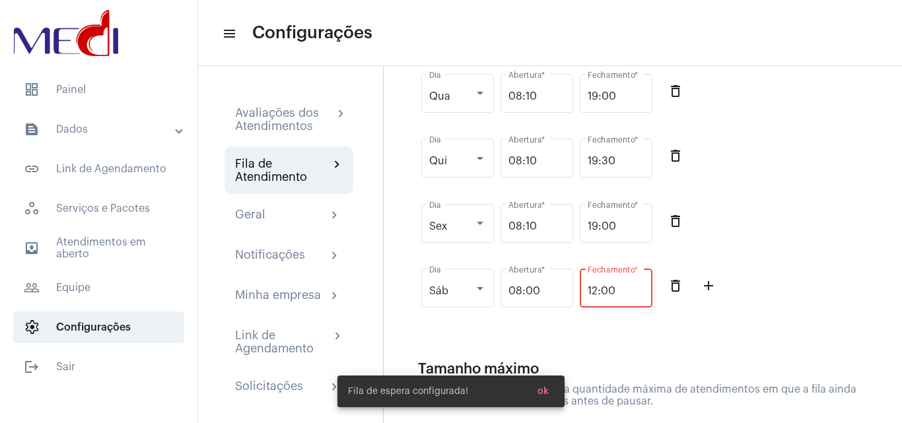
click at [595, 297] on input "12:00" at bounding box center [616, 291] width 57 height 12
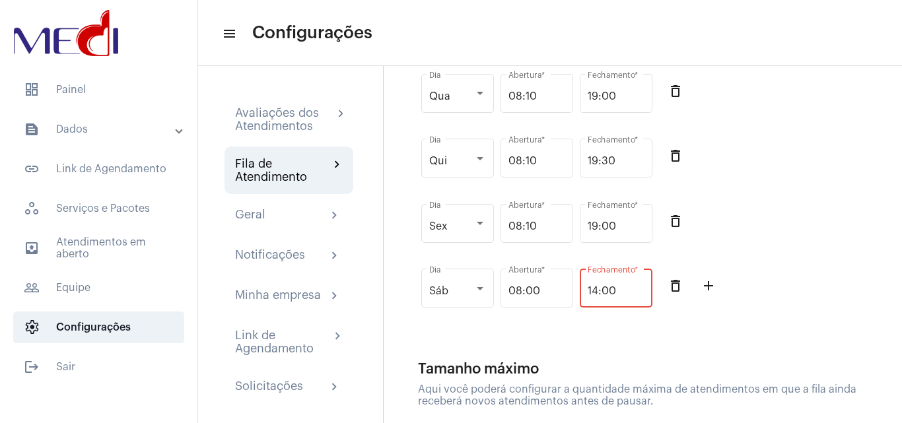
type input "14:00"
click at [558, 349] on app-config-queue "Funcionamento da fila Aqui você poderá configurar os horários em que a fila de …" at bounding box center [647, 236] width 458 height 828
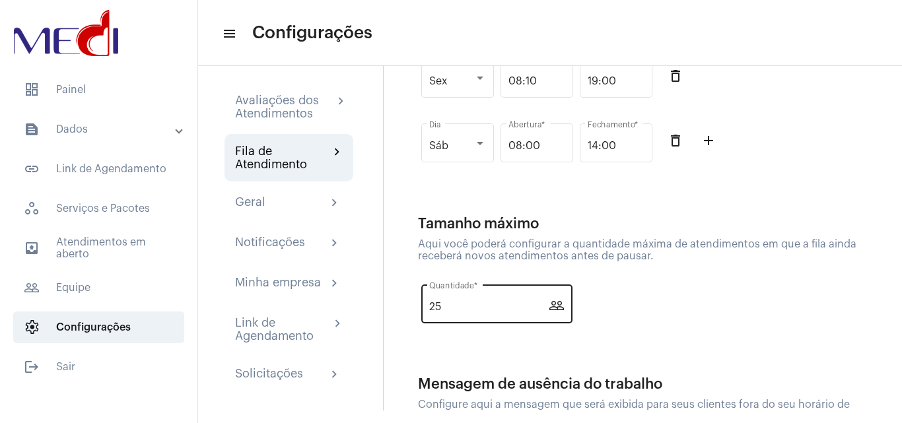
scroll to position [331, 0]
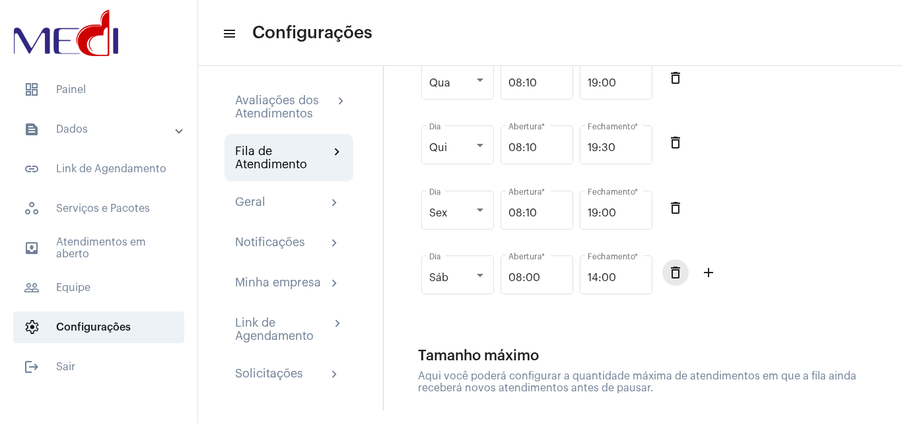
click at [678, 281] on mat-icon "delete_outline" at bounding box center [676, 273] width 16 height 16
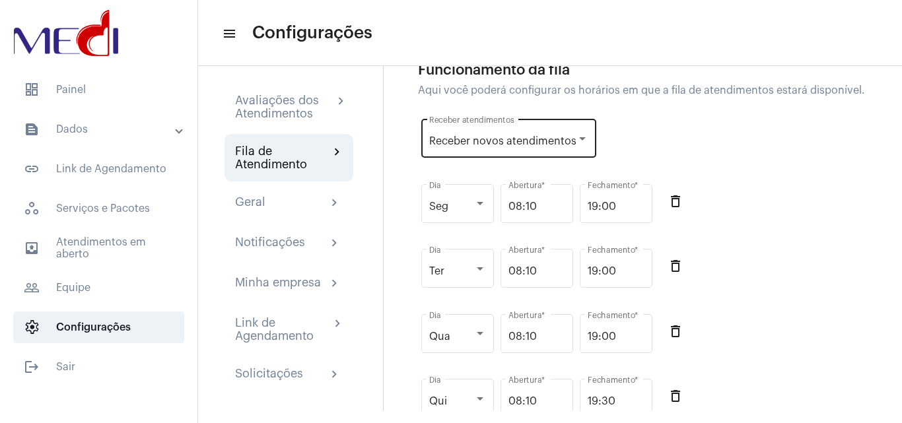
scroll to position [67, 0]
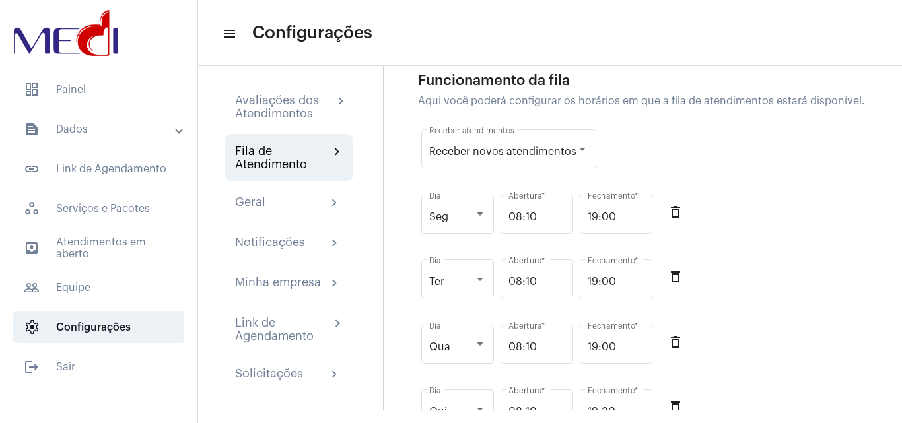
click at [812, 64] on mat-toolbar "menu Configurações" at bounding box center [550, 33] width 704 height 66
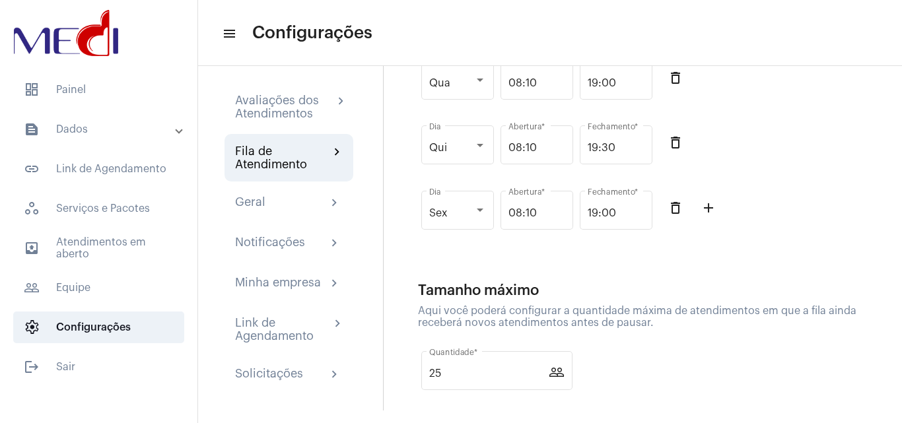
scroll to position [397, 0]
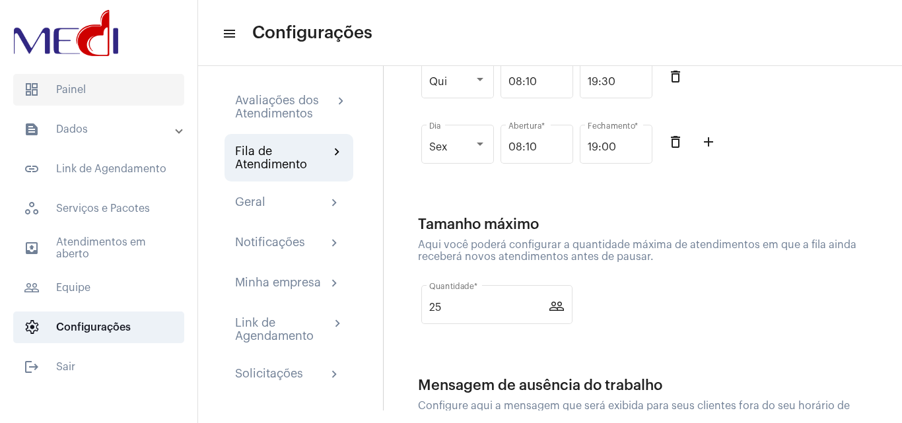
click at [98, 97] on span "dashboard Painel" at bounding box center [98, 90] width 171 height 32
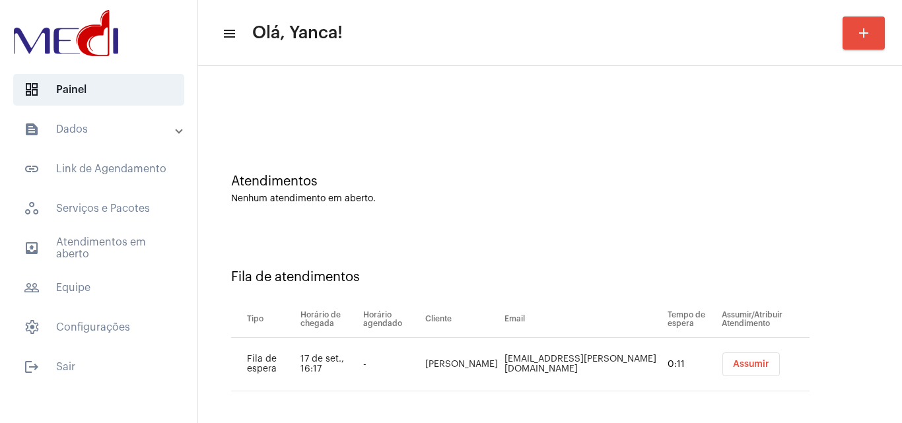
scroll to position [18, 0]
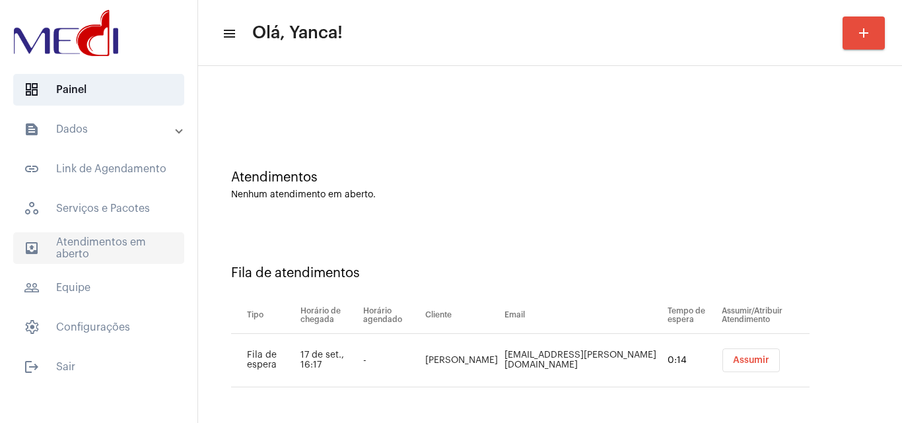
click at [132, 238] on span "outbox_outline Atendimentos em aberto" at bounding box center [98, 249] width 171 height 32
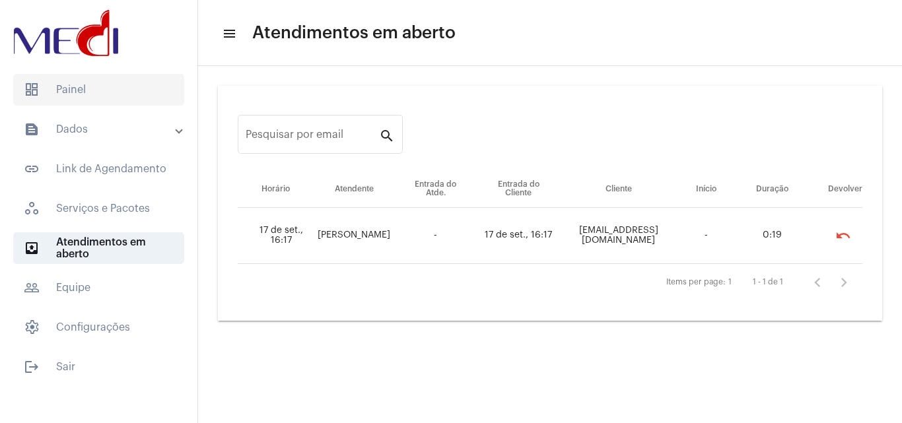
click at [81, 89] on span "dashboard Painel" at bounding box center [98, 90] width 171 height 32
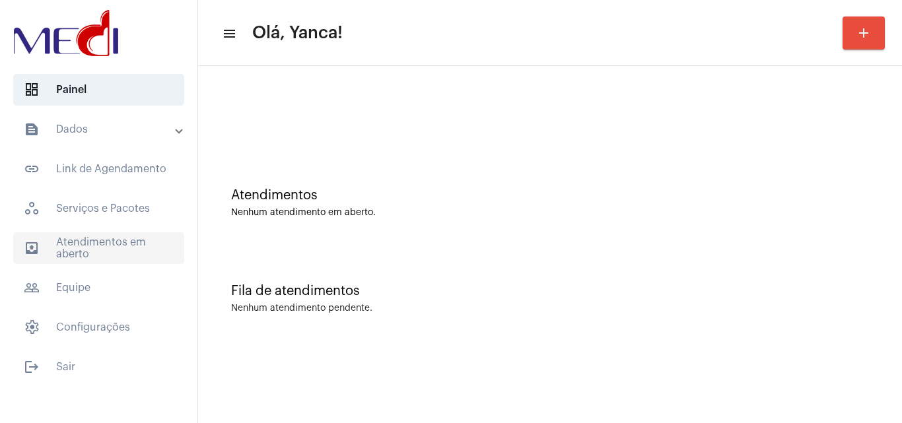
click at [102, 239] on span "outbox_outline Atendimentos em aberto" at bounding box center [98, 249] width 171 height 32
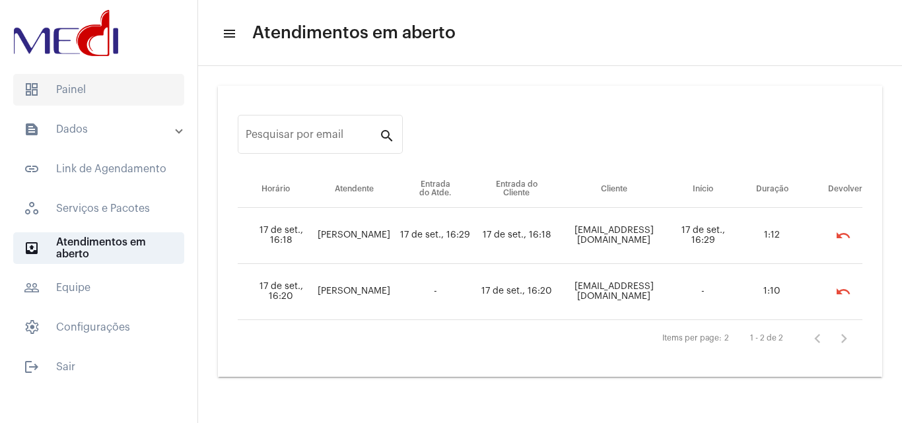
click at [106, 97] on span "dashboard Painel" at bounding box center [98, 90] width 171 height 32
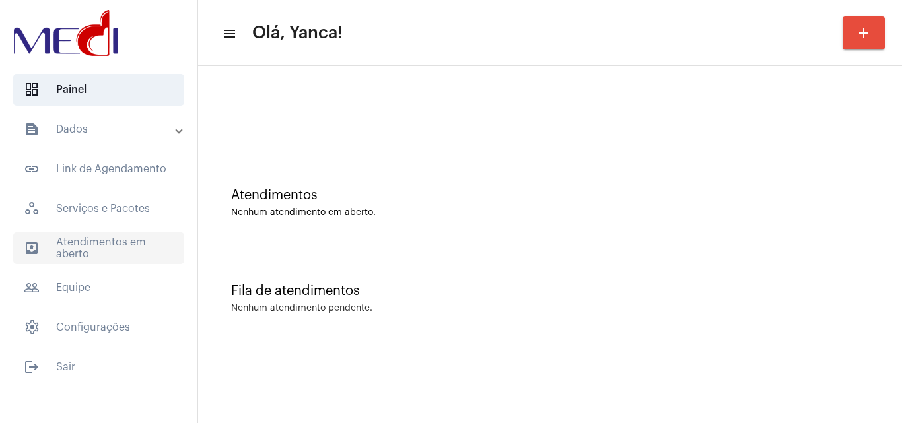
click at [122, 243] on span "outbox_outline Atendimentos em aberto" at bounding box center [98, 249] width 171 height 32
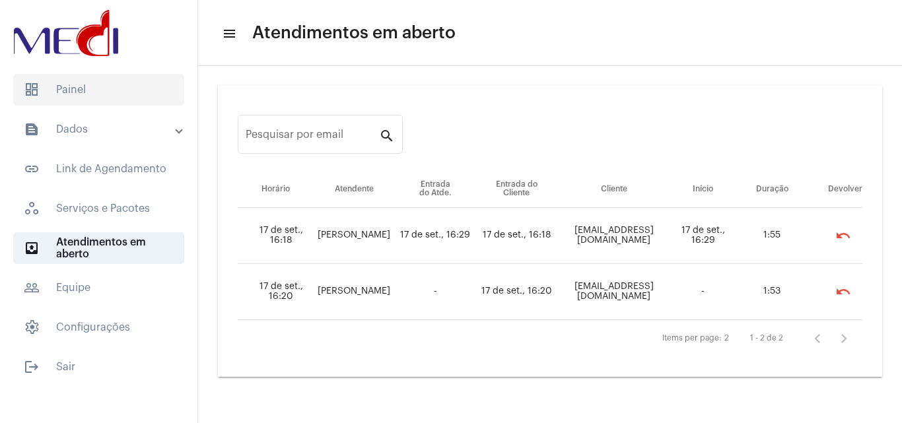
click at [119, 102] on span "dashboard Painel" at bounding box center [98, 90] width 171 height 32
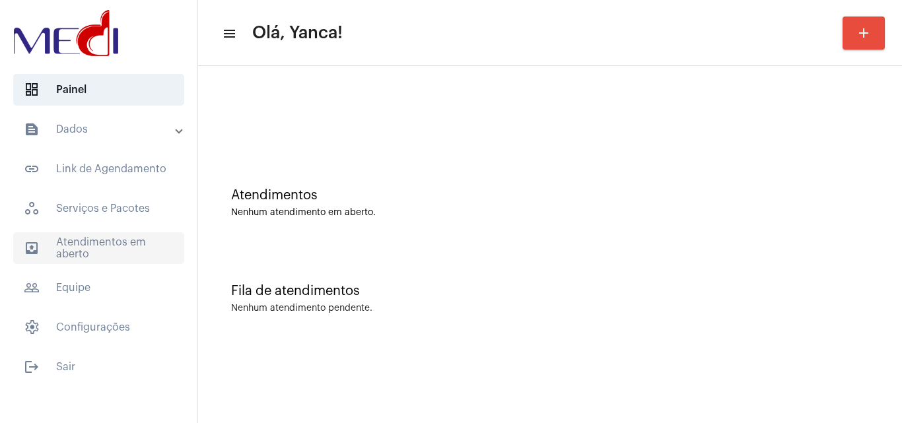
click at [79, 238] on span "outbox_outline Atendimentos em aberto" at bounding box center [98, 249] width 171 height 32
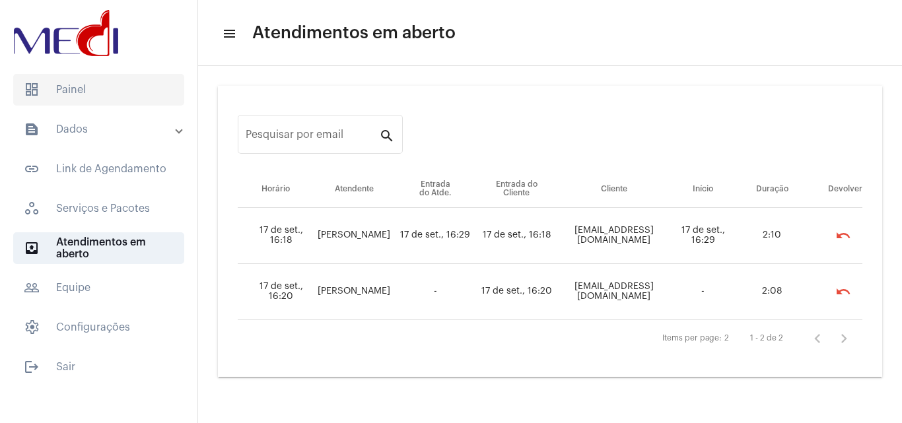
click at [59, 85] on span "dashboard Painel" at bounding box center [98, 90] width 171 height 32
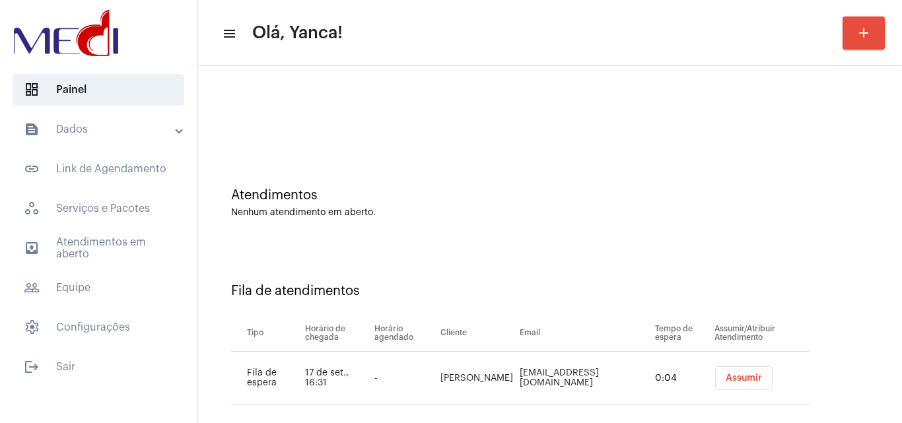
drag, startPoint x: 466, startPoint y: 106, endPoint x: 465, endPoint y: 129, distance: 23.2
click at [467, 107] on div at bounding box center [550, 111] width 691 height 76
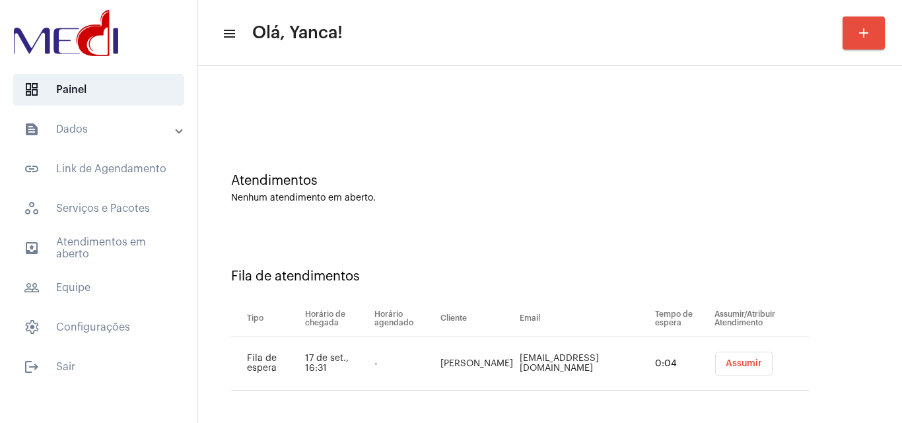
scroll to position [18, 0]
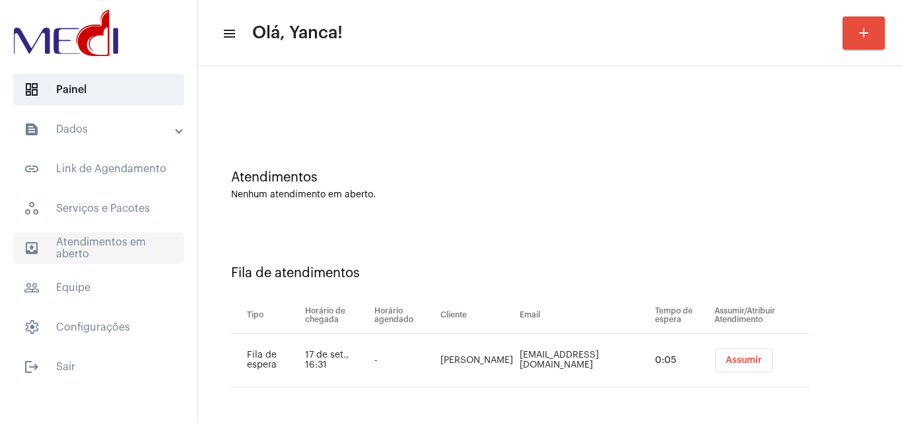
click at [100, 237] on span "outbox_outline Atendimentos em aberto" at bounding box center [98, 249] width 171 height 32
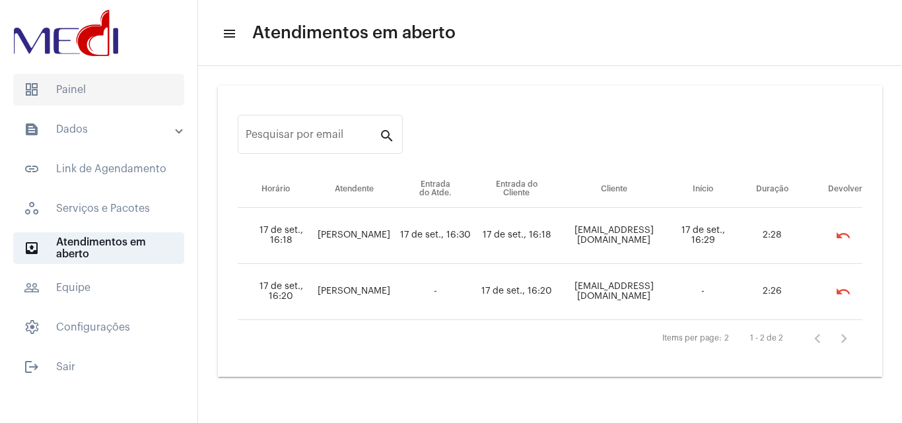
click at [120, 91] on span "dashboard Painel" at bounding box center [98, 90] width 171 height 32
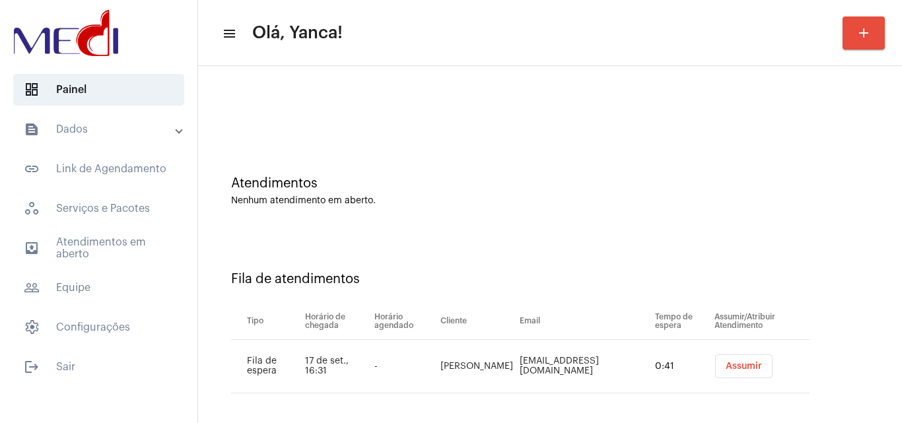
scroll to position [18, 0]
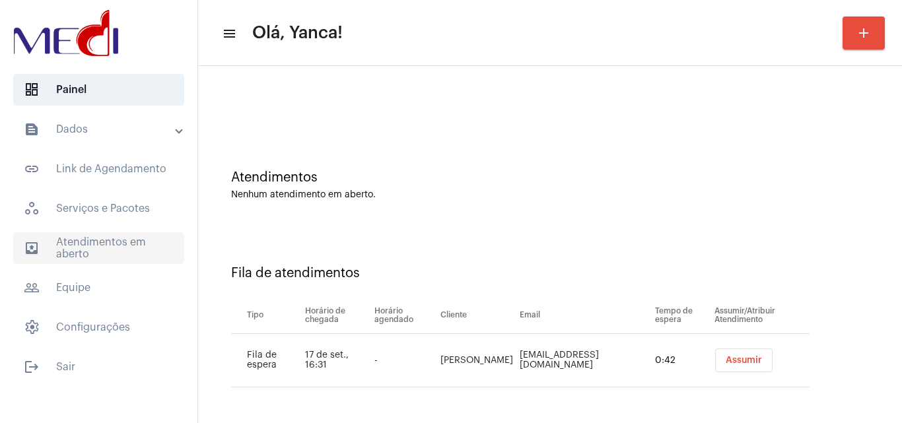
click at [94, 261] on span "outbox_outline Atendimentos em aberto" at bounding box center [98, 249] width 171 height 32
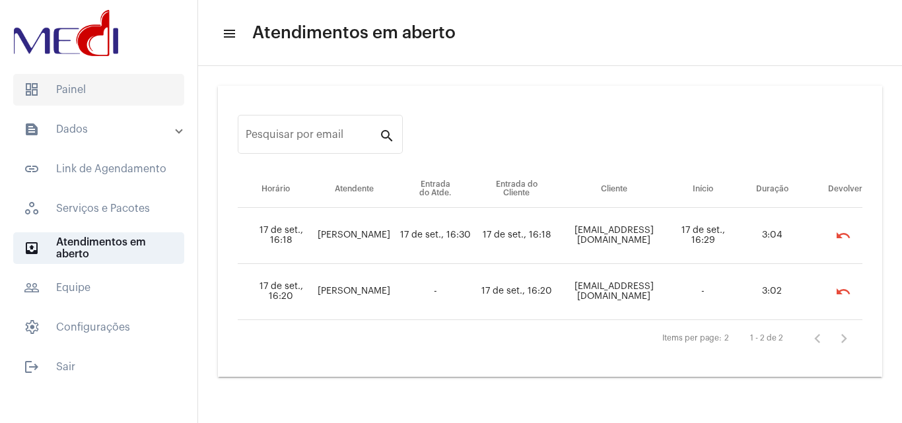
click at [117, 98] on span "dashboard Painel" at bounding box center [98, 90] width 171 height 32
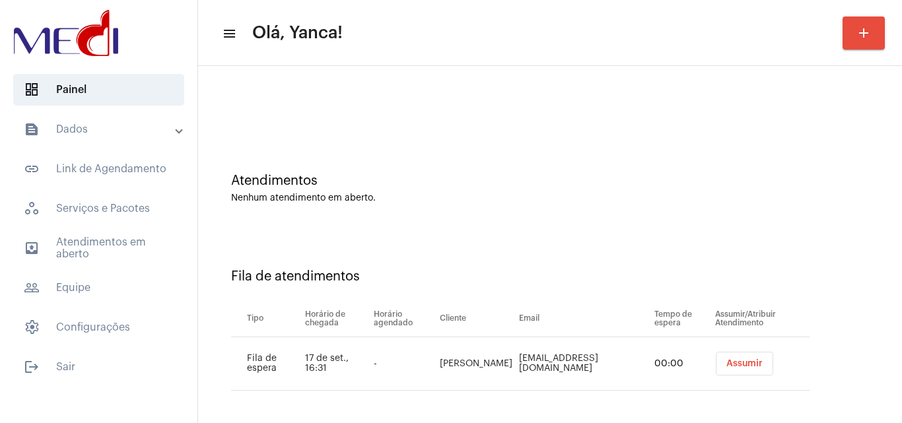
scroll to position [18, 0]
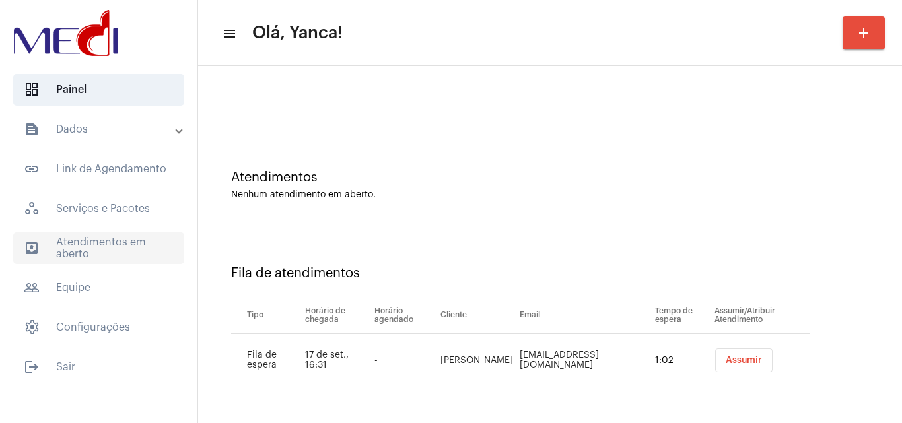
click at [130, 248] on span "outbox_outline Atendimentos em aberto" at bounding box center [98, 249] width 171 height 32
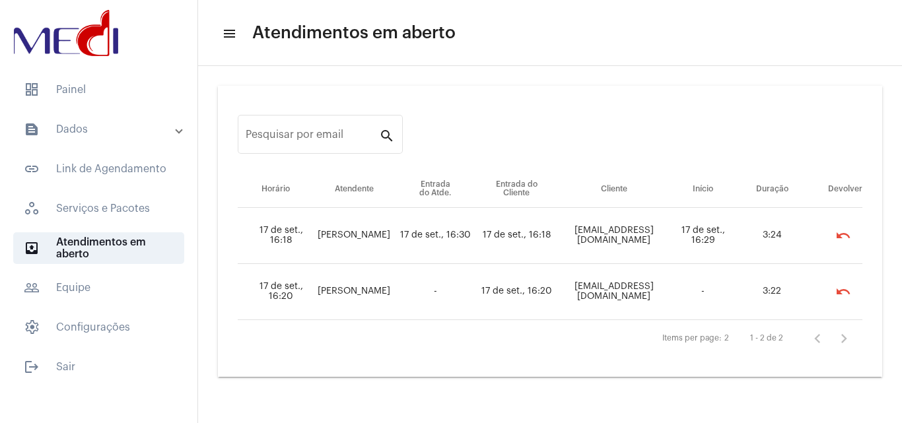
drag, startPoint x: 537, startPoint y: 232, endPoint x: 672, endPoint y: 236, distance: 135.5
click at [670, 236] on td "gabrielaendringer2@gmail.com" at bounding box center [614, 236] width 112 height 56
copy td "gabrielaendringer2@gmail.com"
drag, startPoint x: 544, startPoint y: 287, endPoint x: 659, endPoint y: 296, distance: 115.2
click at [659, 296] on td "lunavitoria209@gmail.com" at bounding box center [614, 292] width 112 height 56
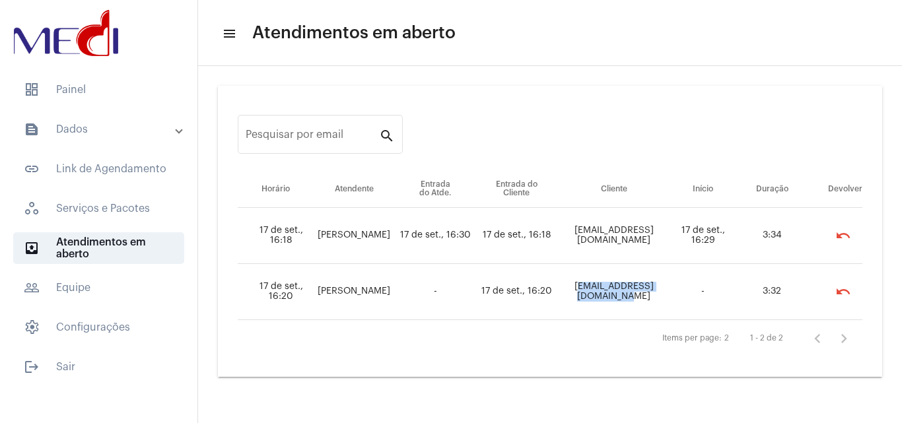
copy td "lunavitoria209@gmail.com"
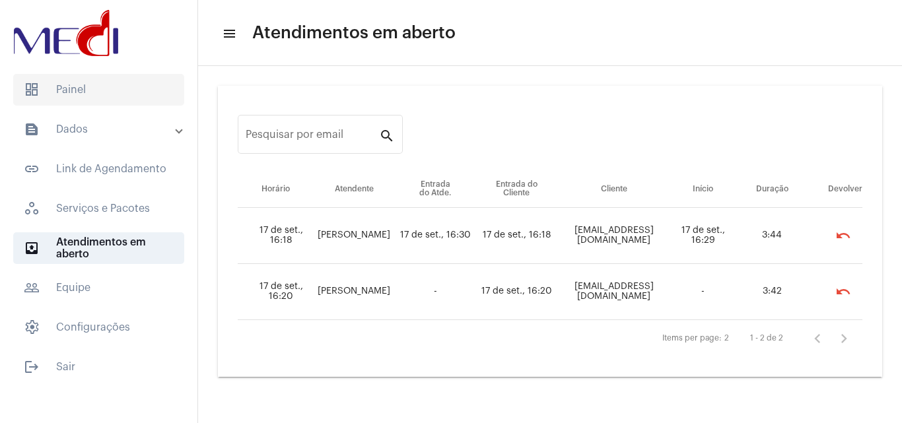
click at [86, 95] on span "dashboard Painel" at bounding box center [98, 90] width 171 height 32
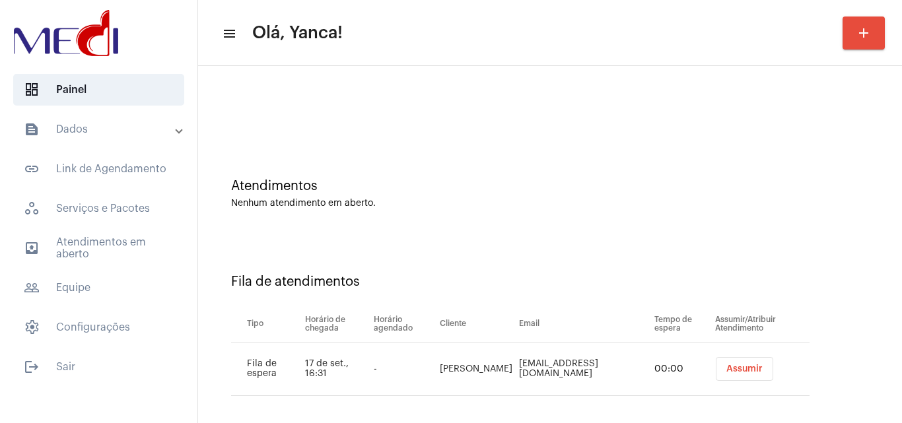
scroll to position [18, 0]
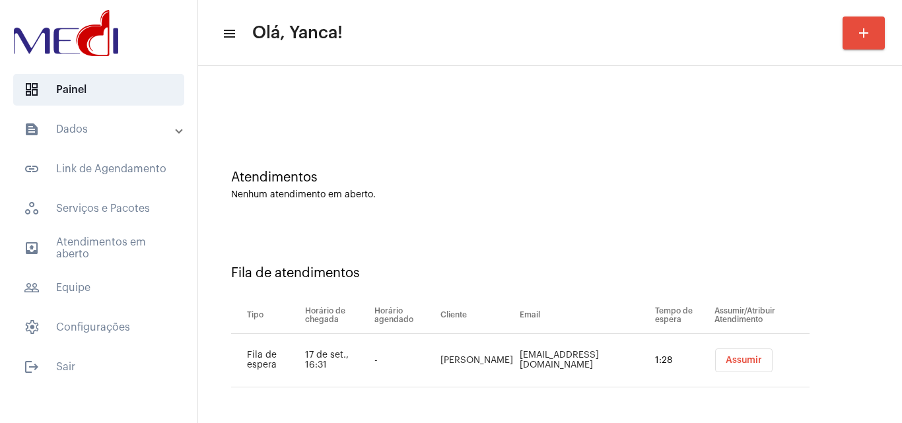
drag, startPoint x: 492, startPoint y: 357, endPoint x: 619, endPoint y: 360, distance: 126.8
click at [635, 354] on tr "Fila de espera 17 de set., 16:31 - Luisa luisamarafon1999@gmail.com 1:28 Assumir" at bounding box center [520, 361] width 579 height 54
click at [522, 385] on td "luisamarafon1999@gmail.com" at bounding box center [584, 361] width 135 height 54
drag, startPoint x: 490, startPoint y: 359, endPoint x: 617, endPoint y: 357, distance: 126.8
click at [618, 357] on td "luisamarafon1999@gmail.com" at bounding box center [584, 361] width 135 height 54
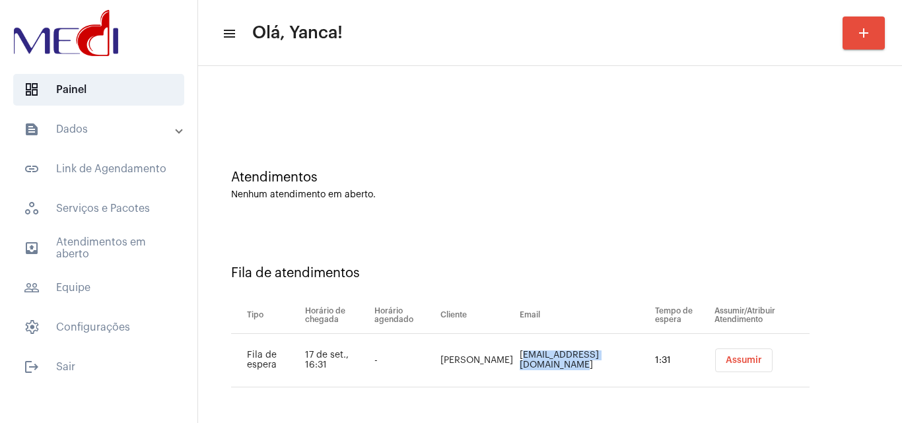
copy td "luisamarafon1999@gmail.com"
click at [133, 242] on span "outbox_outline Atendimentos em aberto" at bounding box center [98, 249] width 171 height 32
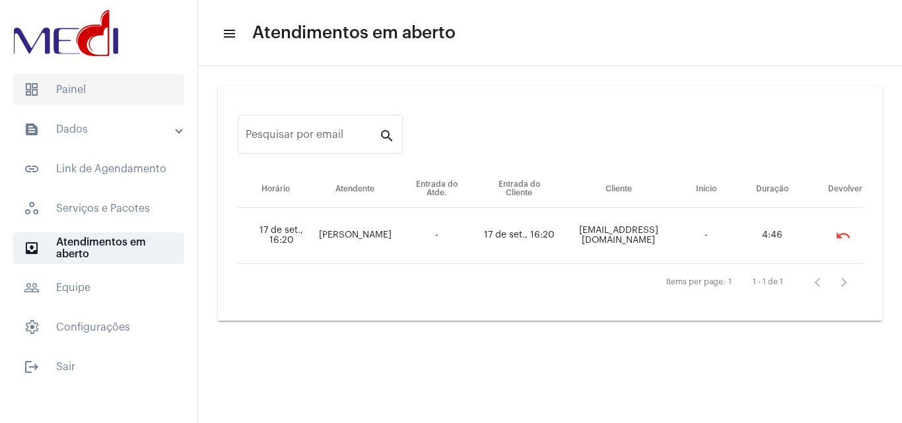
click at [103, 104] on span "dashboard Painel" at bounding box center [98, 90] width 171 height 32
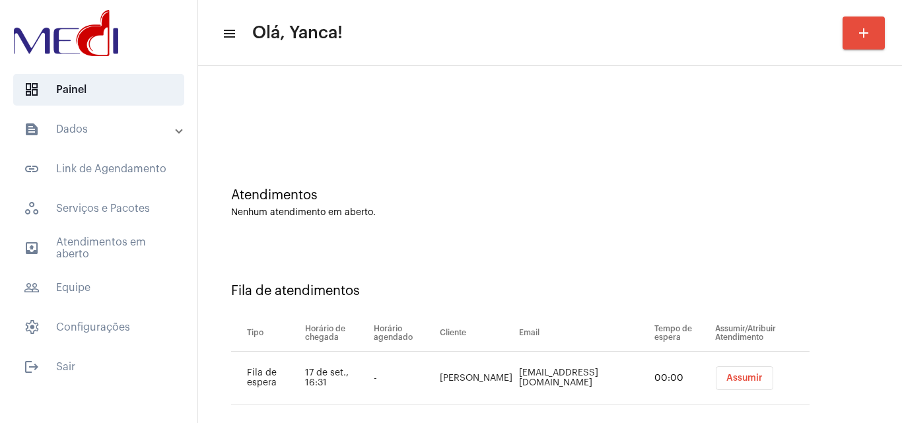
scroll to position [18, 0]
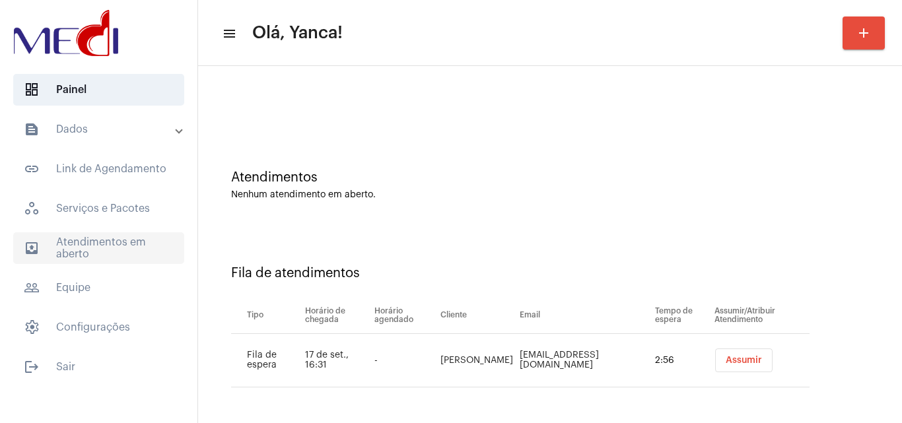
click at [93, 239] on span "outbox_outline Atendimentos em aberto" at bounding box center [98, 249] width 171 height 32
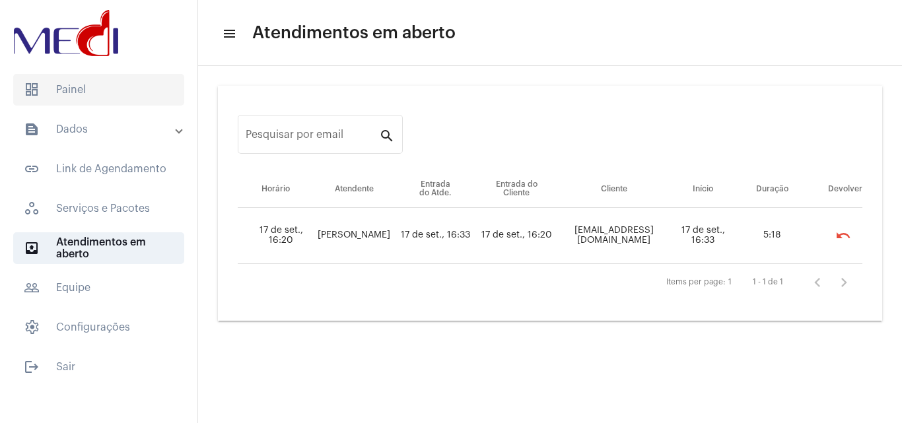
click at [100, 92] on span "dashboard Painel" at bounding box center [98, 90] width 171 height 32
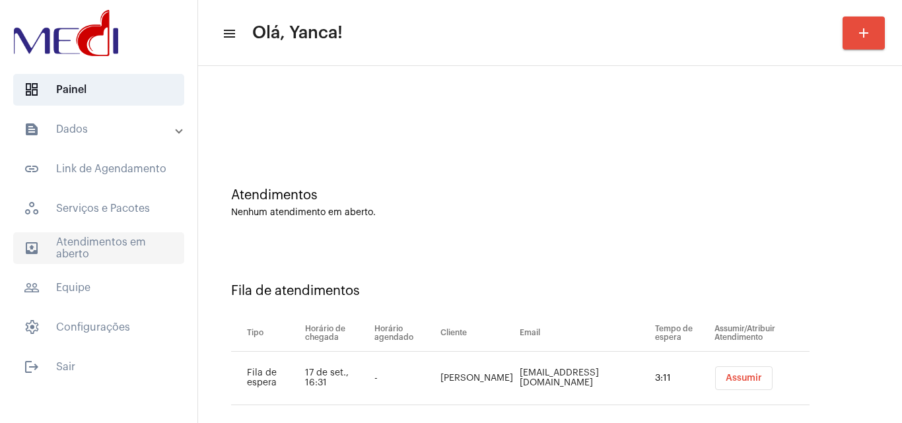
click at [93, 249] on span "outbox_outline Atendimentos em aberto" at bounding box center [98, 249] width 171 height 32
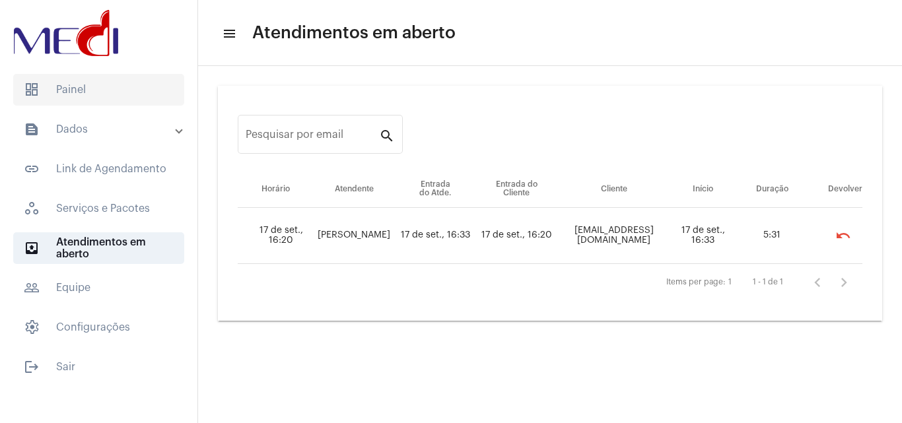
click at [133, 92] on span "dashboard Painel" at bounding box center [98, 90] width 171 height 32
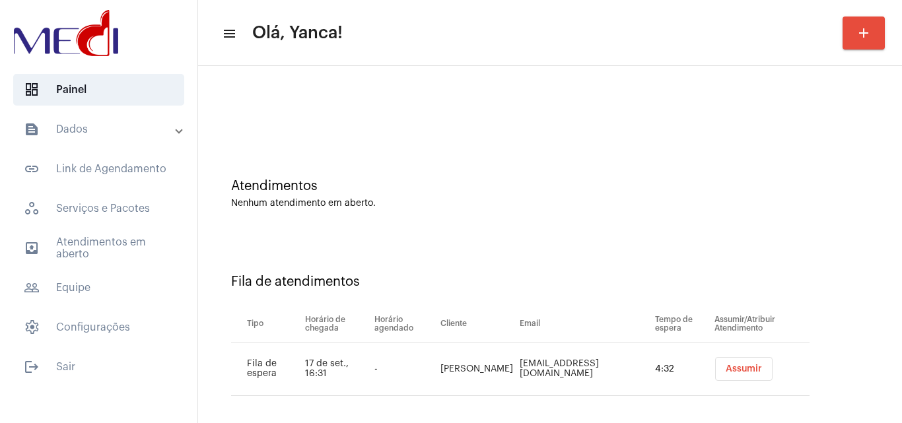
scroll to position [18, 0]
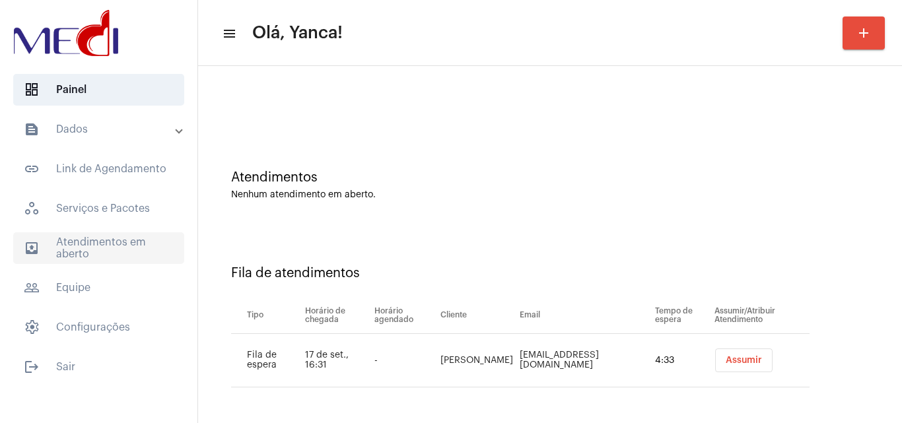
click at [83, 255] on span "outbox_outline Atendimentos em aberto" at bounding box center [98, 249] width 171 height 32
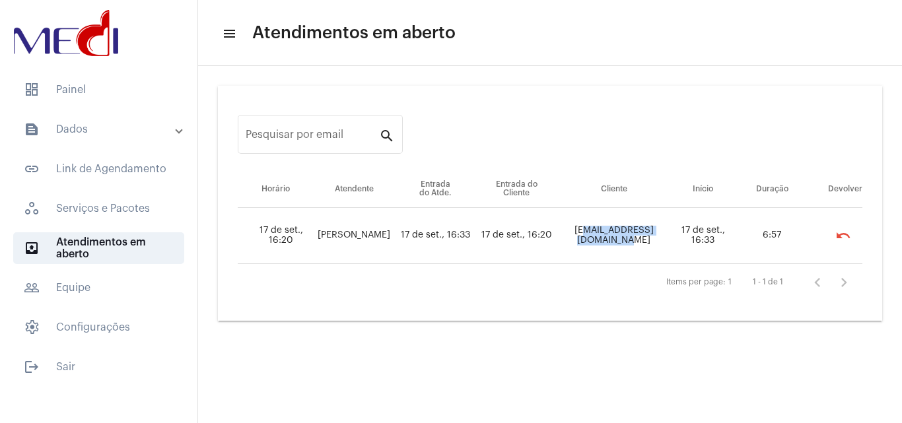
drag, startPoint x: 556, startPoint y: 233, endPoint x: 670, endPoint y: 239, distance: 114.4
click at [670, 239] on td "lunavitoria209@gmail.com" at bounding box center [614, 236] width 112 height 56
copy td "unavitoria209@gmail.com"
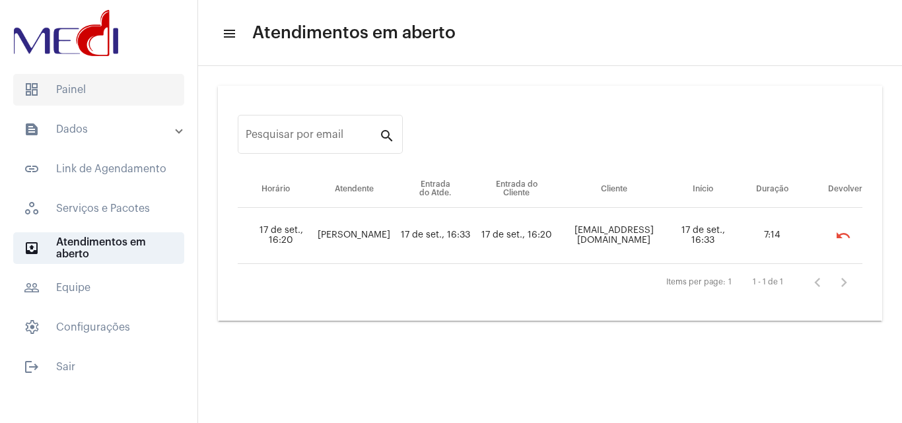
click at [122, 87] on span "dashboard Painel" at bounding box center [98, 90] width 171 height 32
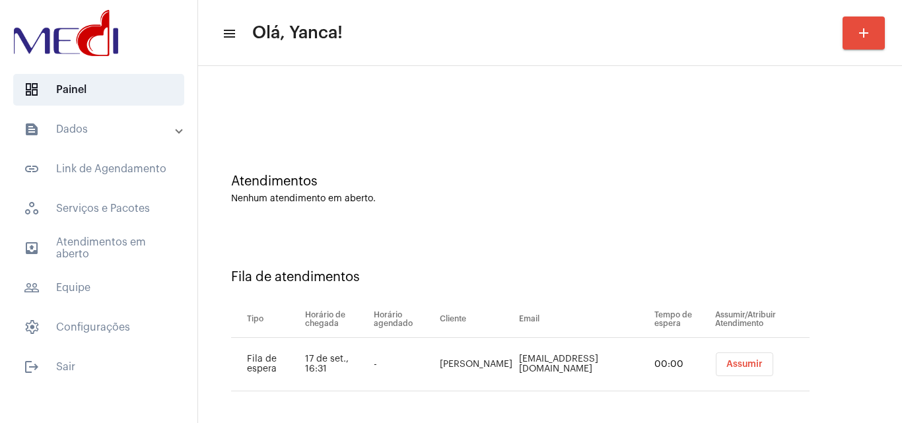
scroll to position [18, 0]
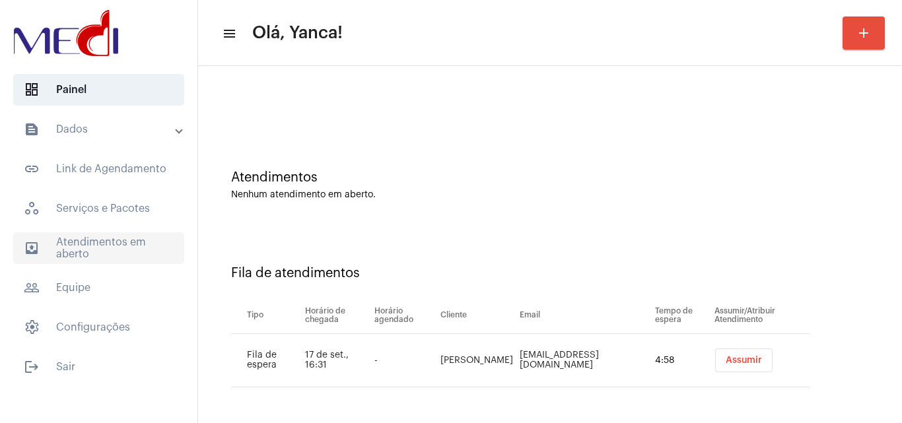
click at [123, 255] on span "outbox_outline Atendimentos em aberto" at bounding box center [98, 249] width 171 height 32
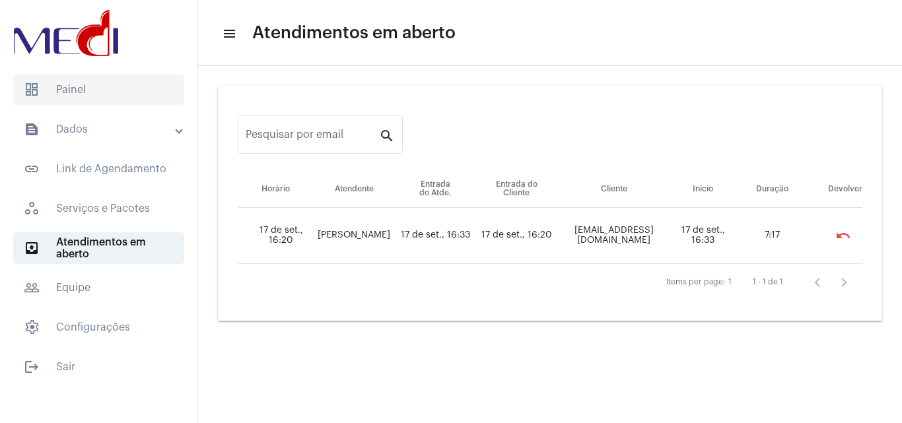
click at [105, 78] on span "dashboard Painel" at bounding box center [98, 90] width 171 height 32
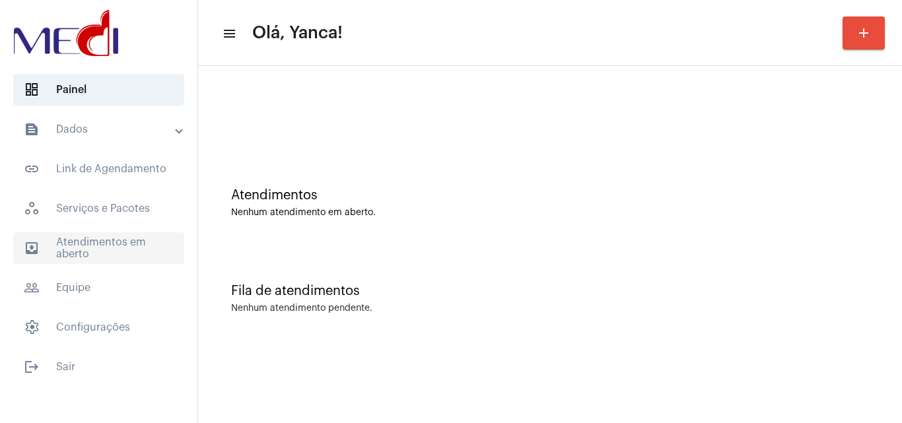
click at [132, 257] on span "outbox_outline Atendimentos em aberto" at bounding box center [98, 249] width 171 height 32
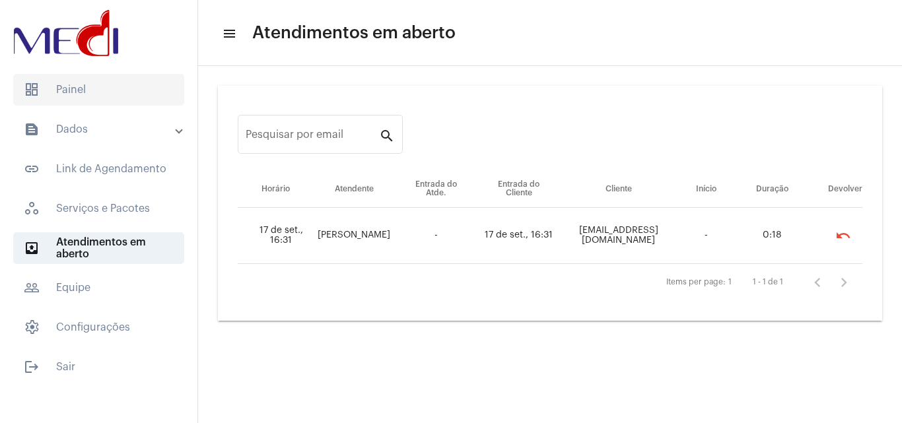
click at [85, 91] on span "dashboard Painel" at bounding box center [98, 90] width 171 height 32
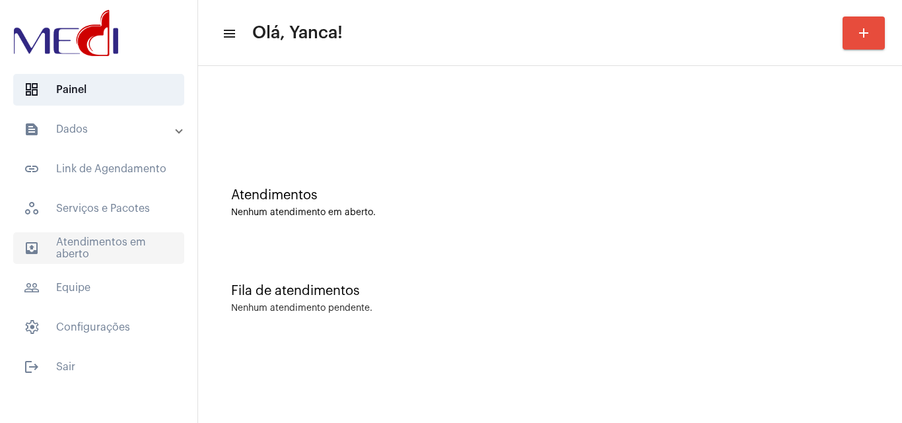
click at [129, 240] on span "outbox_outline Atendimentos em aberto" at bounding box center [98, 249] width 171 height 32
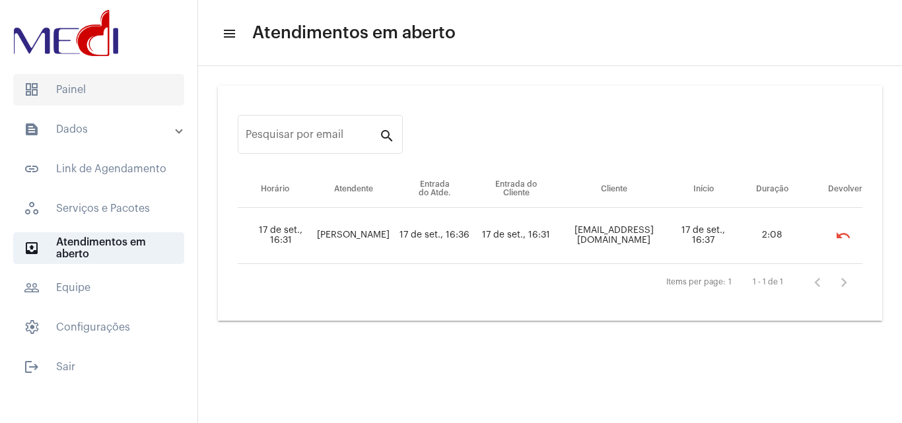
click at [125, 95] on span "dashboard Painel" at bounding box center [98, 90] width 171 height 32
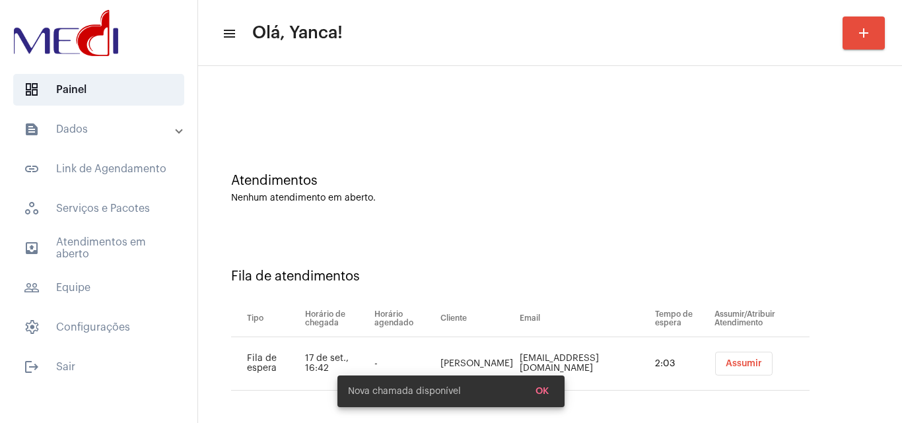
scroll to position [18, 0]
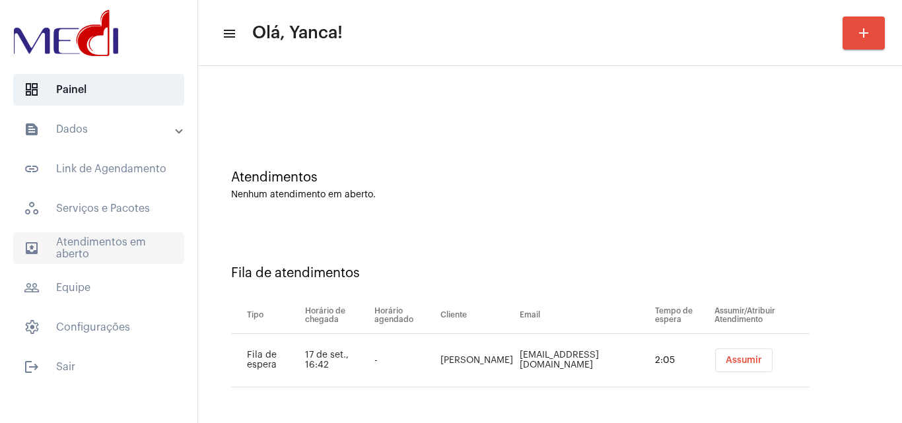
click at [114, 261] on span "outbox_outline Atendimentos em aberto" at bounding box center [98, 249] width 171 height 32
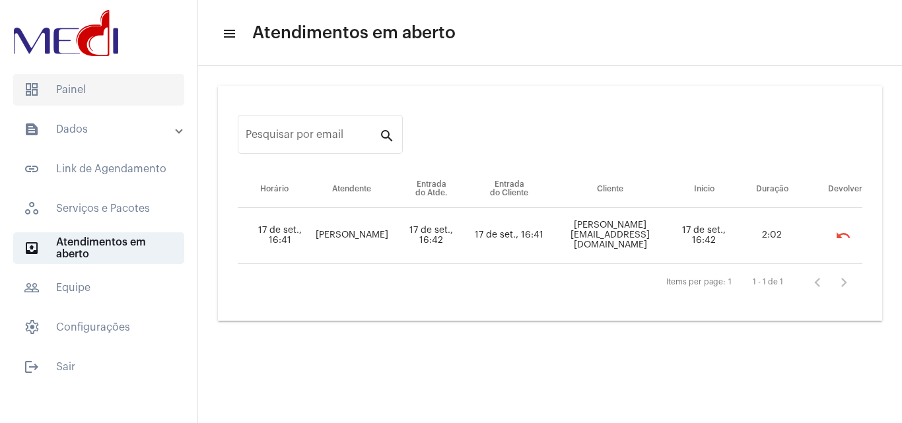
click at [122, 87] on span "dashboard Painel" at bounding box center [98, 90] width 171 height 32
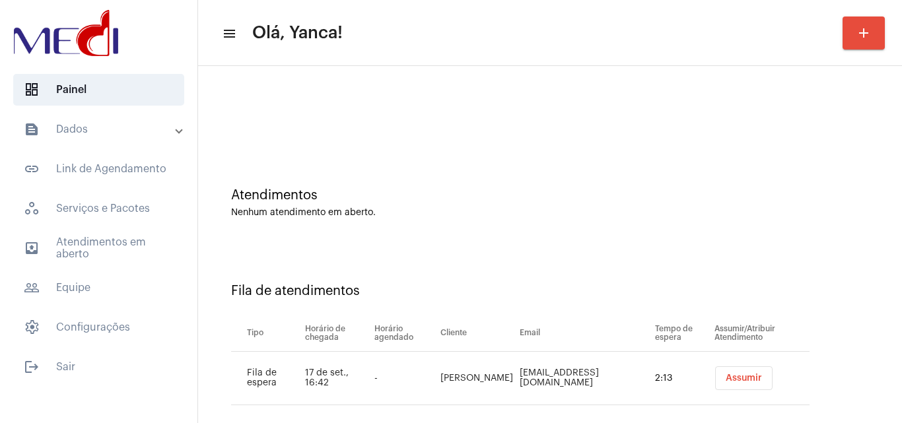
drag, startPoint x: 475, startPoint y: 381, endPoint x: 421, endPoint y: 362, distance: 56.8
click at [437, 362] on td "Evandro caneppelle" at bounding box center [476, 379] width 79 height 54
copy td "Evandro caneppelle"
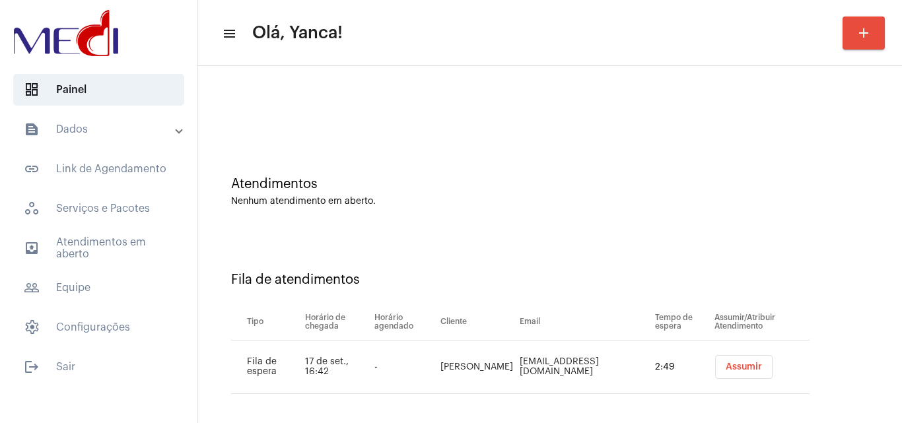
scroll to position [18, 0]
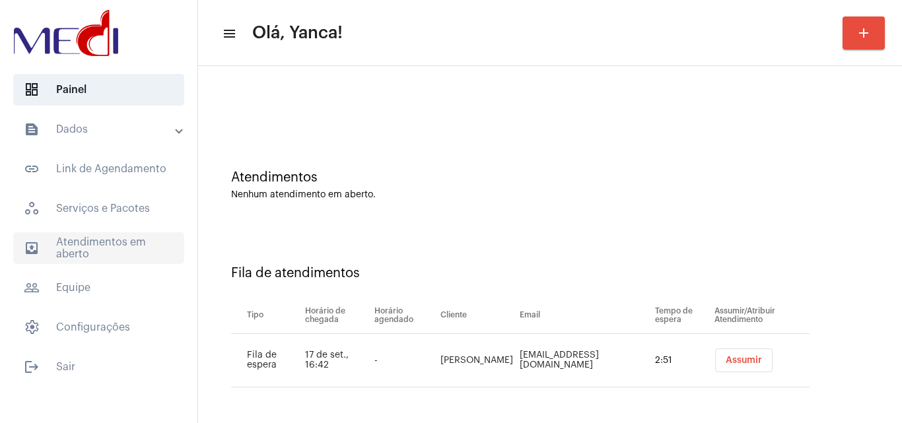
click at [119, 234] on span "outbox_outline Atendimentos em aberto" at bounding box center [98, 249] width 171 height 32
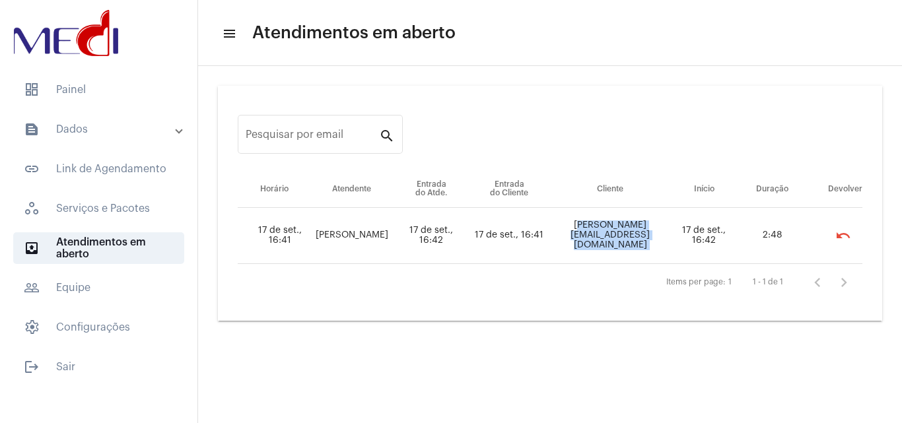
drag, startPoint x: 561, startPoint y: 234, endPoint x: 584, endPoint y: 169, distance: 68.5
click at [670, 235] on td "Caporicci@hotmail.com" at bounding box center [610, 236] width 123 height 56
copy td "Caporicci@hotmail.com"
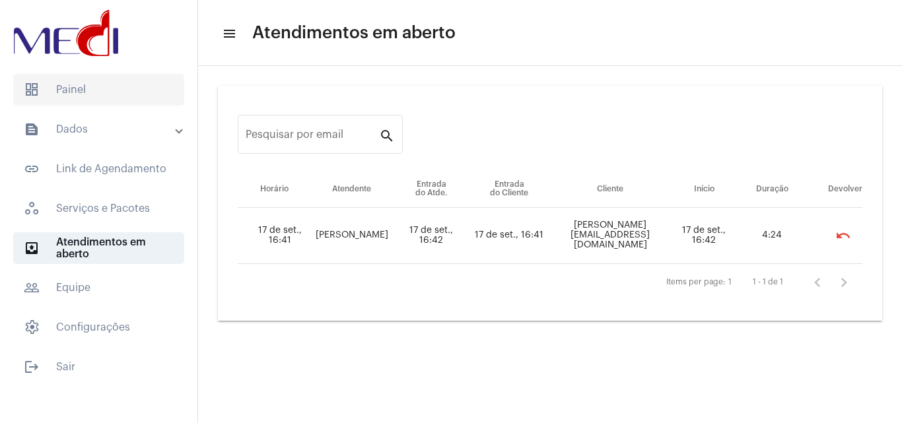
click at [86, 91] on span "dashboard Painel" at bounding box center [98, 90] width 171 height 32
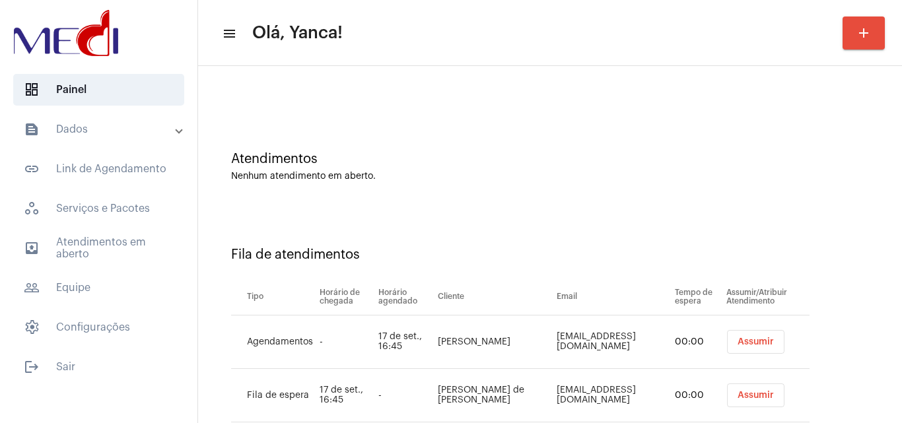
scroll to position [71, 0]
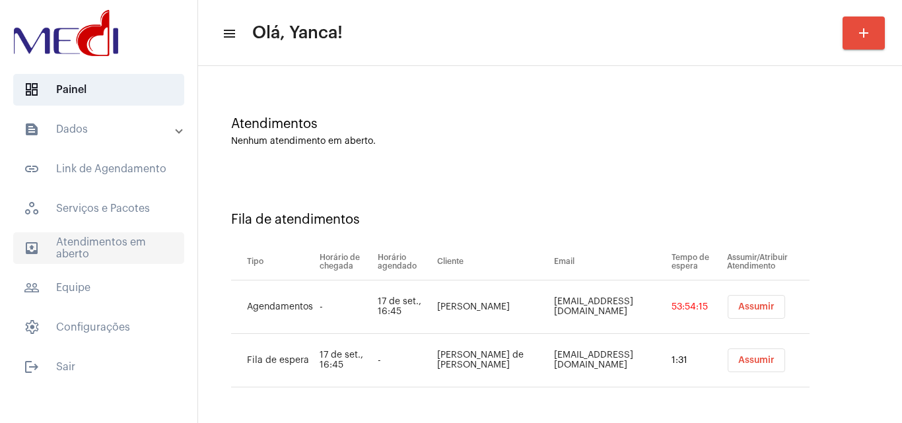
drag, startPoint x: 104, startPoint y: 246, endPoint x: 113, endPoint y: 244, distance: 8.8
click at [106, 246] on span "outbox_outline Atendimentos em aberto" at bounding box center [98, 249] width 171 height 32
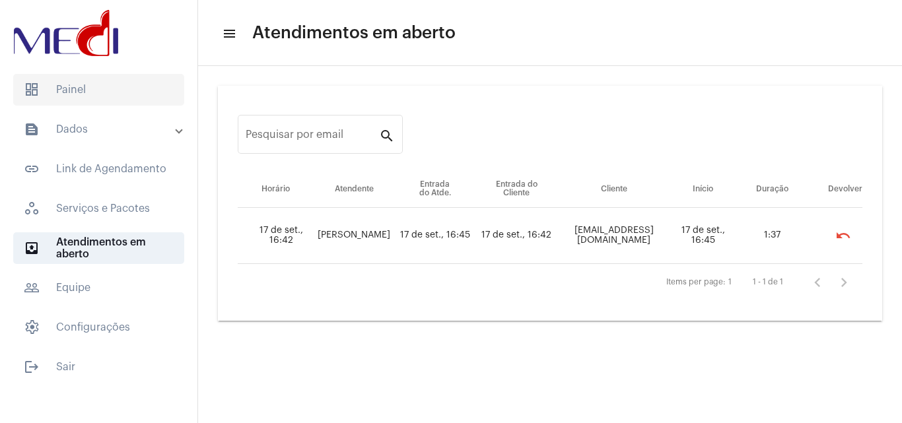
click at [108, 90] on span "dashboard Painel" at bounding box center [98, 90] width 171 height 32
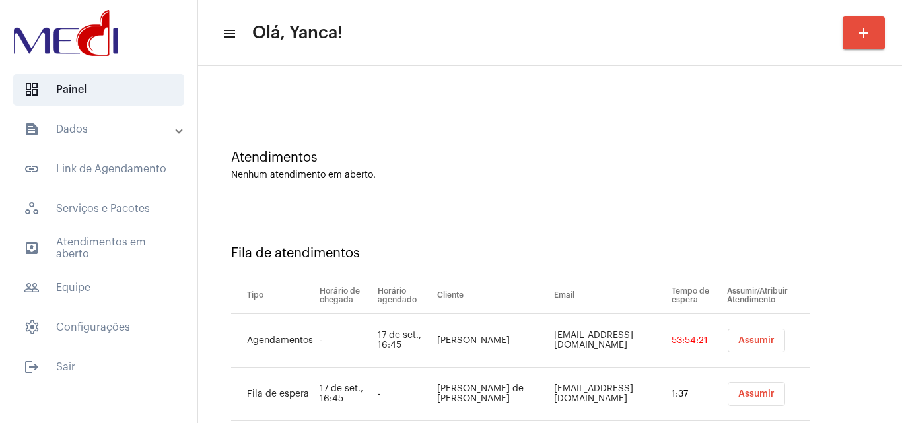
scroll to position [71, 0]
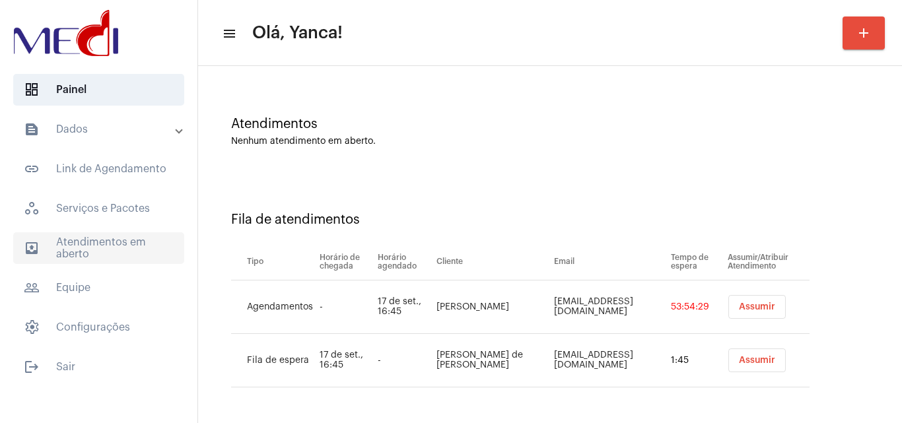
click at [130, 251] on span "outbox_outline Atendimentos em aberto" at bounding box center [98, 249] width 171 height 32
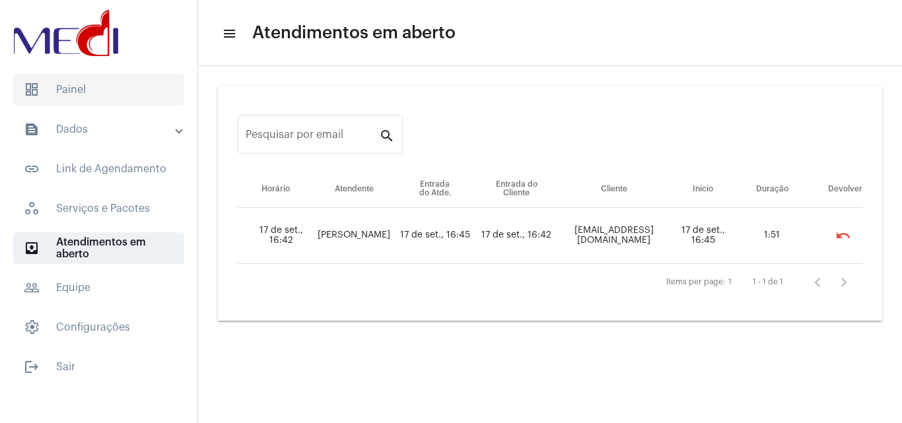
click at [96, 92] on span "dashboard Painel" at bounding box center [98, 90] width 171 height 32
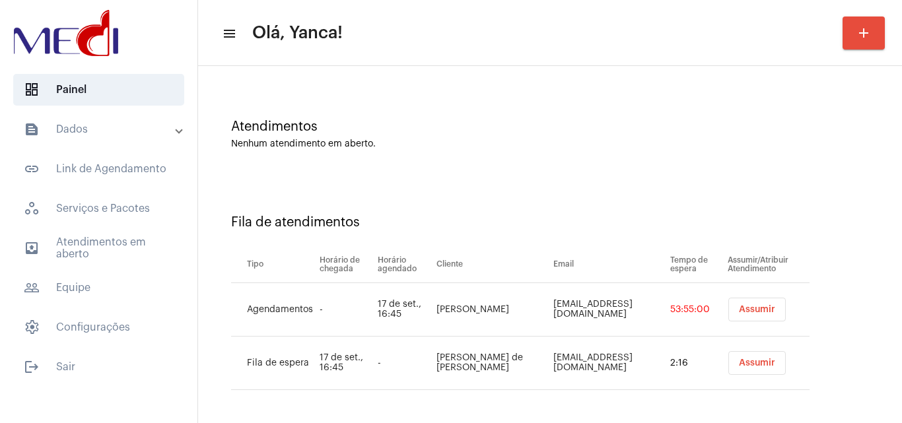
scroll to position [71, 0]
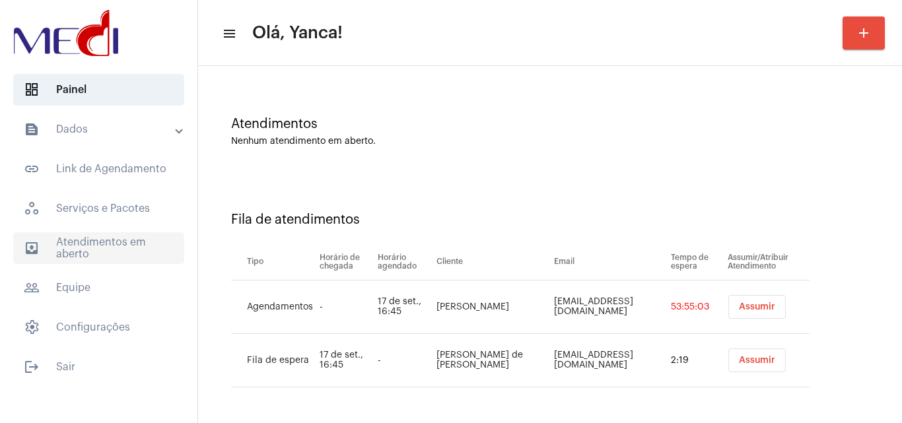
click at [116, 239] on span "outbox_outline Atendimentos em aberto" at bounding box center [98, 249] width 171 height 32
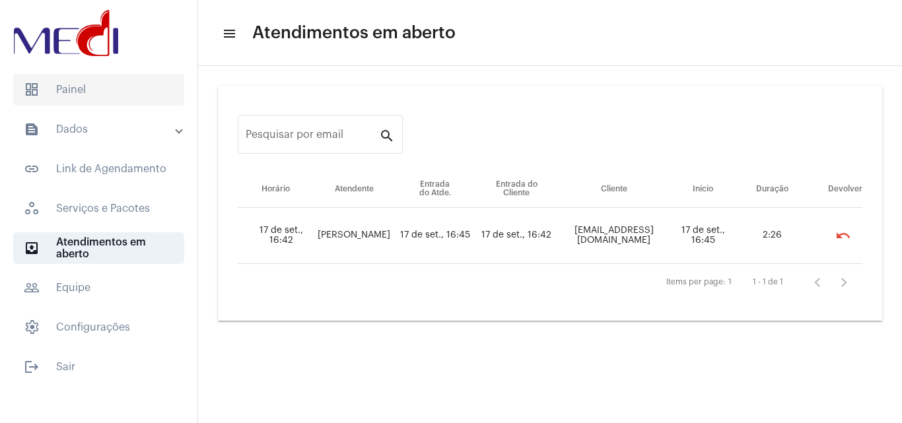
click at [110, 84] on span "dashboard Painel" at bounding box center [98, 90] width 171 height 32
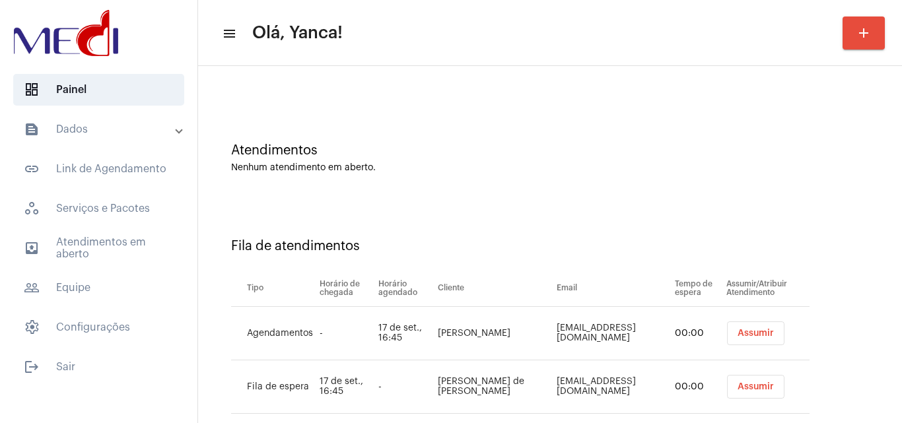
scroll to position [71, 0]
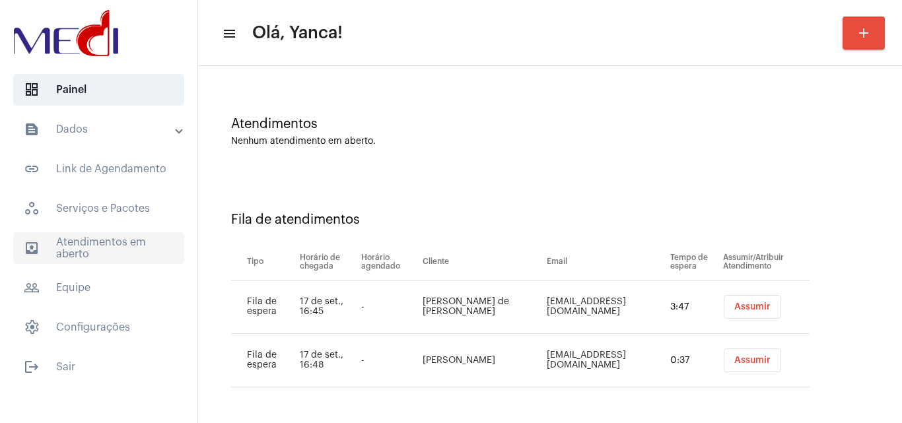
click at [104, 258] on span "outbox_outline Atendimentos em aberto" at bounding box center [98, 249] width 171 height 32
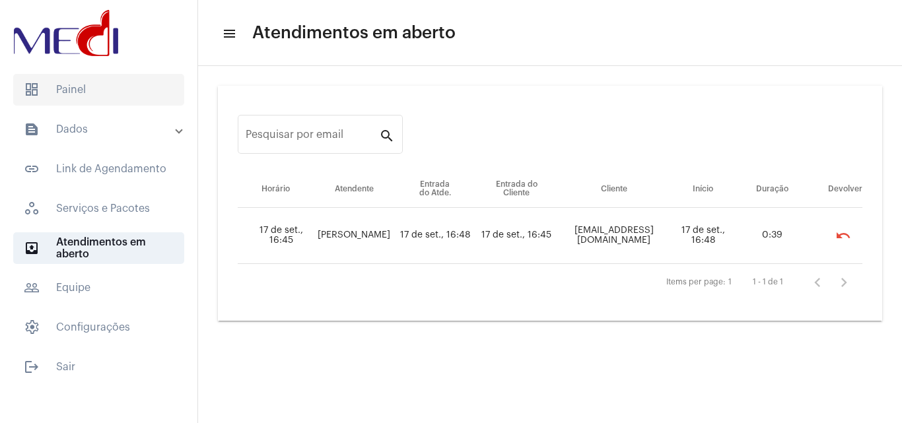
click at [94, 83] on span "dashboard Painel" at bounding box center [98, 90] width 171 height 32
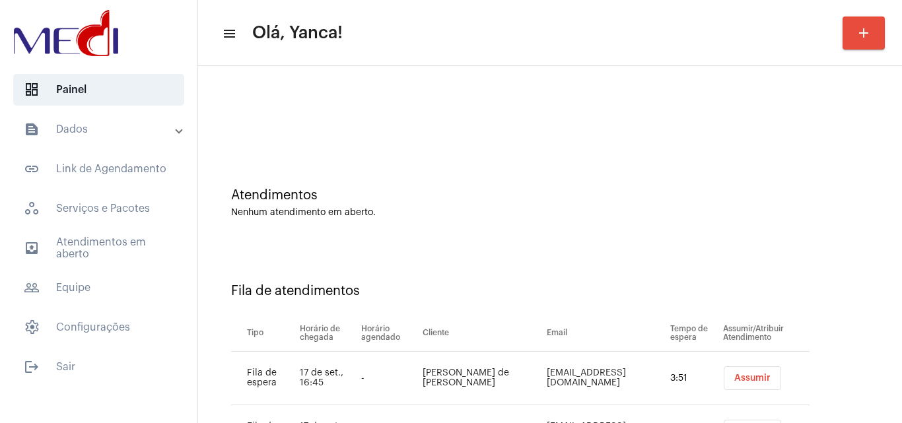
scroll to position [71, 0]
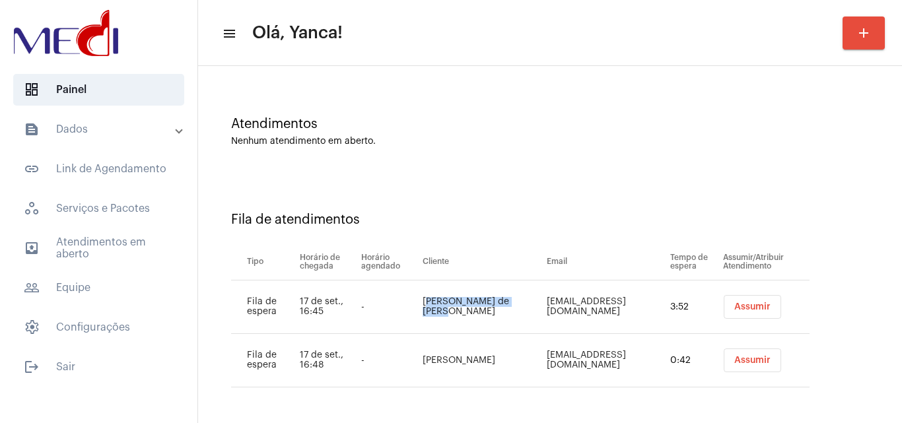
drag, startPoint x: 466, startPoint y: 316, endPoint x: 425, endPoint y: 299, distance: 45.0
click at [425, 299] on td "Kayque Sousa de Jesus" at bounding box center [481, 308] width 125 height 54
copy td "Kayque Sousa de Jesus"
drag, startPoint x: 485, startPoint y: 373, endPoint x: 410, endPoint y: 347, distance: 79.0
click at [410, 347] on tr "Fila de espera 17 de set., 16:48 - LUCIANA ALMEIDA AZEVEDO draluazevedo@hotmail…" at bounding box center [520, 361] width 579 height 54
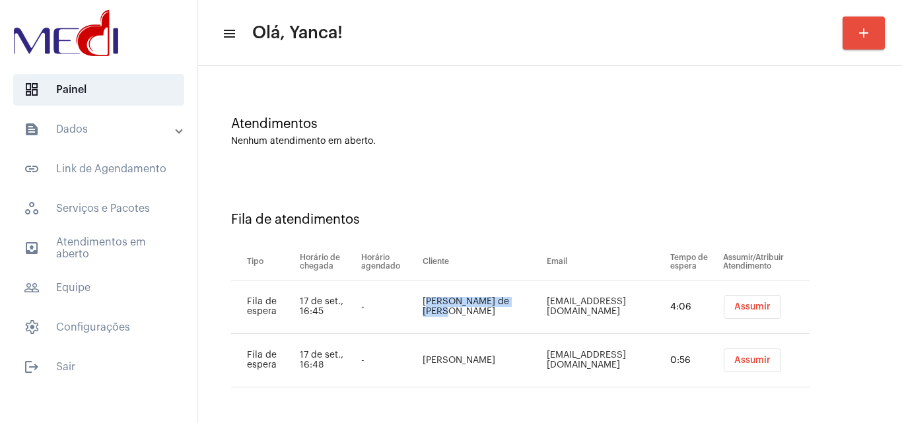
copy tr "LUCIANA ALMEIDA AZEVEDO"
click at [521, 178] on div "Fila de atendimentos Tipo Horário de chegada Horário agendado Cliente Email Tem…" at bounding box center [550, 295] width 691 height 244
drag, startPoint x: 133, startPoint y: 248, endPoint x: 127, endPoint y: 221, distance: 27.6
click at [133, 248] on span "outbox_outline Atendimentos em aberto" at bounding box center [98, 249] width 171 height 32
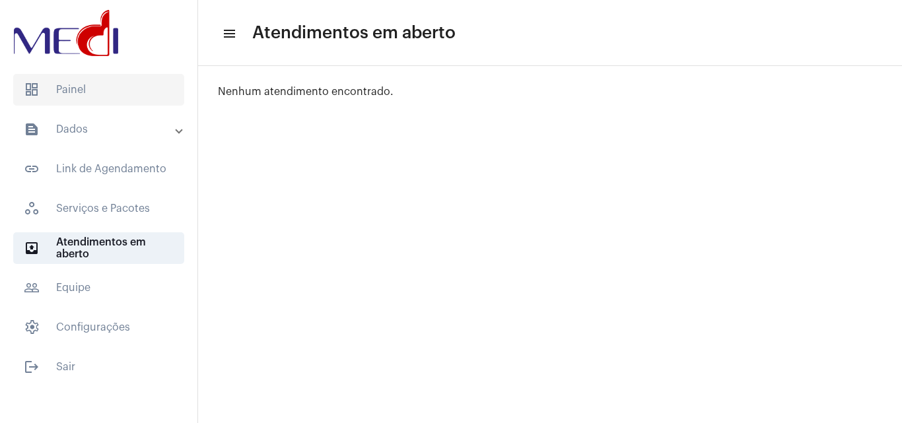
click at [96, 93] on span "dashboard Painel" at bounding box center [98, 90] width 171 height 32
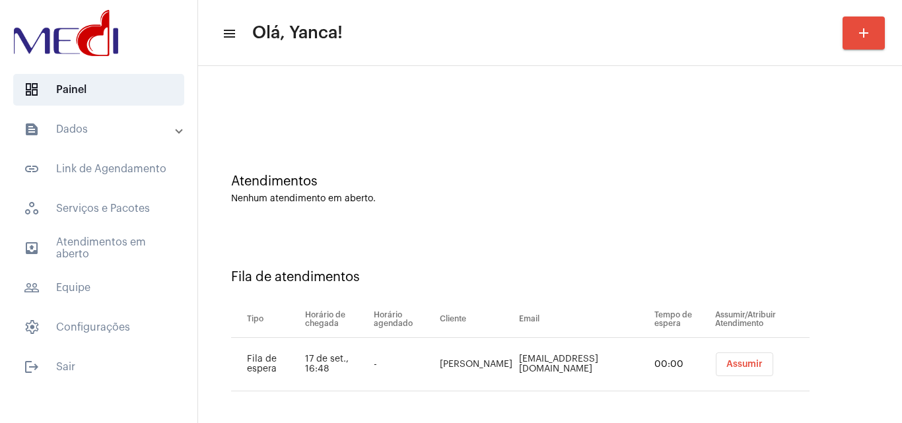
scroll to position [18, 0]
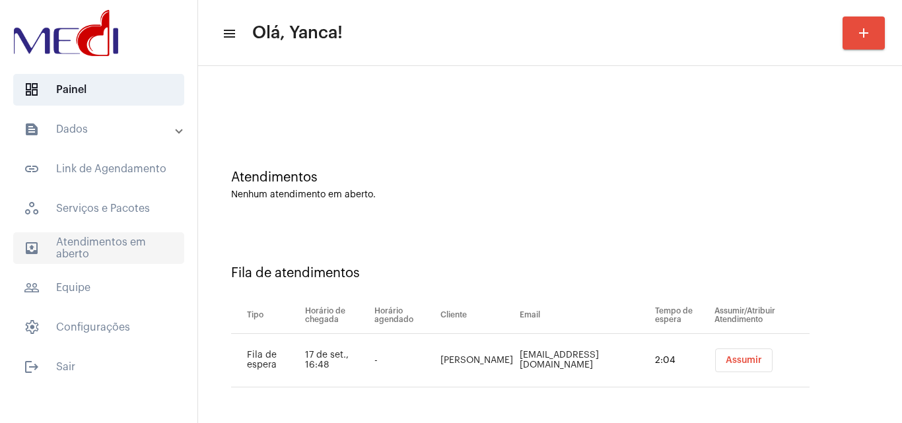
click at [122, 252] on span "outbox_outline Atendimentos em aberto" at bounding box center [98, 249] width 171 height 32
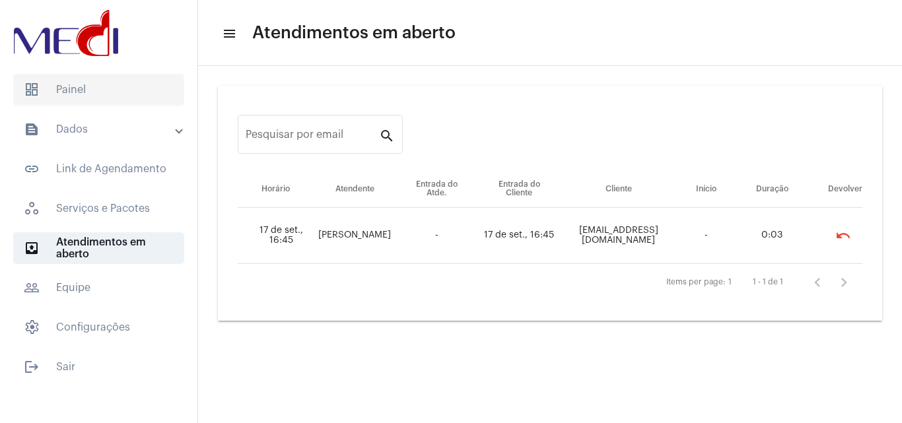
click at [88, 92] on span "dashboard Painel" at bounding box center [98, 90] width 171 height 32
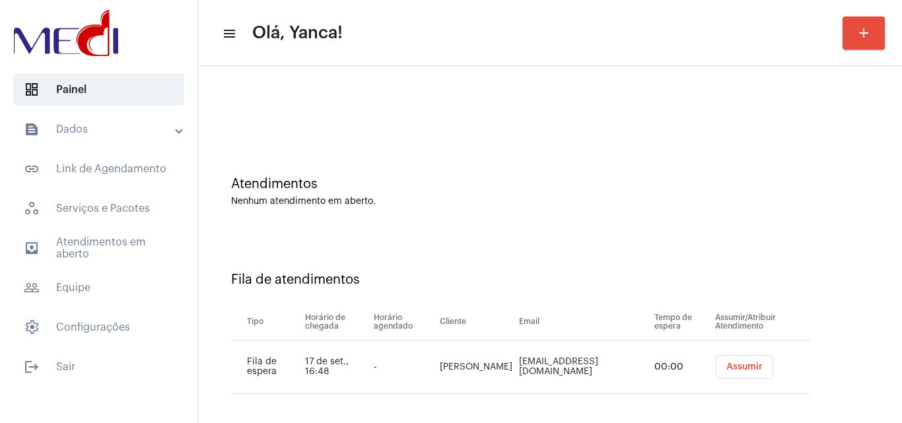
scroll to position [18, 0]
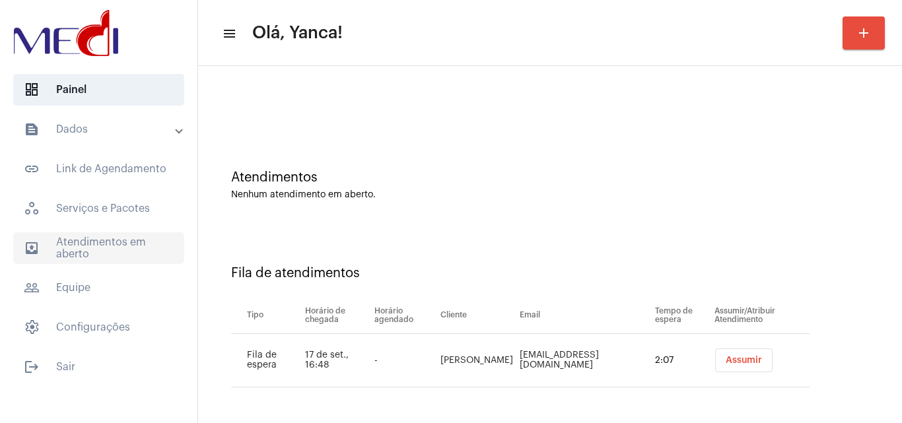
click at [111, 242] on span "outbox_outline Atendimentos em aberto" at bounding box center [98, 249] width 171 height 32
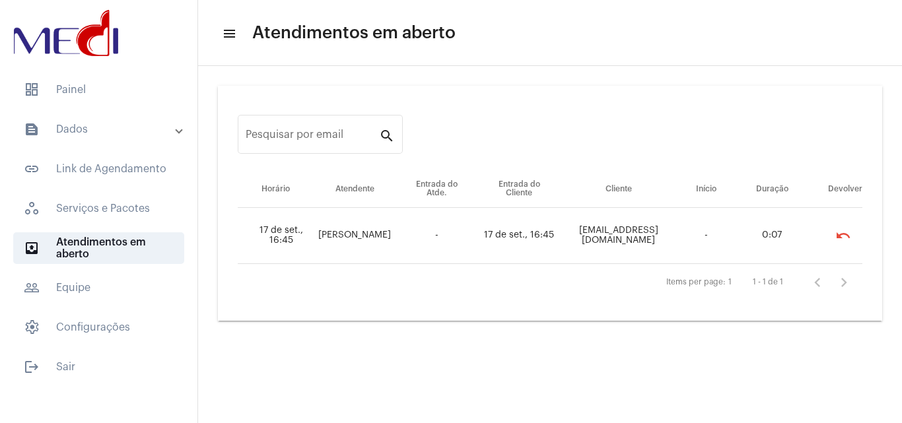
drag, startPoint x: 83, startPoint y: 91, endPoint x: 161, endPoint y: 109, distance: 79.3
click at [84, 91] on span "dashboard Painel" at bounding box center [98, 90] width 171 height 32
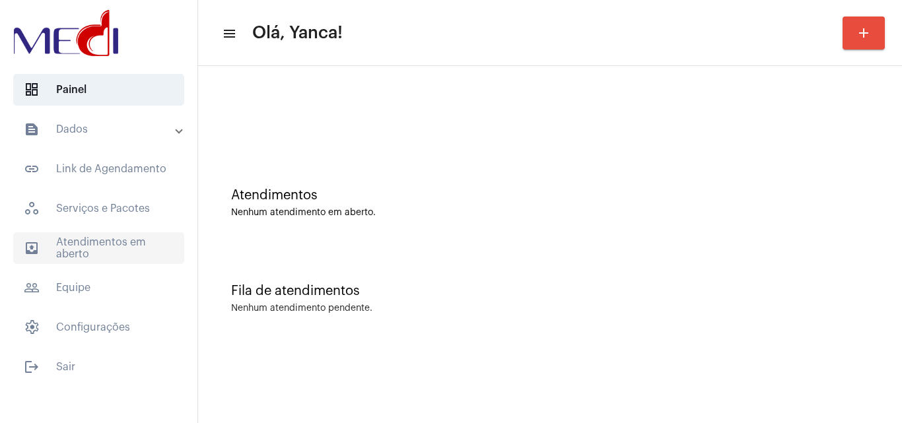
click at [129, 246] on span "outbox_outline Atendimentos em aberto" at bounding box center [98, 249] width 171 height 32
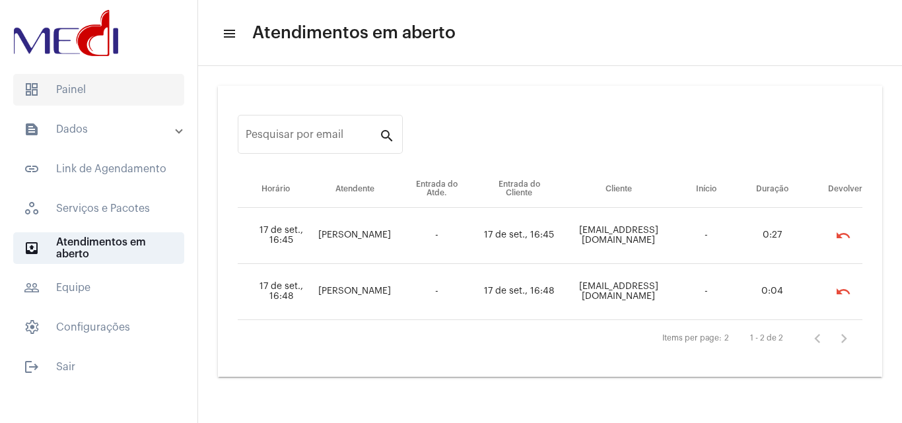
click at [94, 88] on span "dashboard Painel" at bounding box center [98, 90] width 171 height 32
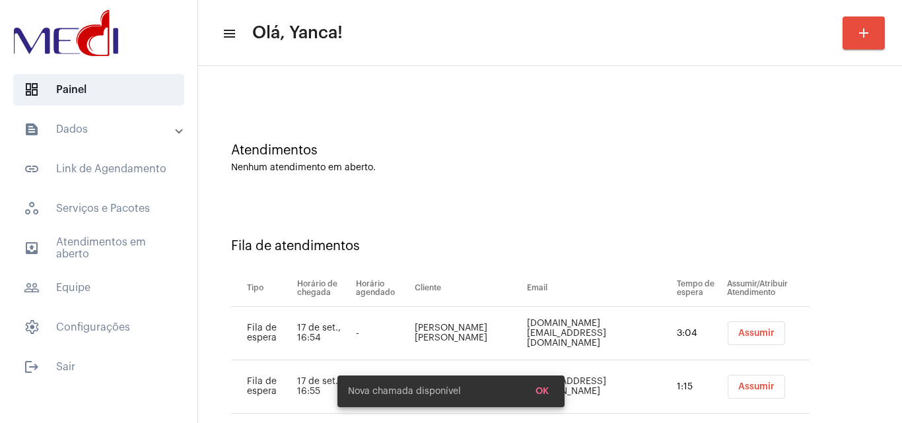
scroll to position [71, 0]
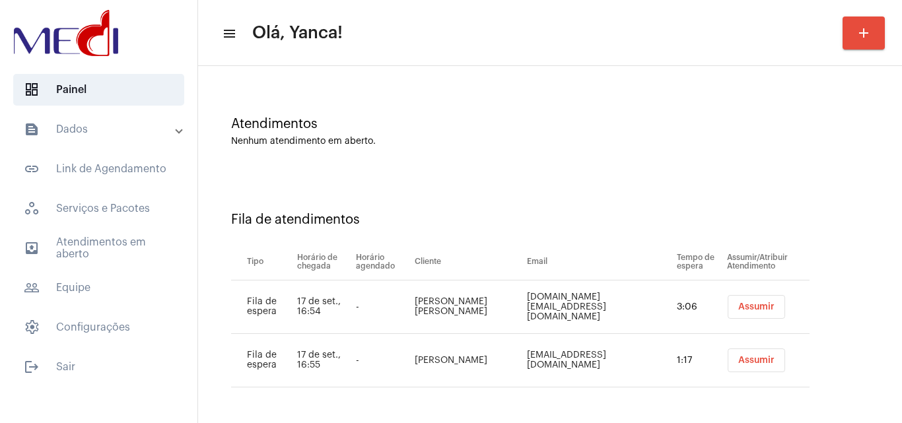
drag, startPoint x: 124, startPoint y: 246, endPoint x: 194, endPoint y: 255, distance: 70.6
click at [124, 246] on span "outbox_outline Atendimentos em aberto" at bounding box center [98, 249] width 171 height 32
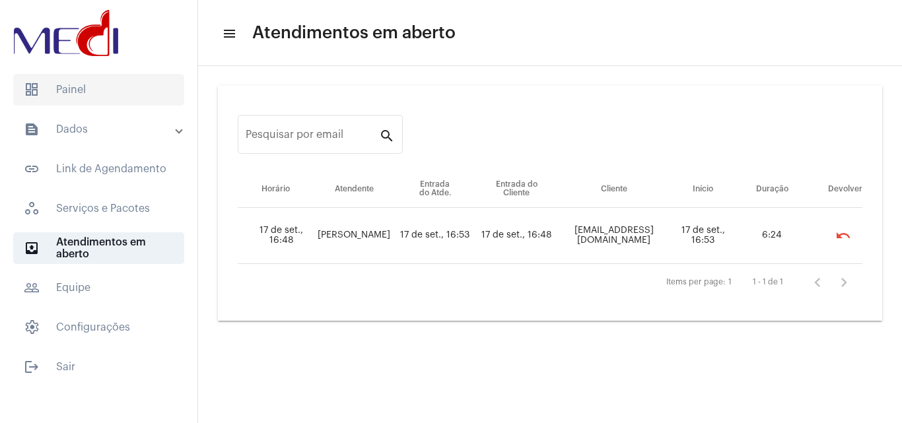
click at [96, 80] on span "dashboard Painel" at bounding box center [98, 90] width 171 height 32
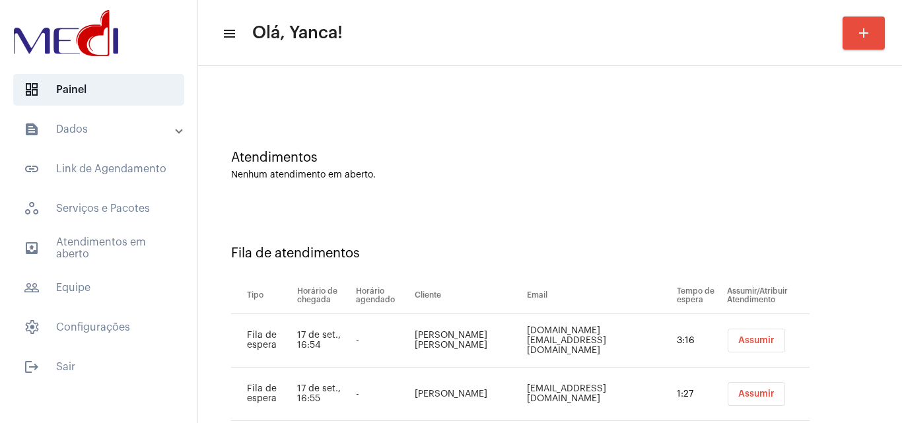
scroll to position [71, 0]
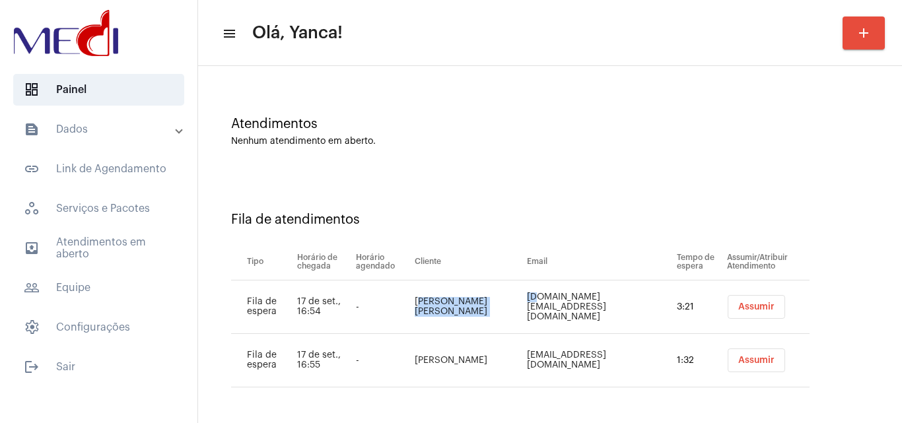
drag, startPoint x: 416, startPoint y: 299, endPoint x: 495, endPoint y: 372, distance: 107.0
click at [490, 314] on tr "Fila de espera 17 de set., 16:54 - Samuel de Almeida ferreira samuelalmeida18.s…" at bounding box center [520, 308] width 579 height 54
click at [481, 328] on td "Samuel de Almeida ferreira" at bounding box center [468, 308] width 112 height 54
click at [417, 301] on td "Samuel de Almeida ferreira" at bounding box center [468, 308] width 112 height 54
click at [118, 242] on span "outbox_outline Atendimentos em aberto" at bounding box center [98, 249] width 171 height 32
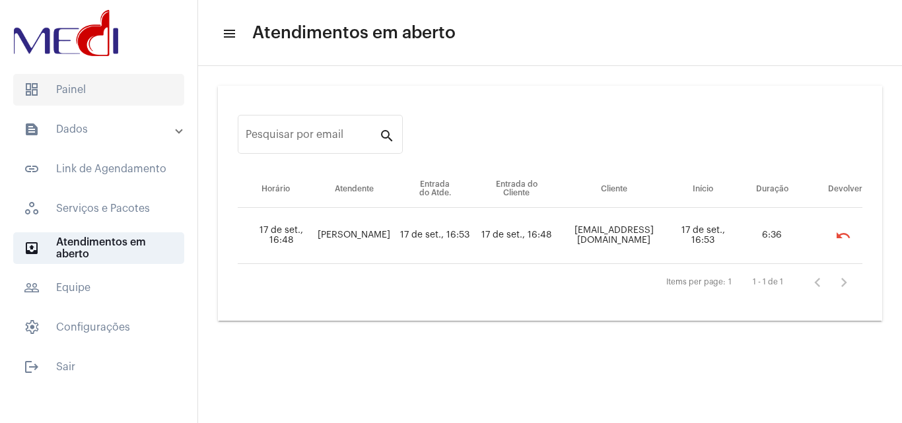
click at [104, 90] on span "dashboard Painel" at bounding box center [98, 90] width 171 height 32
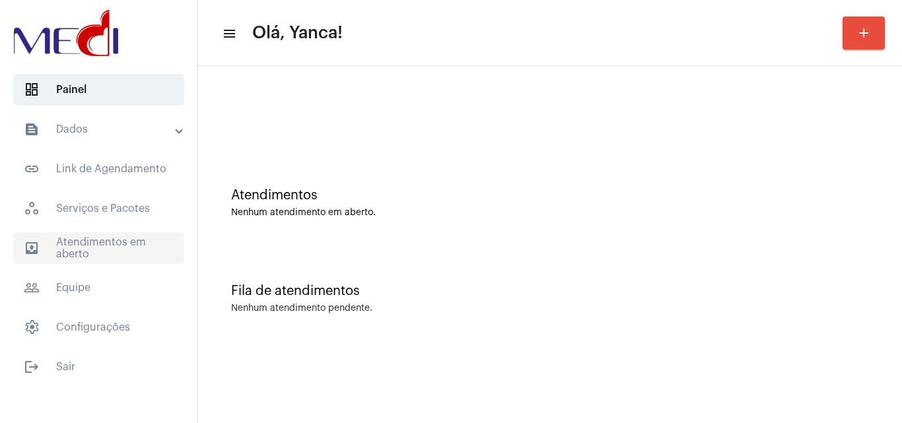
click at [158, 242] on span "outbox_outline Atendimentos em aberto" at bounding box center [98, 249] width 171 height 32
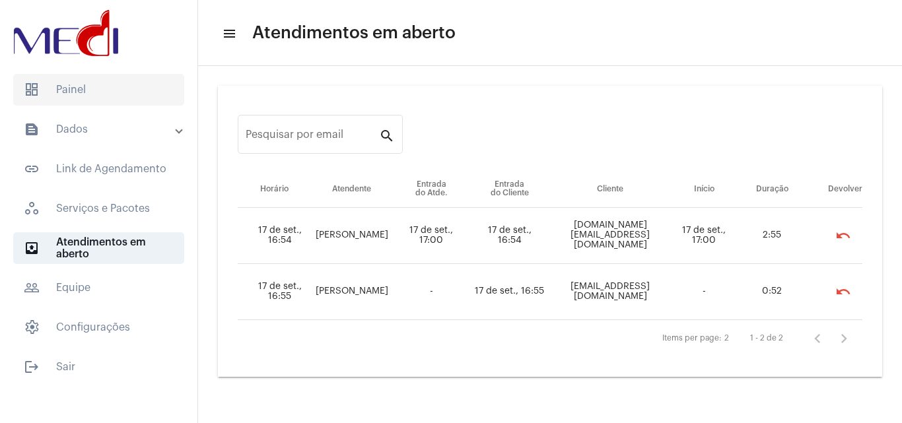
click at [77, 89] on span "dashboard Painel" at bounding box center [98, 90] width 171 height 32
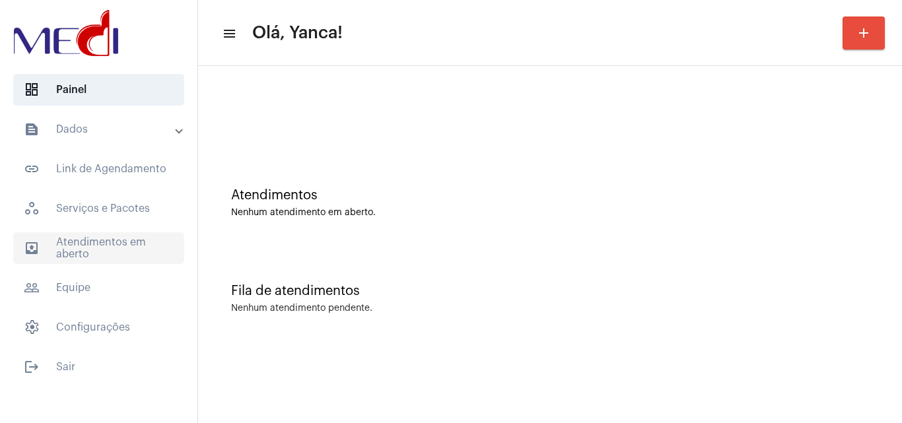
click at [124, 240] on span "outbox_outline Atendimentos em aberto" at bounding box center [98, 249] width 171 height 32
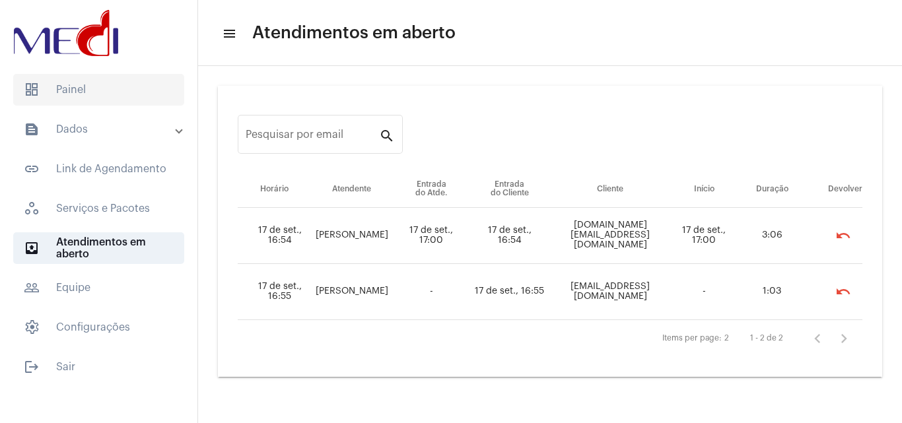
click at [100, 87] on span "dashboard Painel" at bounding box center [98, 90] width 171 height 32
